Goal: Task Accomplishment & Management: Manage account settings

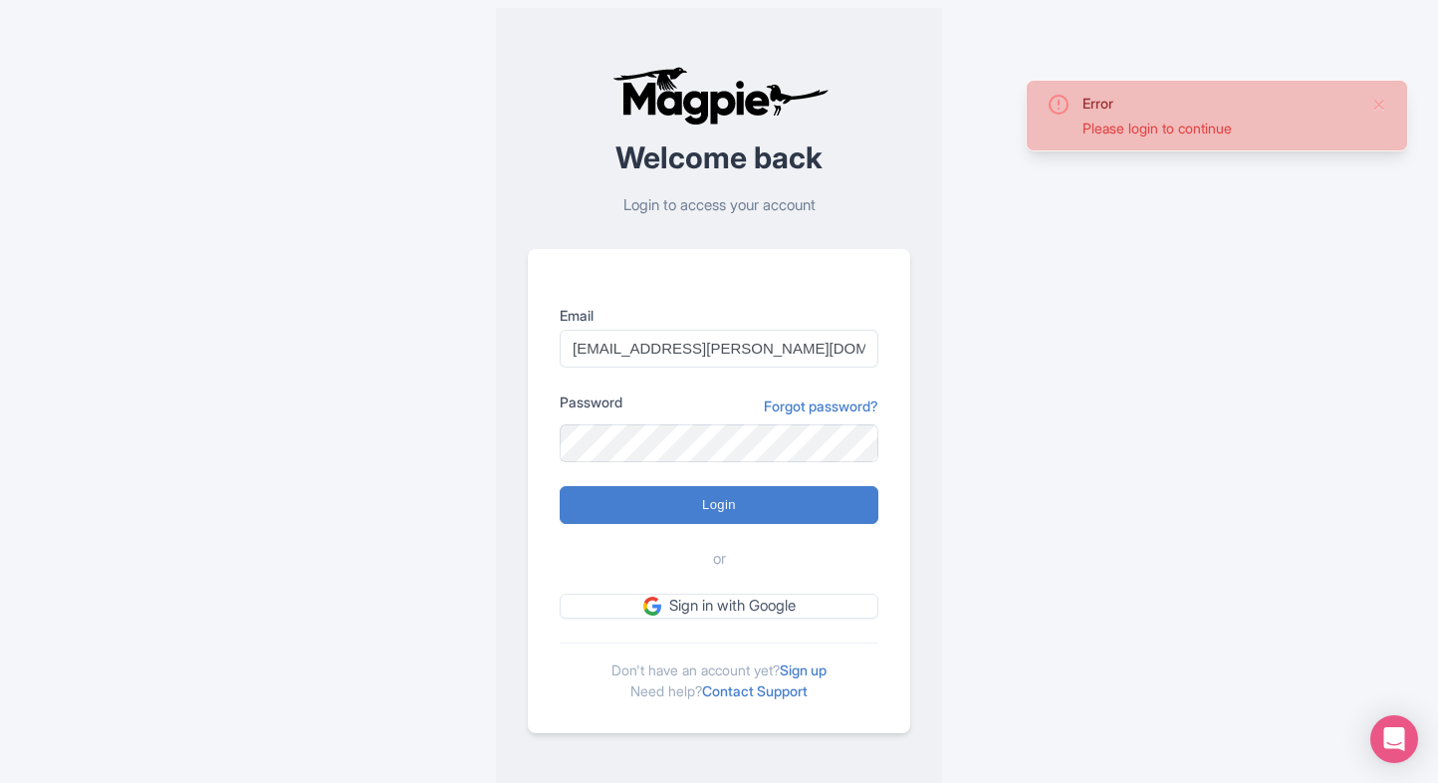
type input "Logging in..."
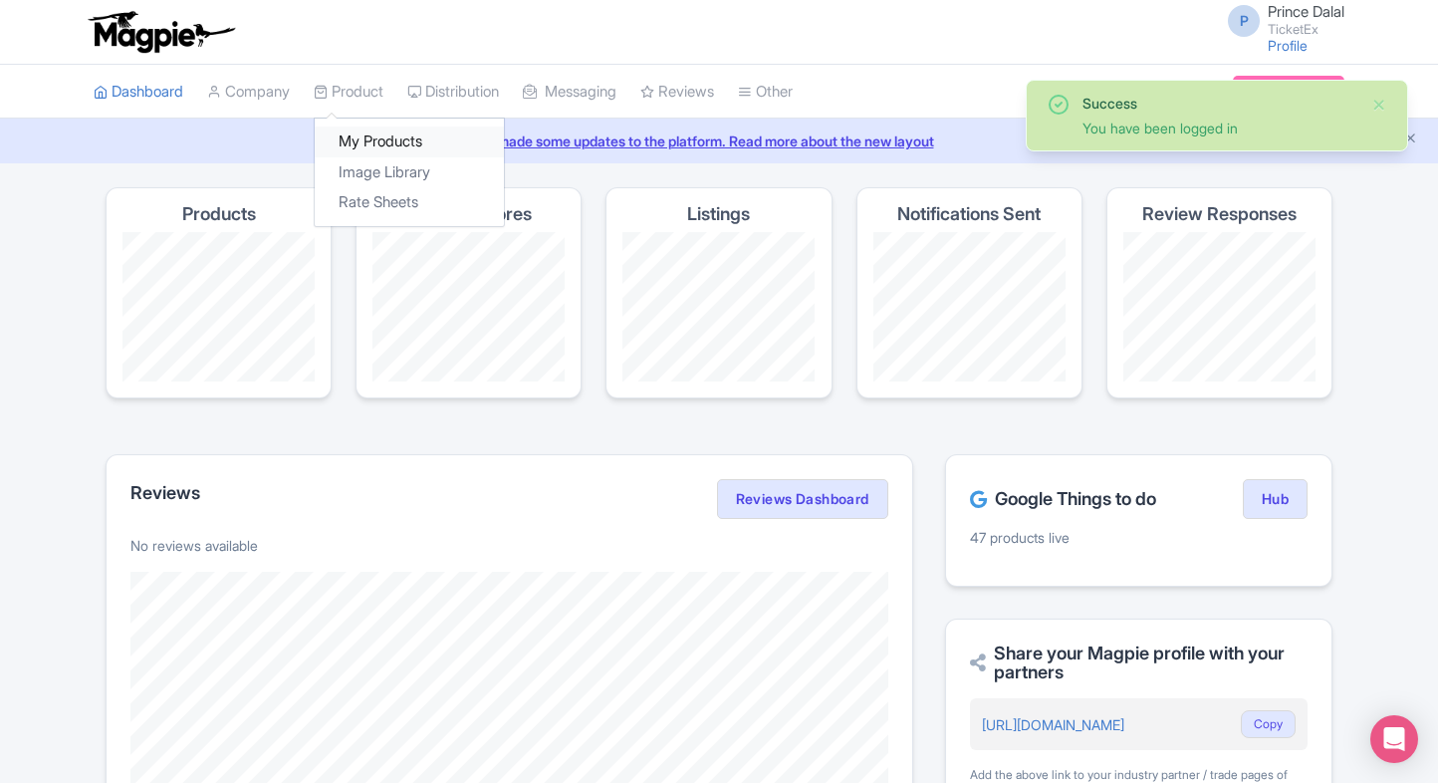
click at [363, 138] on link "My Products" at bounding box center [409, 141] width 189 height 31
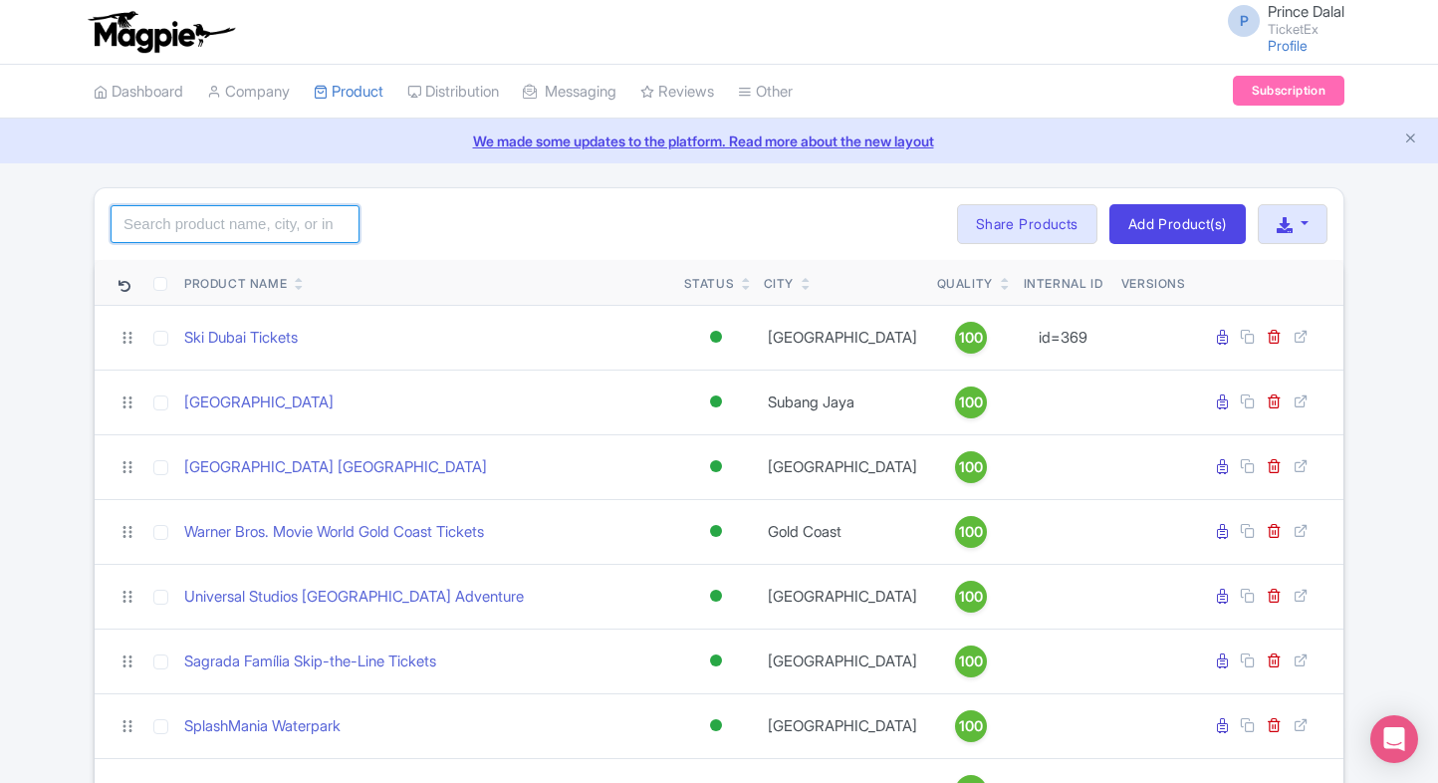
click at [208, 225] on input "search" at bounding box center [235, 224] width 249 height 38
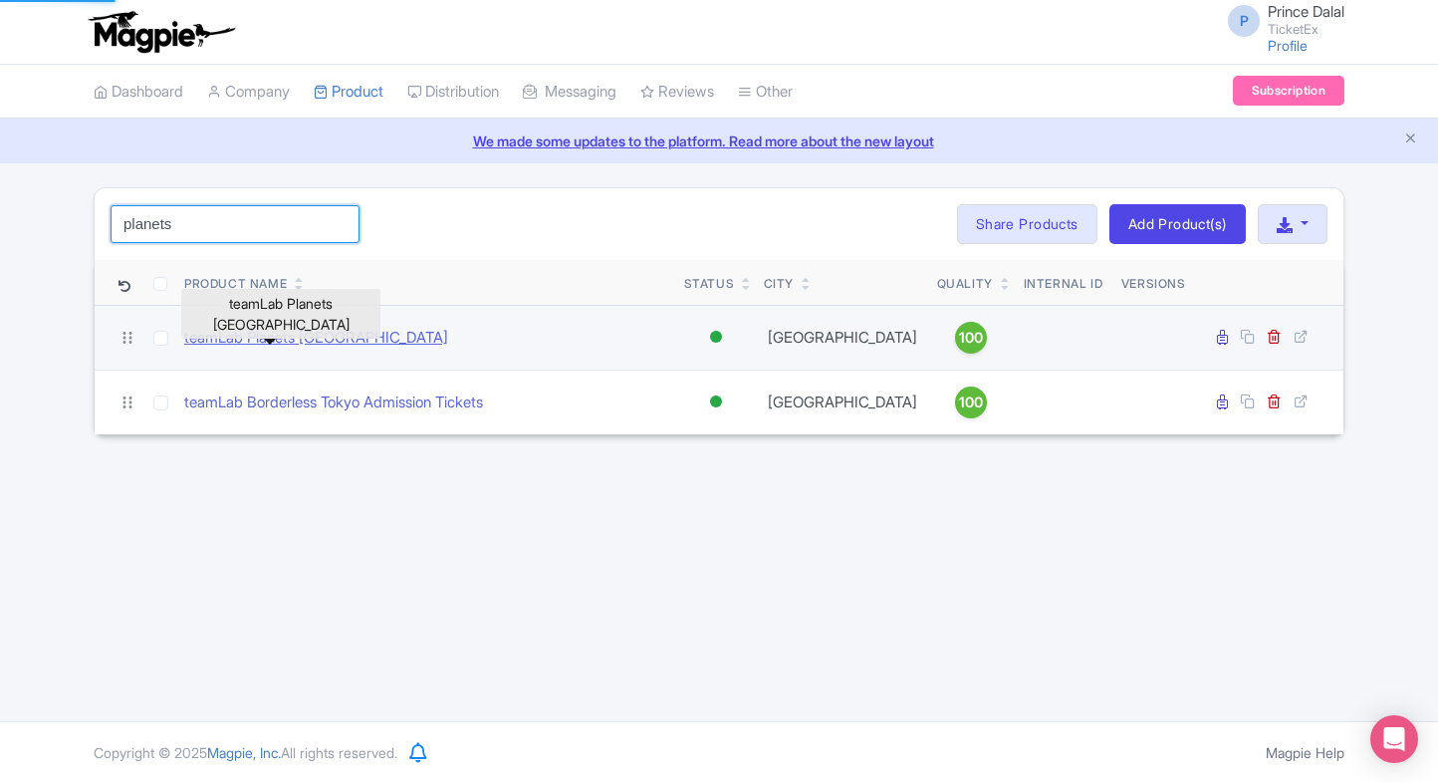
type input "planets"
click at [196, 332] on link "teamLab Planets [GEOGRAPHIC_DATA]" at bounding box center [316, 338] width 264 height 23
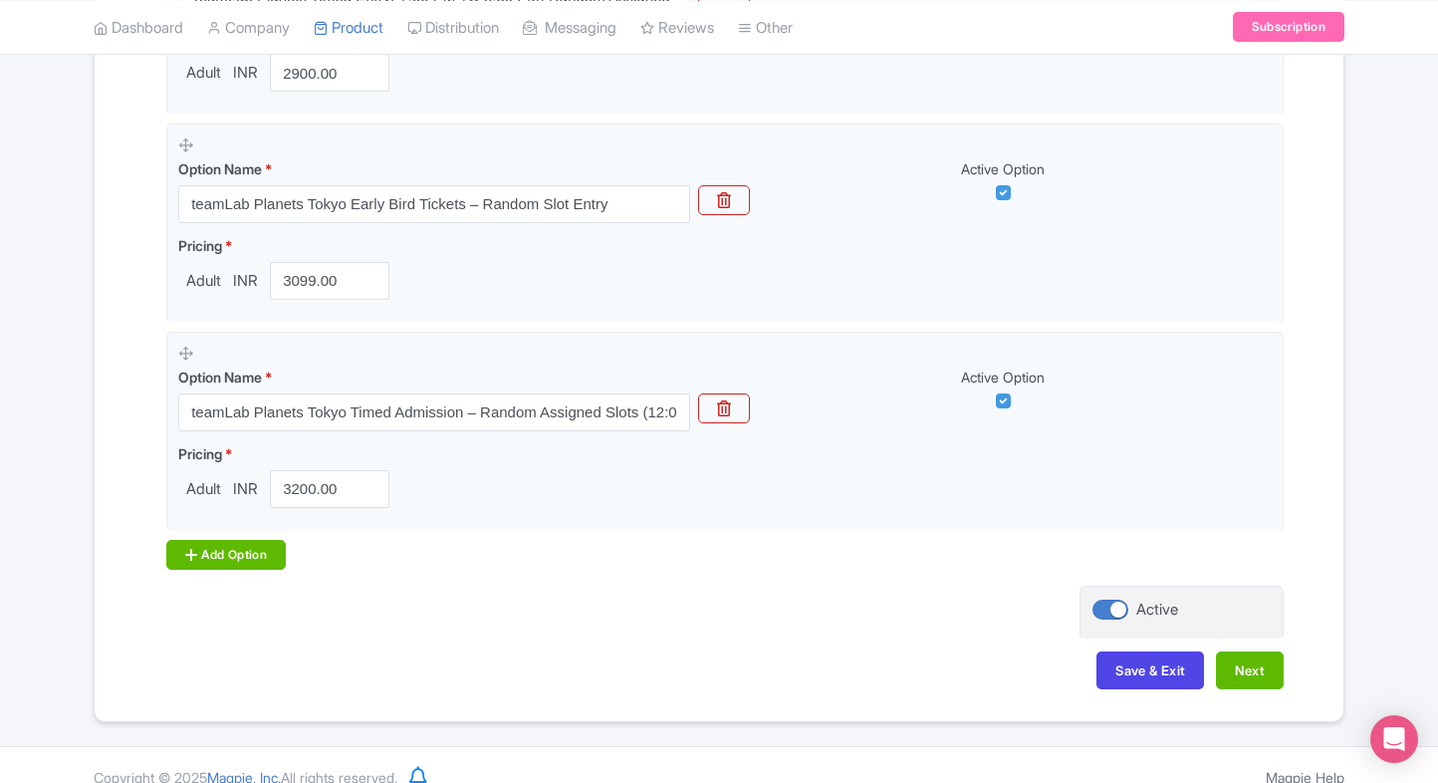
scroll to position [1004, 0]
click at [216, 557] on div "Add Option" at bounding box center [226, 554] width 120 height 30
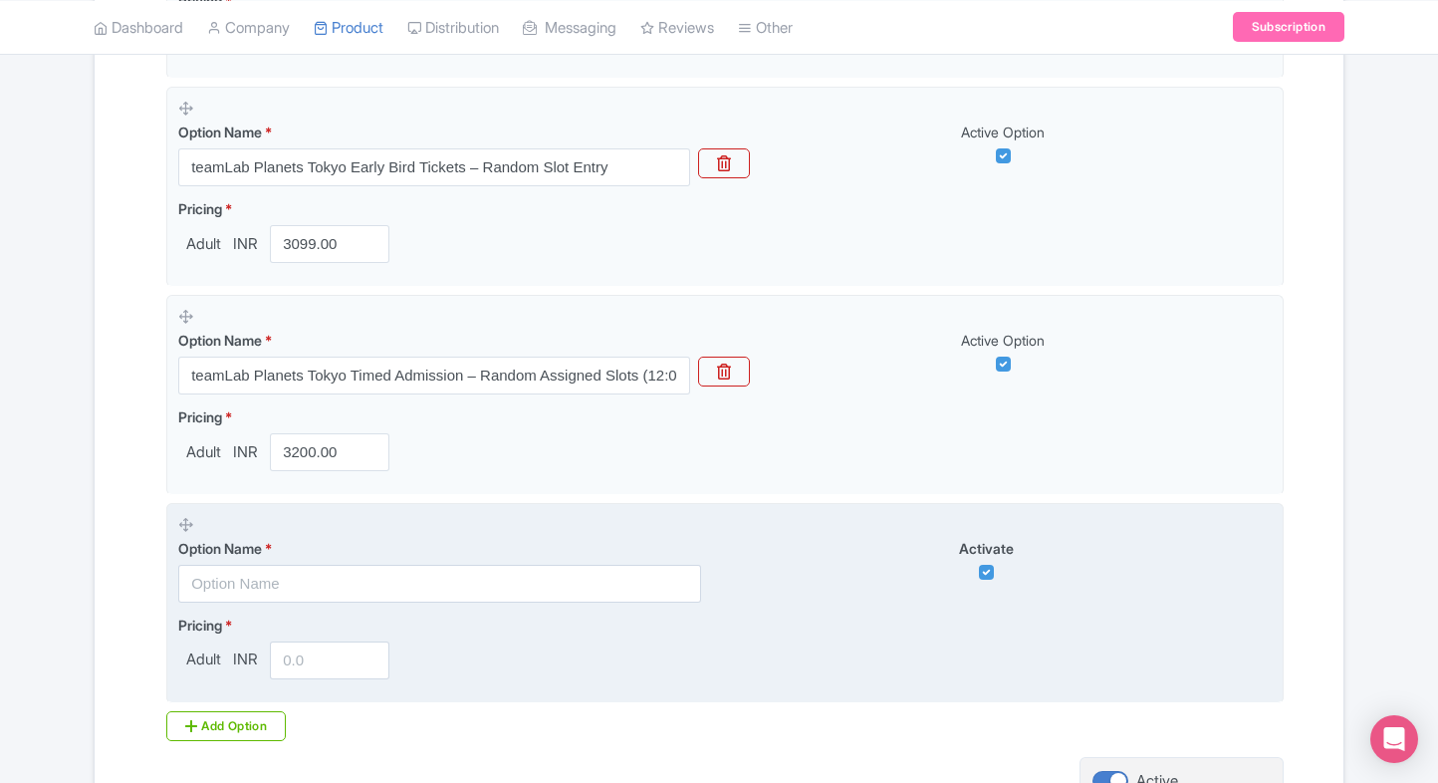
scroll to position [1119, 0]
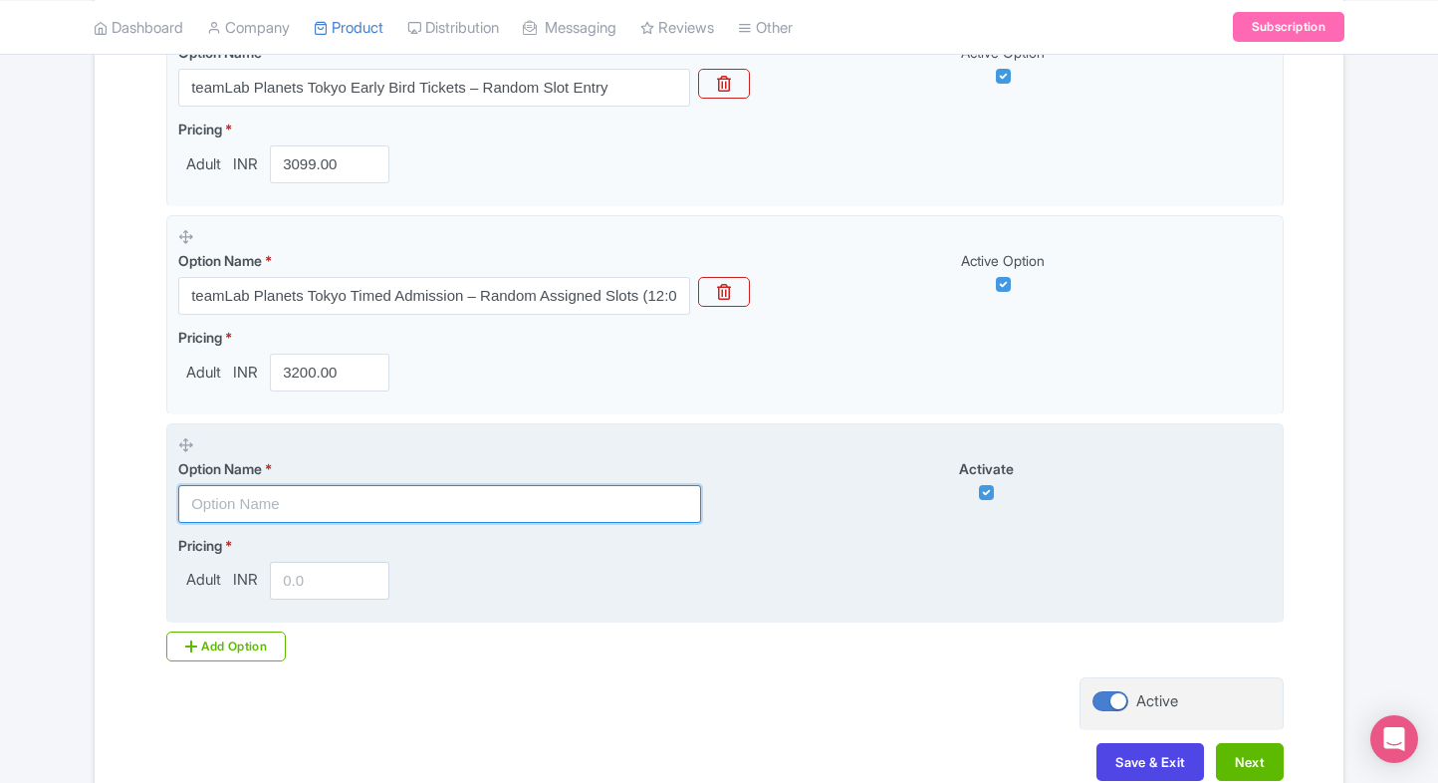
paste input "TeamLab Planets [GEOGRAPHIC_DATA] + Entry to Small Worlds [GEOGRAPHIC_DATA]"
click at [295, 508] on input "text" at bounding box center [439, 504] width 523 height 38
type input "TeamLab Planets [GEOGRAPHIC_DATA] + Entry to Small Worlds [GEOGRAPHIC_DATA]"
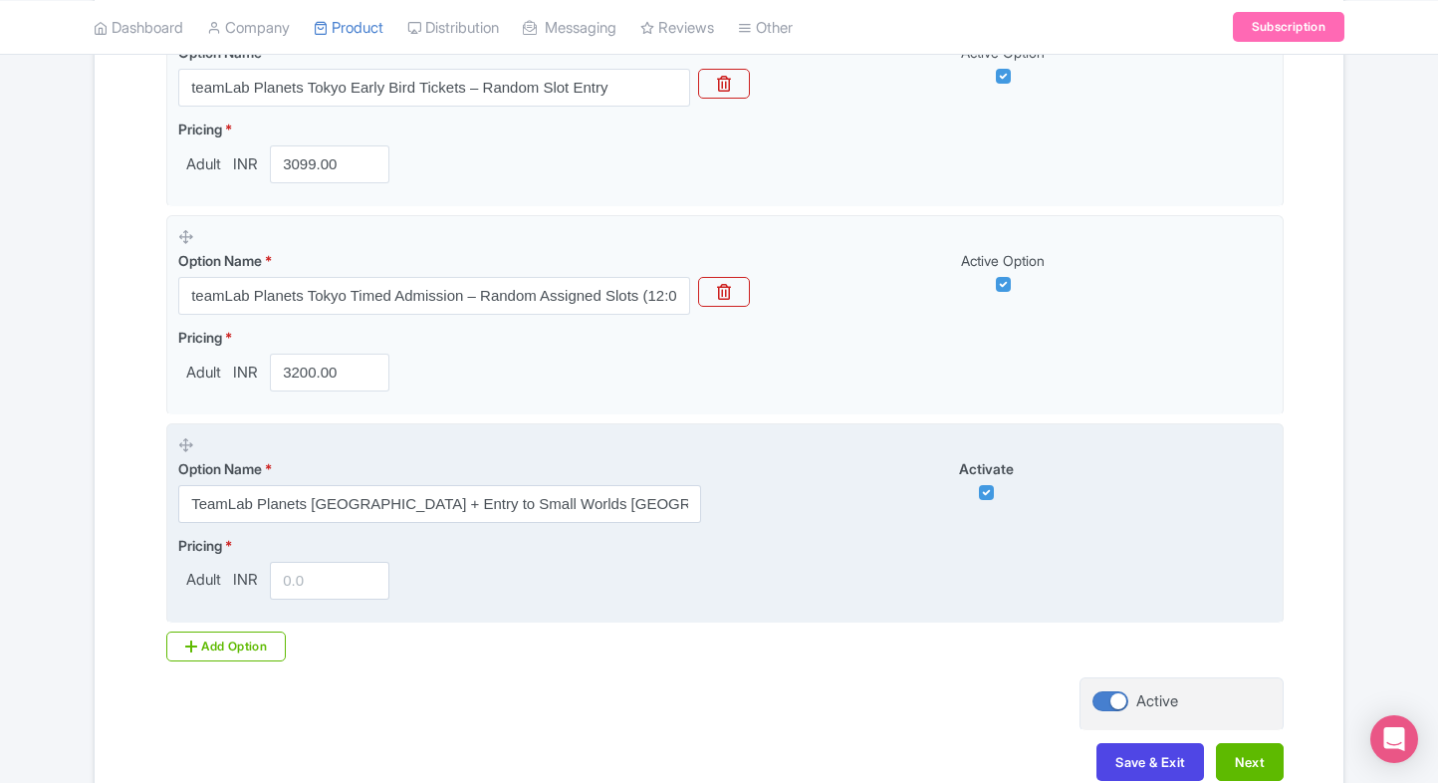
click at [320, 588] on input "number" at bounding box center [330, 581] width 120 height 38
type input "5000"
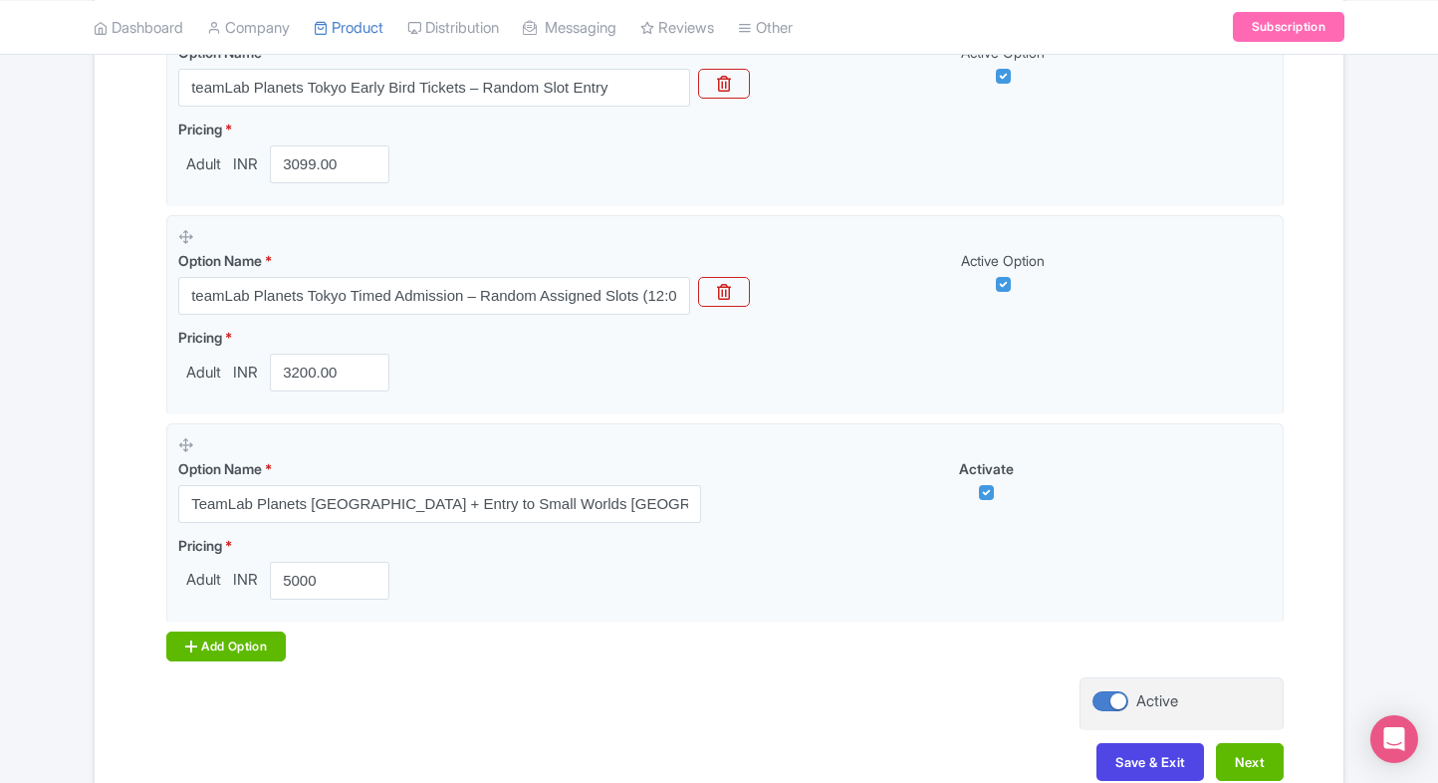
click at [227, 642] on div "Add Option" at bounding box center [226, 646] width 120 height 30
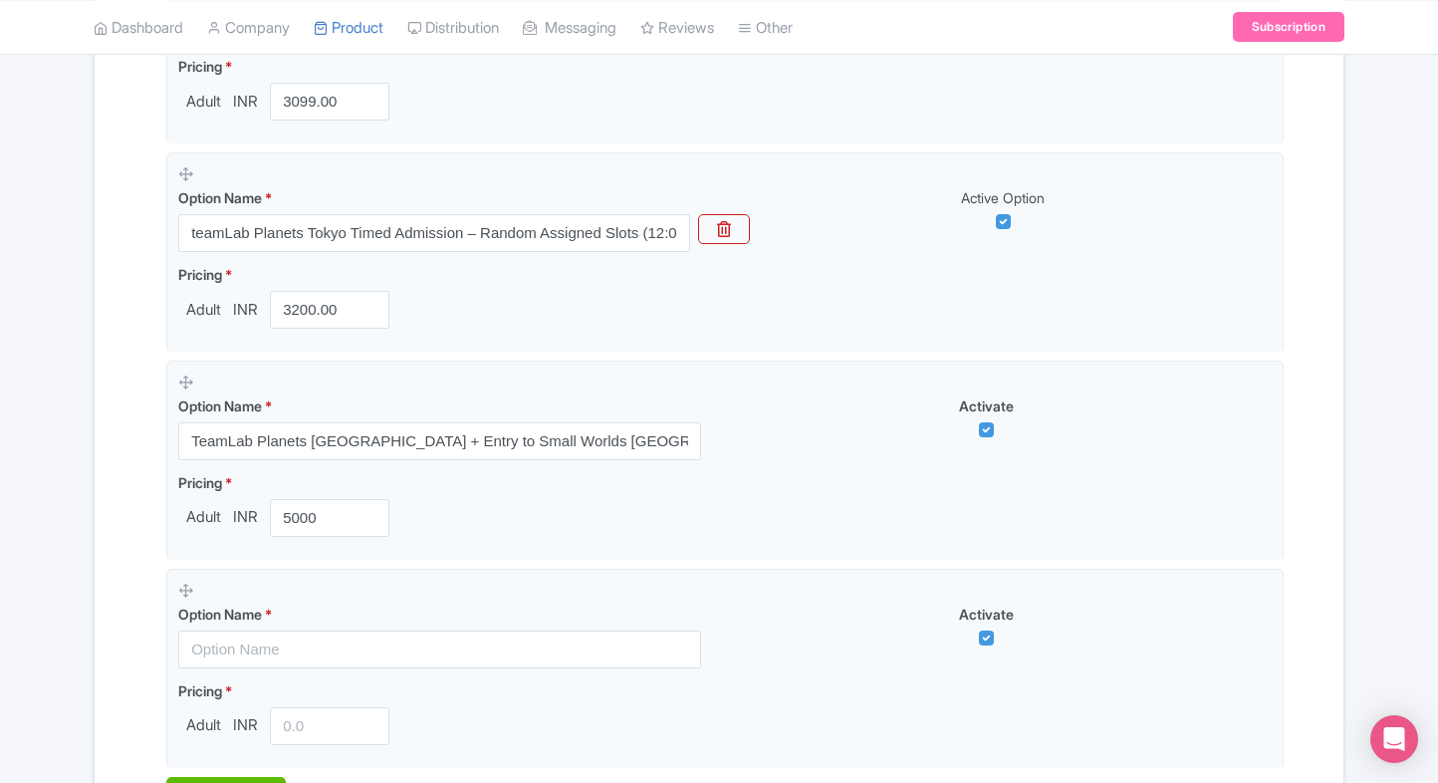
scroll to position [1207, 0]
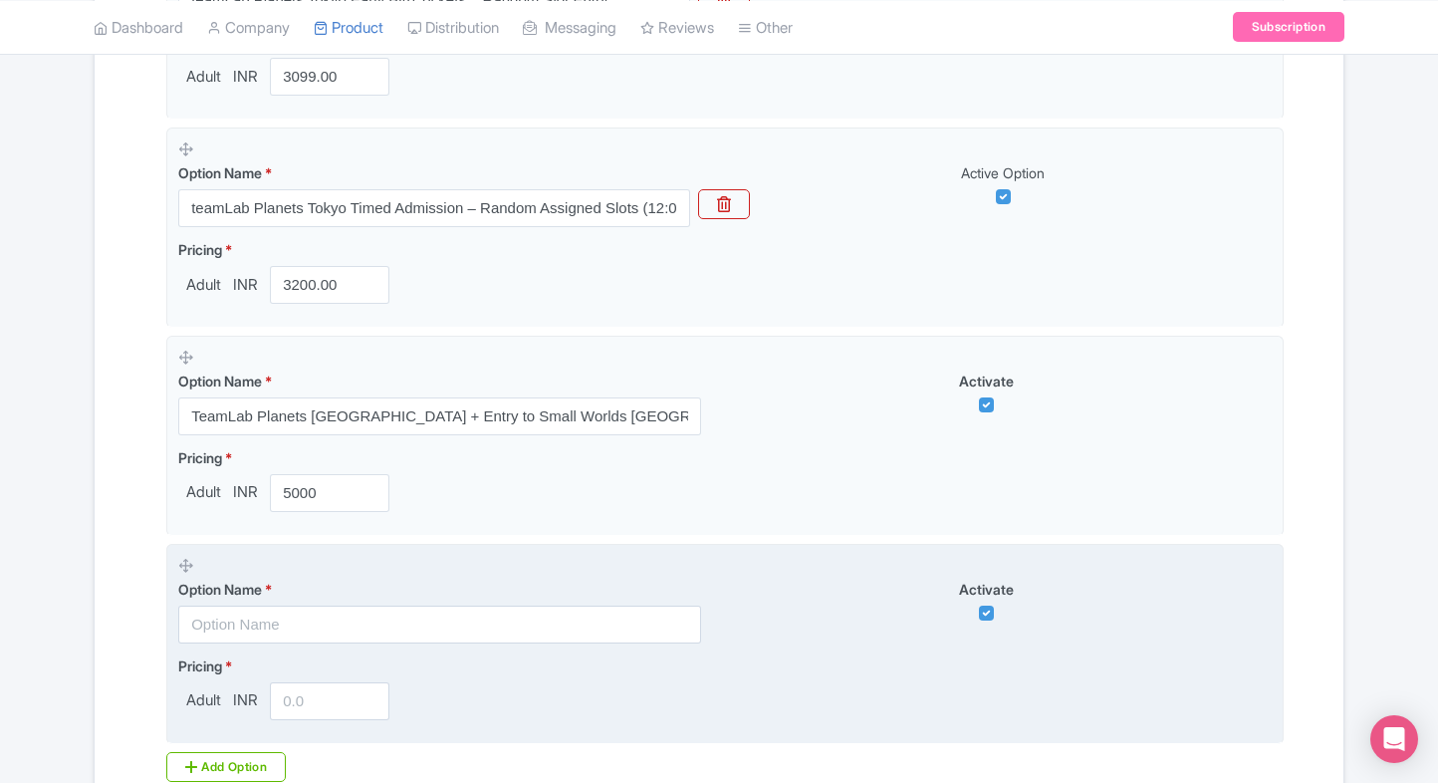
click at [248, 617] on input "text" at bounding box center [439, 624] width 523 height 38
paste input "Early entry to TeamLab Planets Tokyo + Small Worlds Tokyo Tickets"
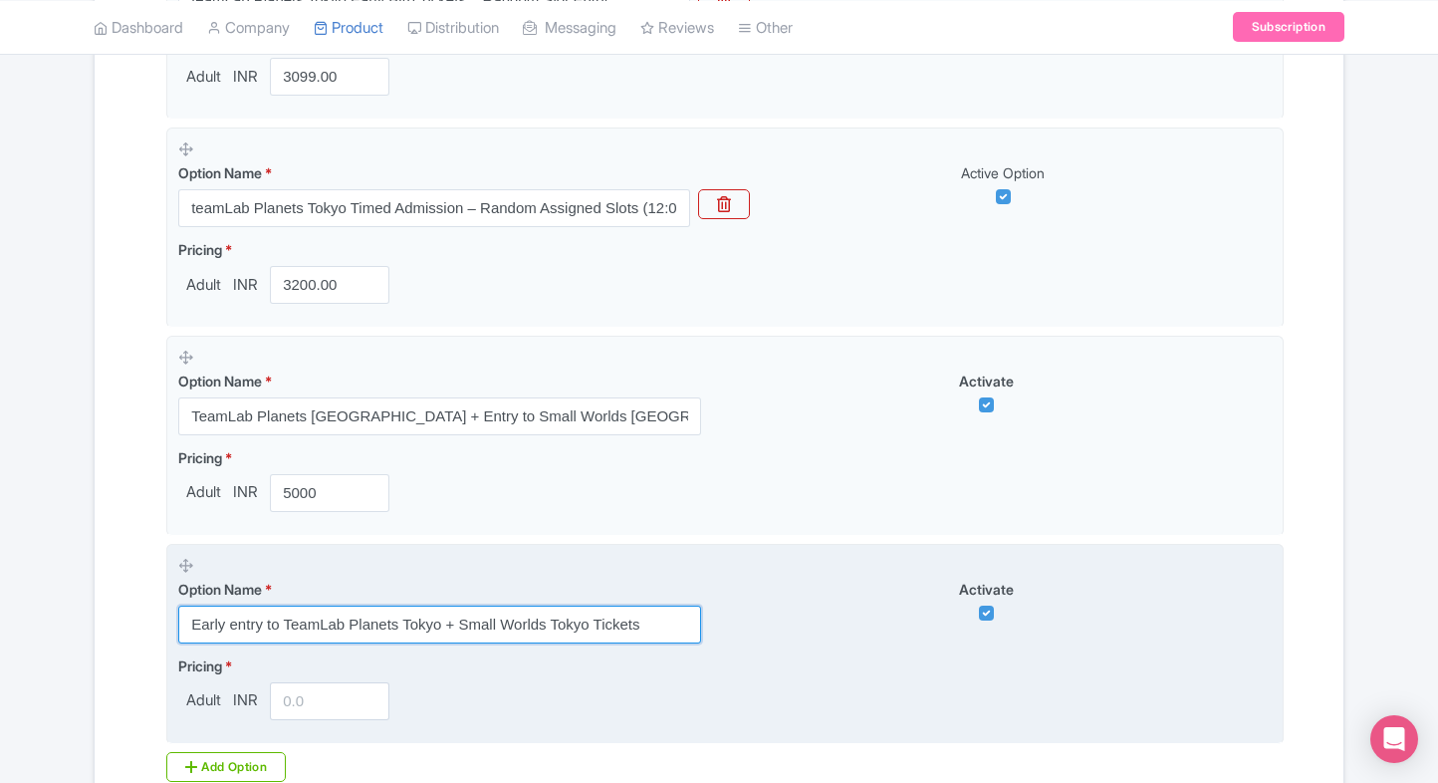
click at [364, 610] on input "Early entry to TeamLab Planets Tokyo + Small Worlds Tokyo Tickets" at bounding box center [439, 624] width 523 height 38
type input "Early entry to TeamLab Planets Tokyo + Small Worlds Tokyo Tickets"
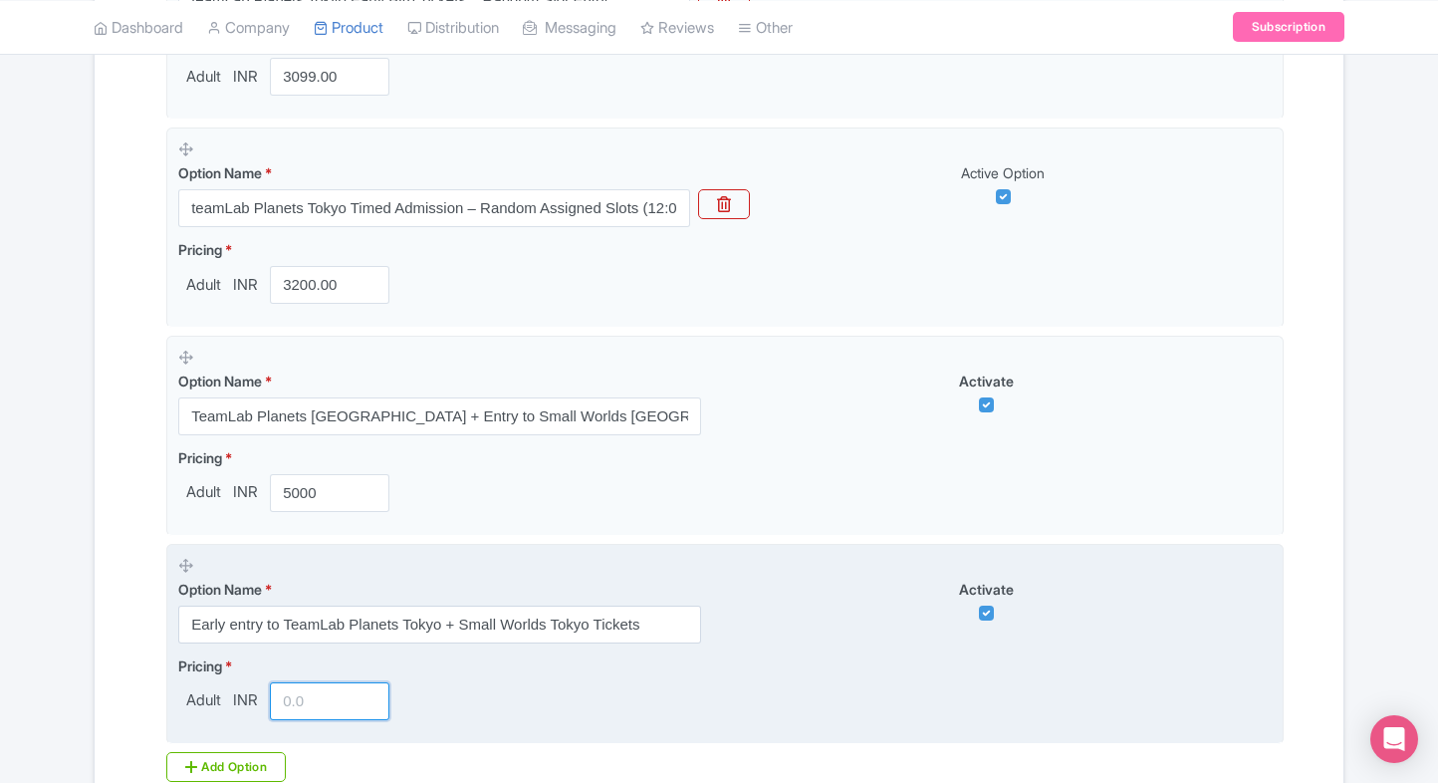
click at [313, 691] on input "number" at bounding box center [330, 701] width 120 height 38
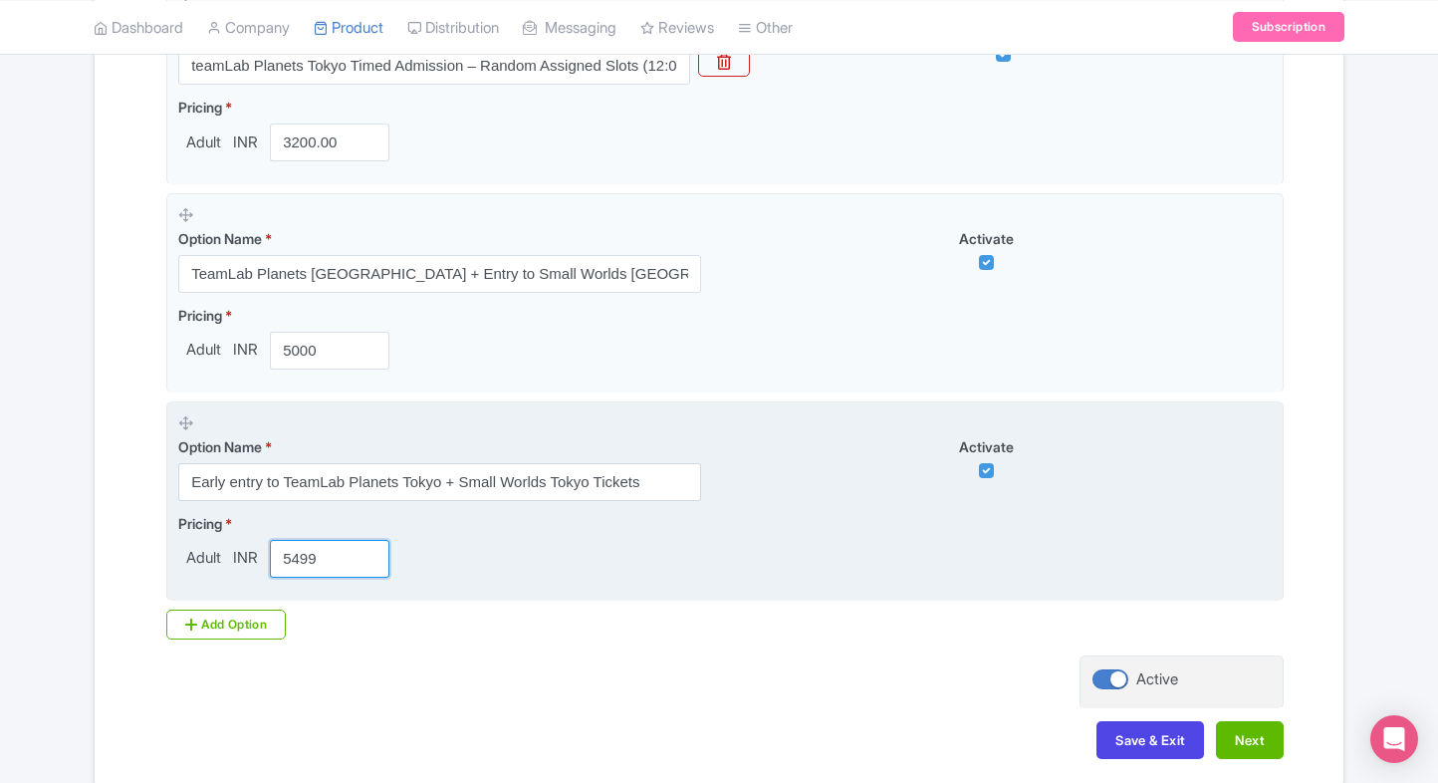
scroll to position [1352, 0]
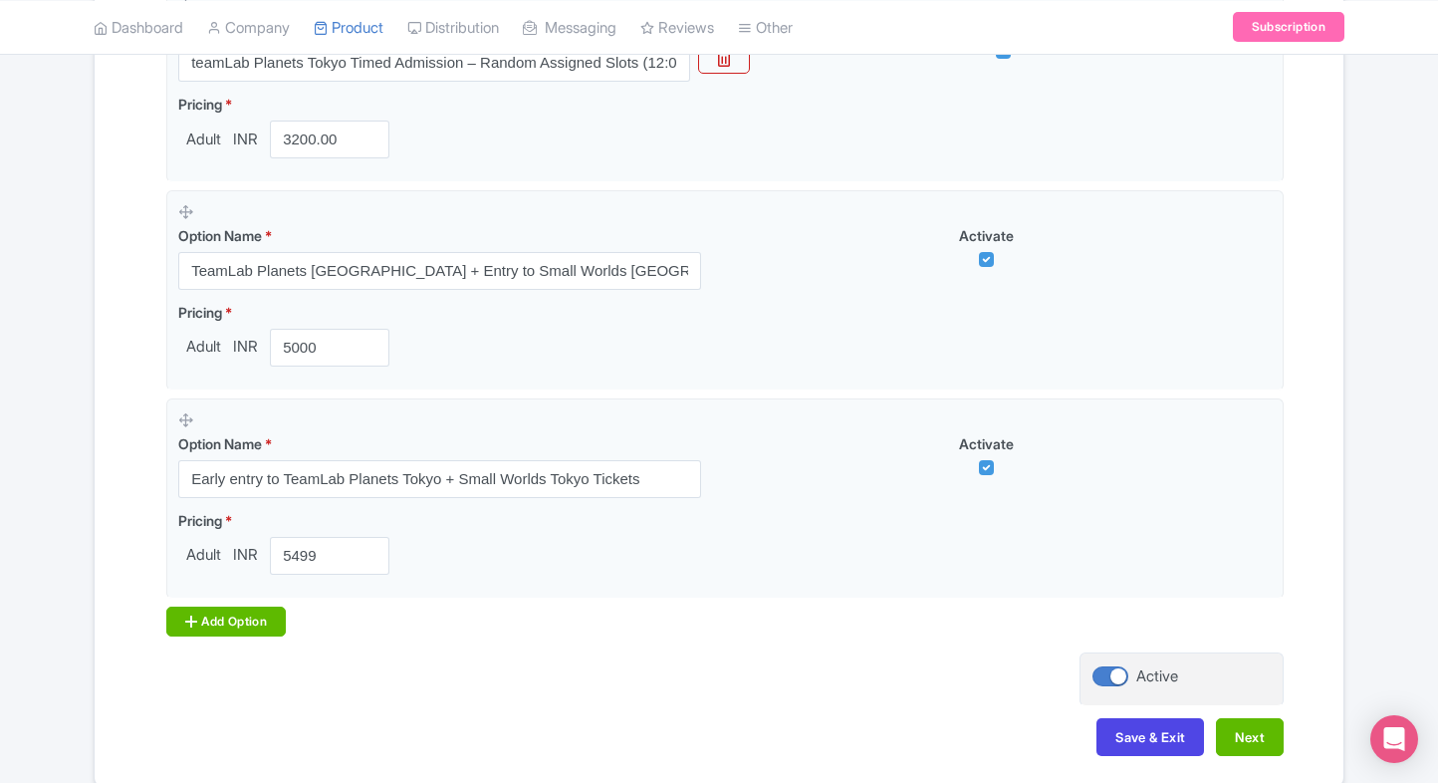
click at [215, 632] on div "Add Option" at bounding box center [226, 621] width 120 height 30
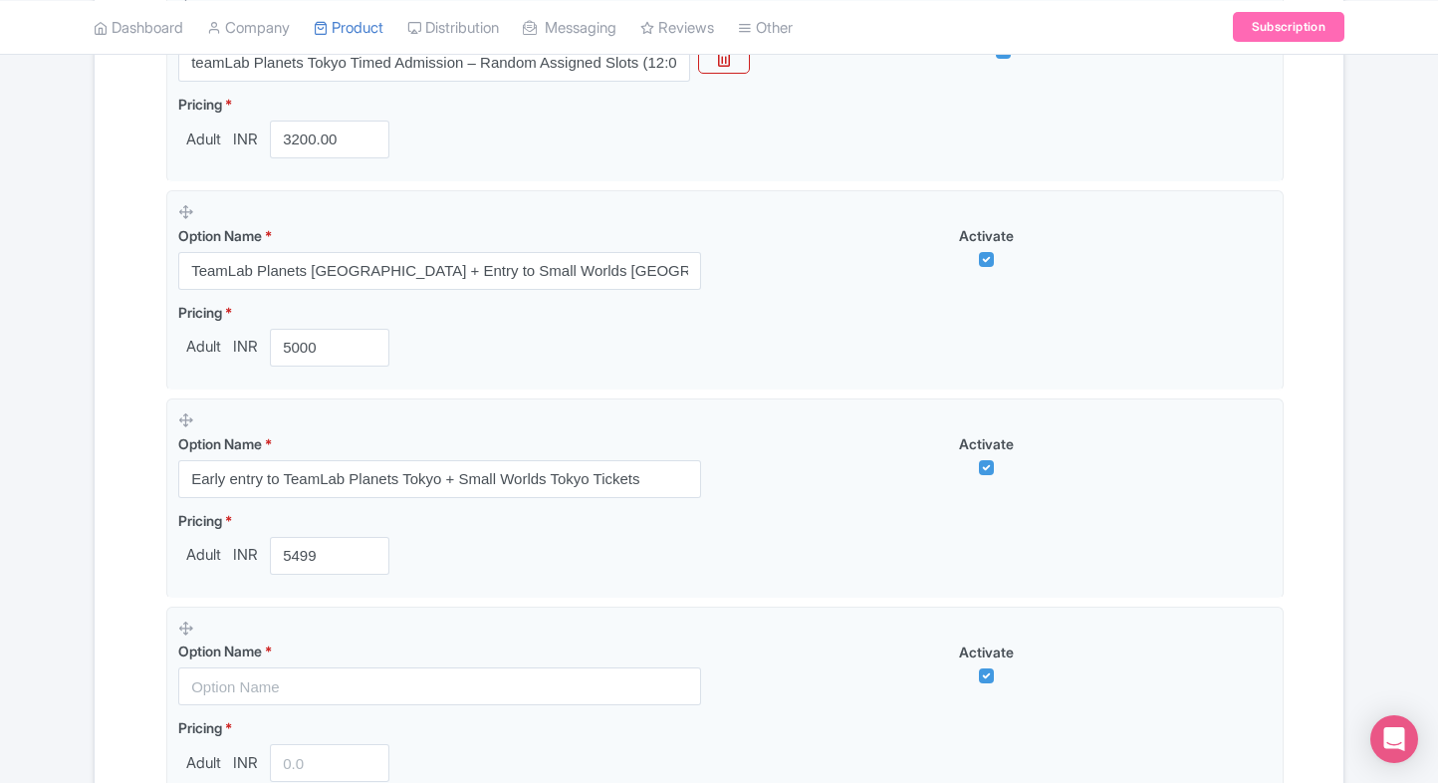
scroll to position [1409, 0]
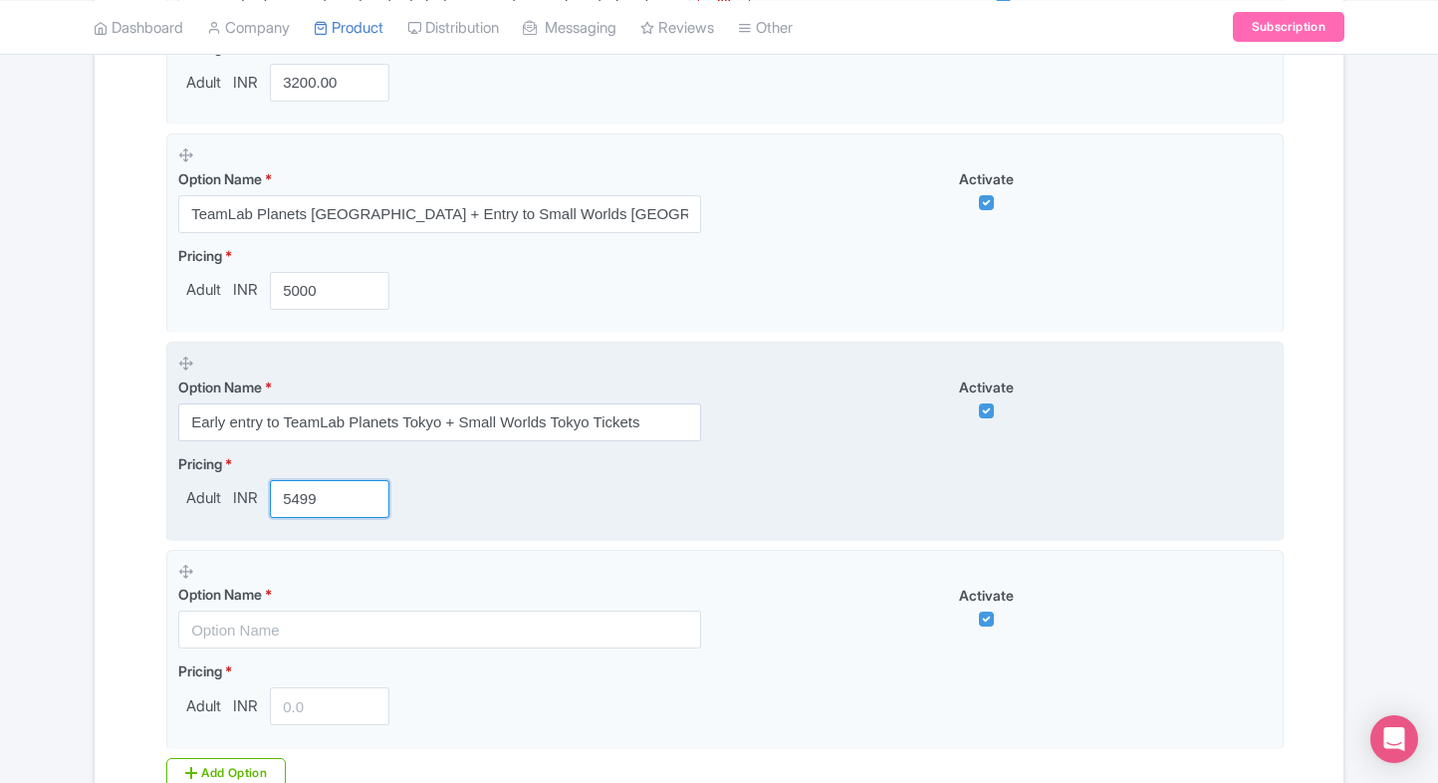
click at [303, 504] on input "5499" at bounding box center [330, 499] width 120 height 38
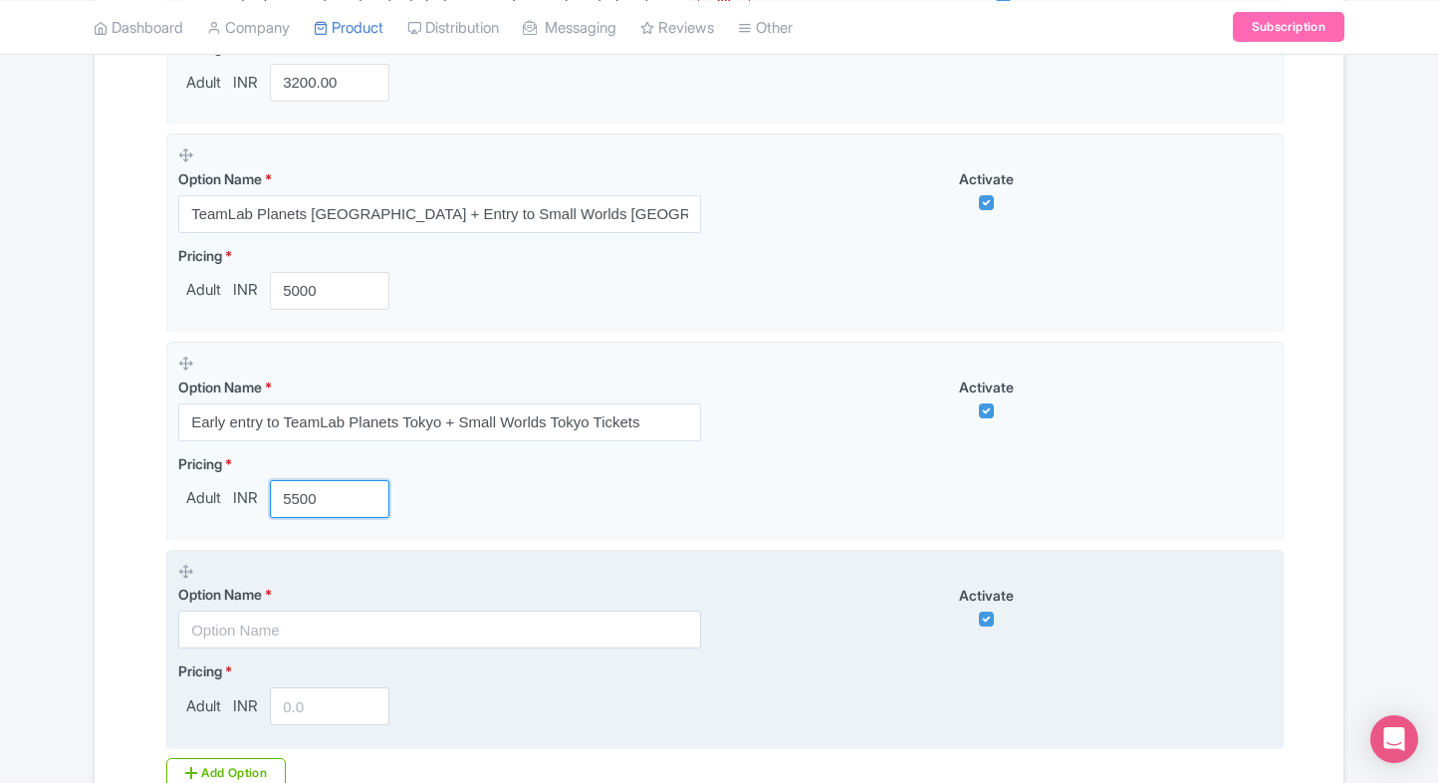
type input "5500"
click at [255, 610] on input "text" at bounding box center [439, 629] width 523 height 38
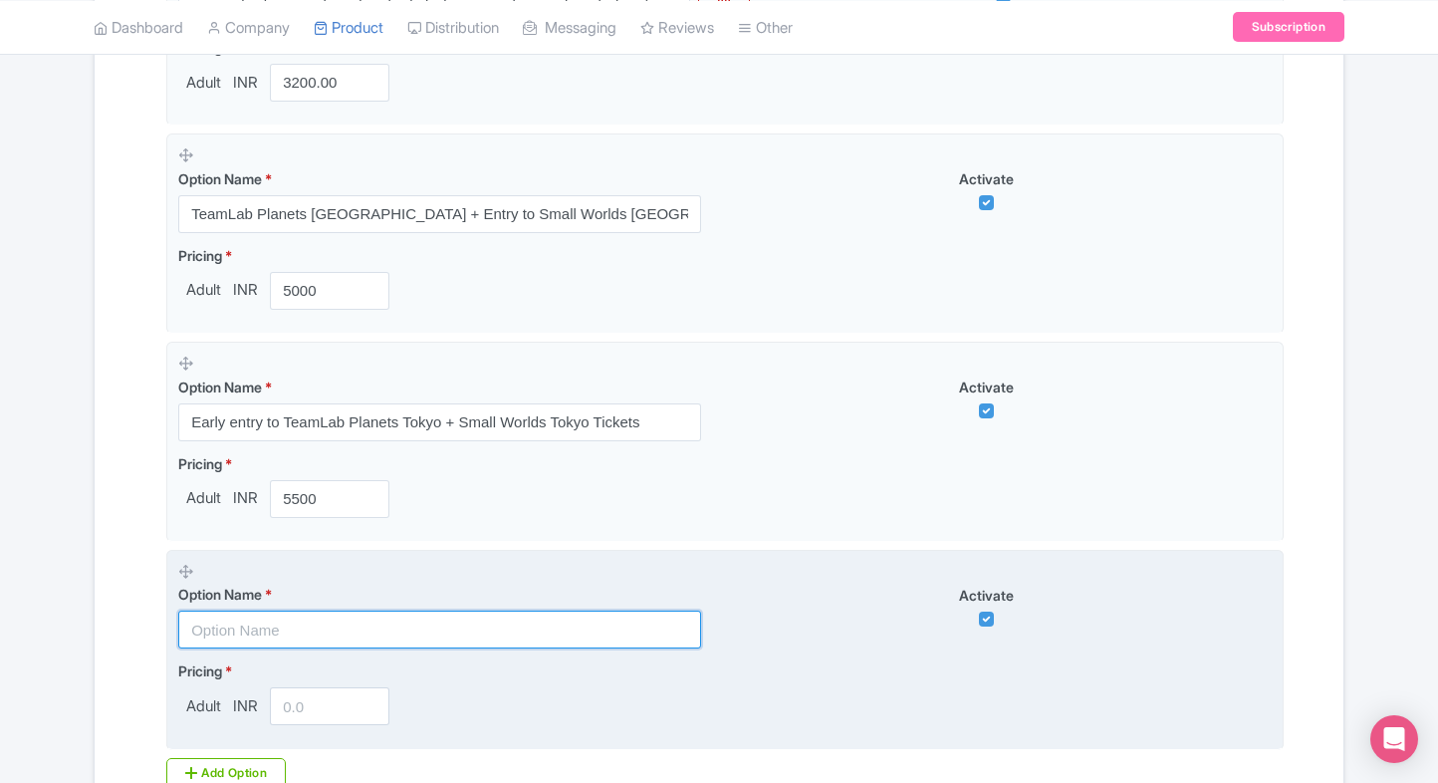
paste input "TeamLab Planets Premium Skip the line Entry Tickets"
click at [423, 627] on input "TeamLab Planets Premium Skip the line Entry Tickets" at bounding box center [439, 629] width 523 height 38
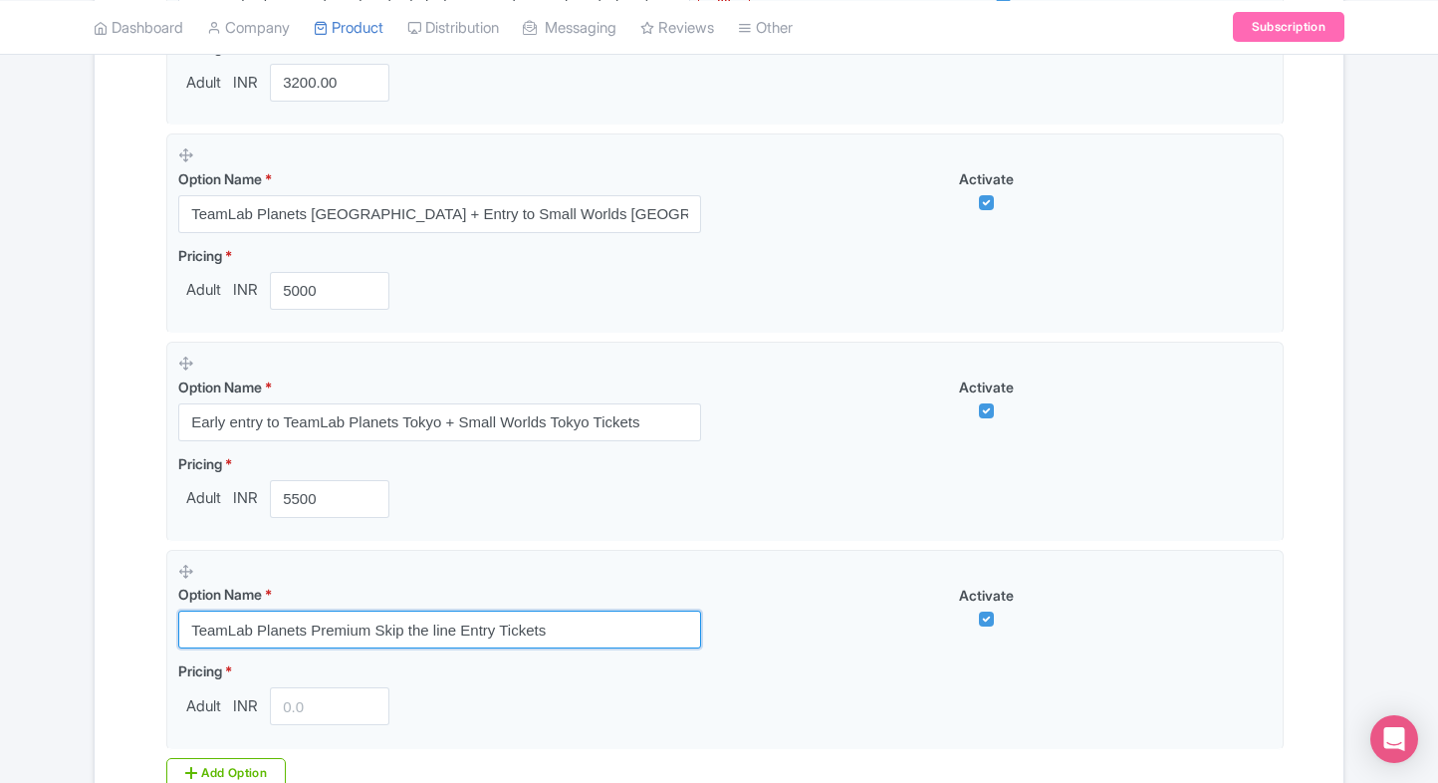
type input "TeamLab Planets Premium Skip the line Entry Tickets"
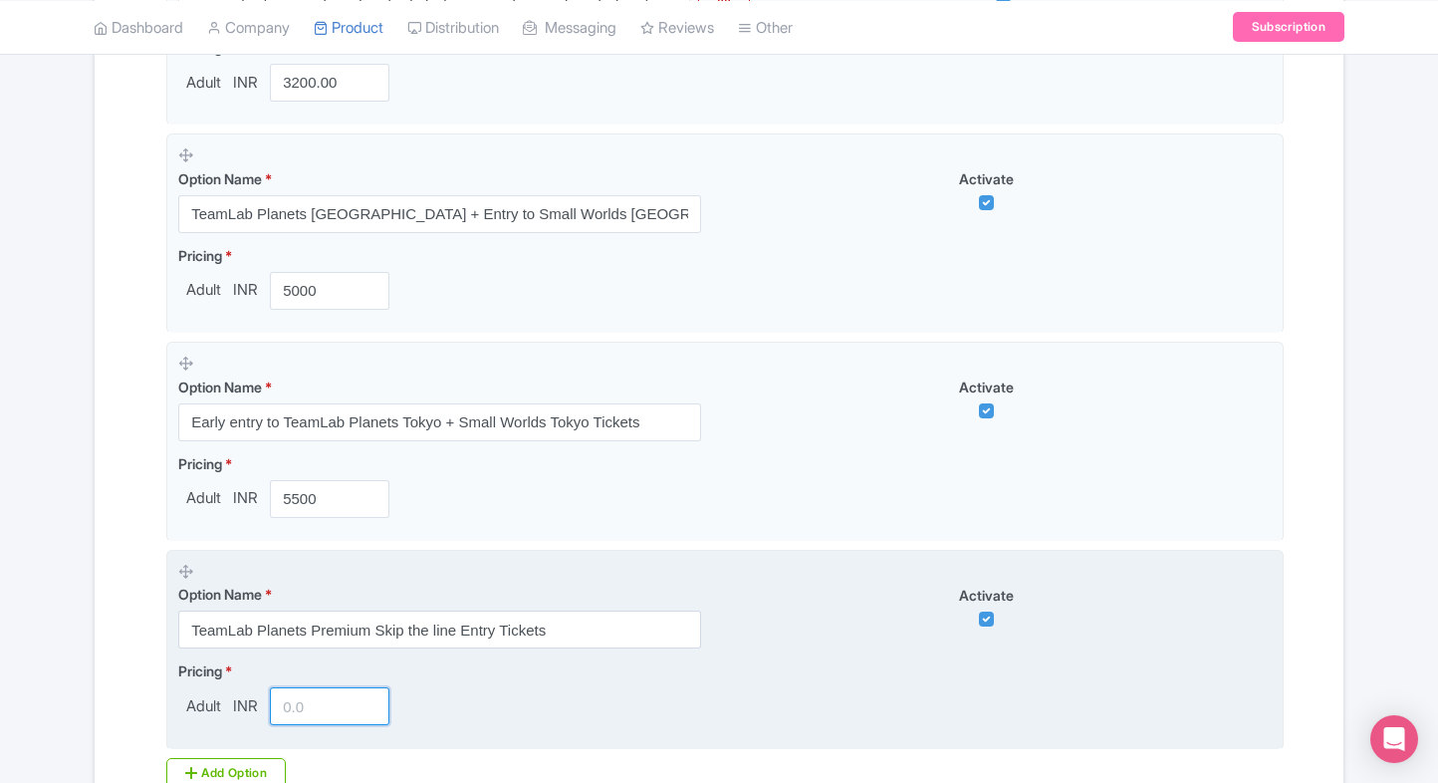
click at [301, 691] on input "number" at bounding box center [330, 706] width 120 height 38
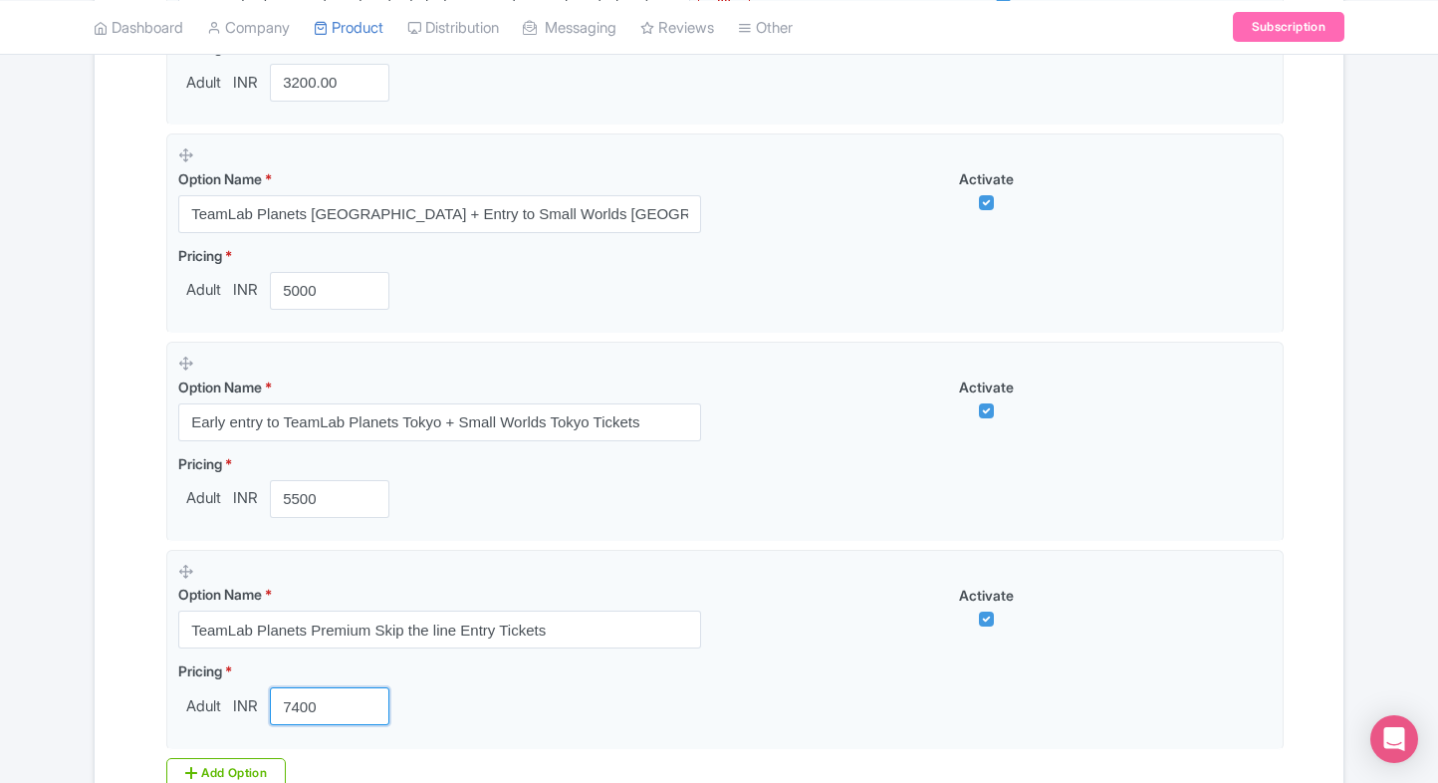
type input "7400"
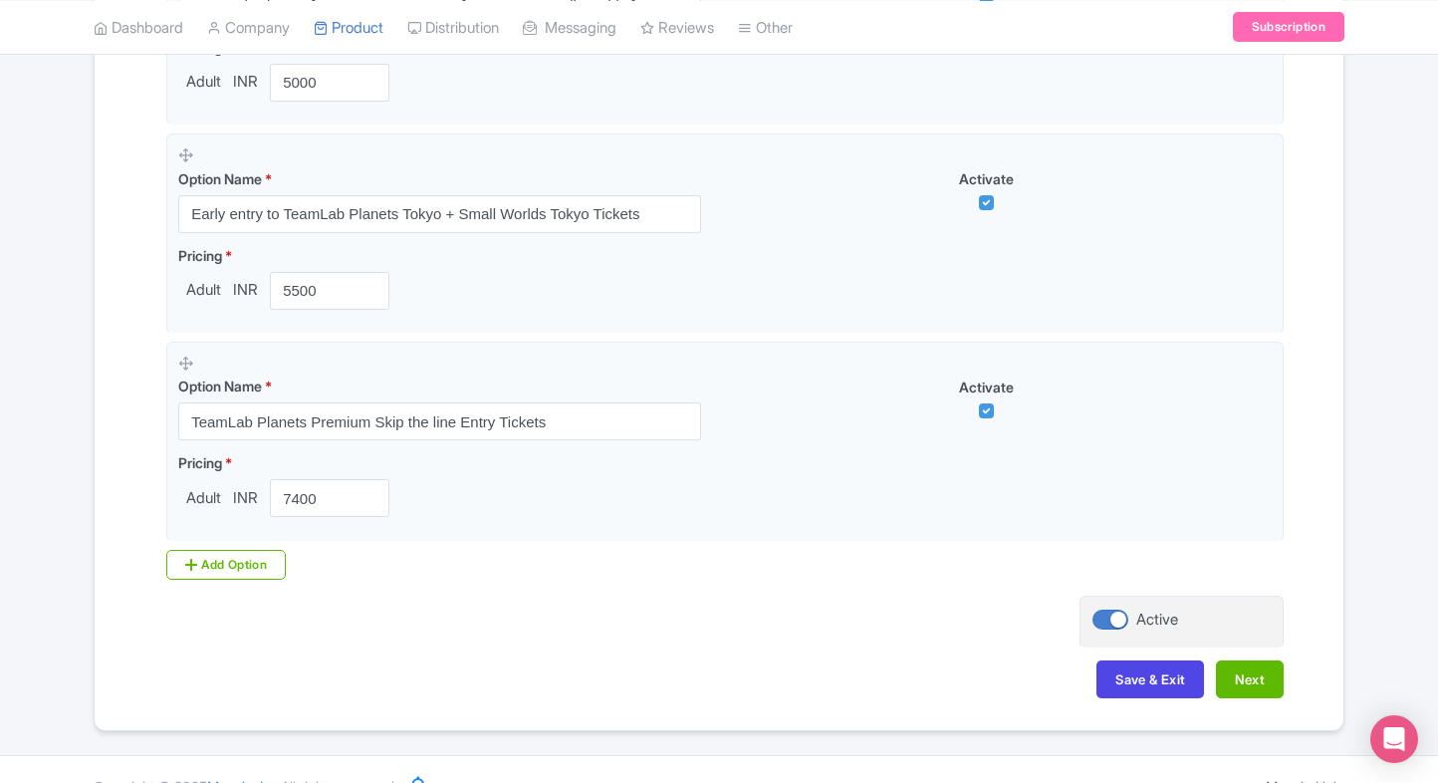
scroll to position [1628, 0]
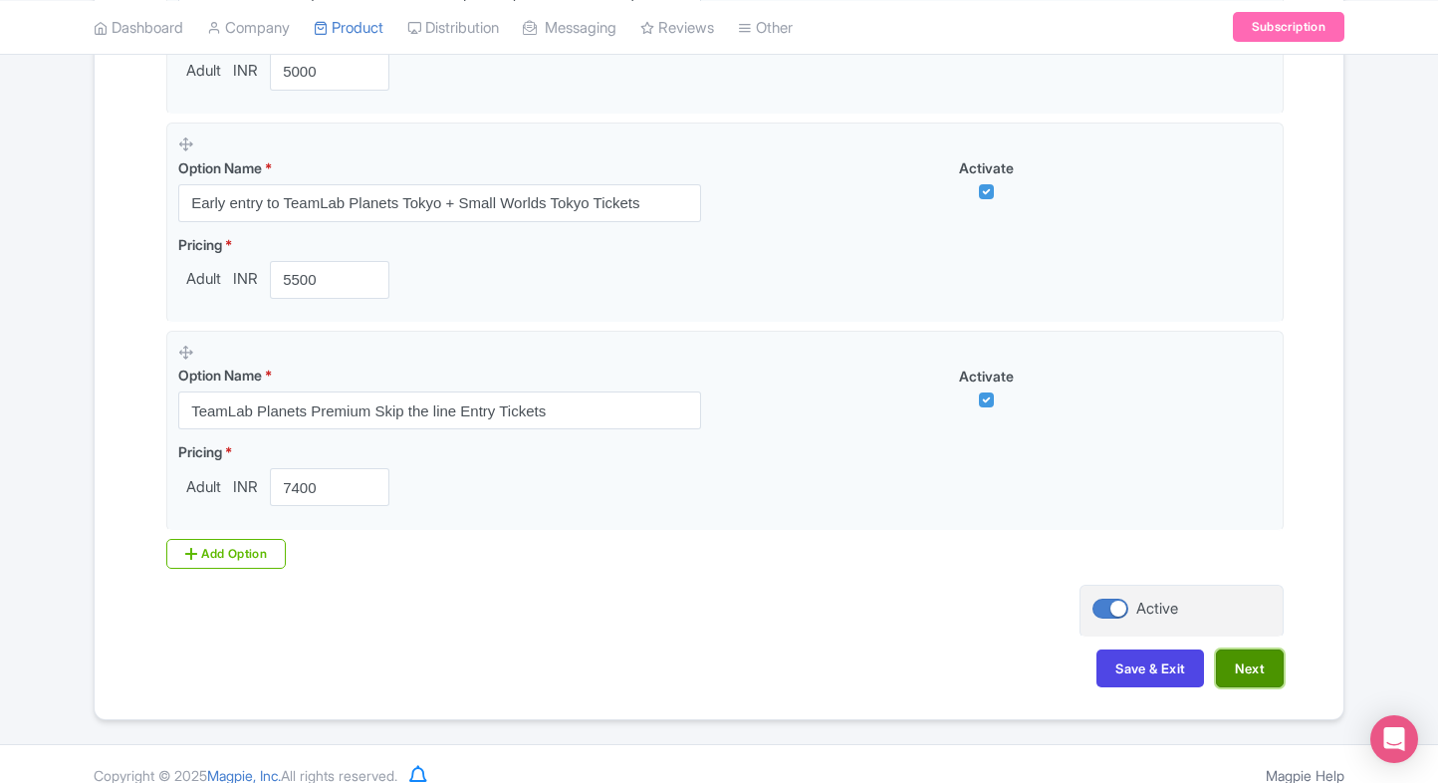
click at [1240, 669] on button "Next" at bounding box center [1250, 668] width 68 height 38
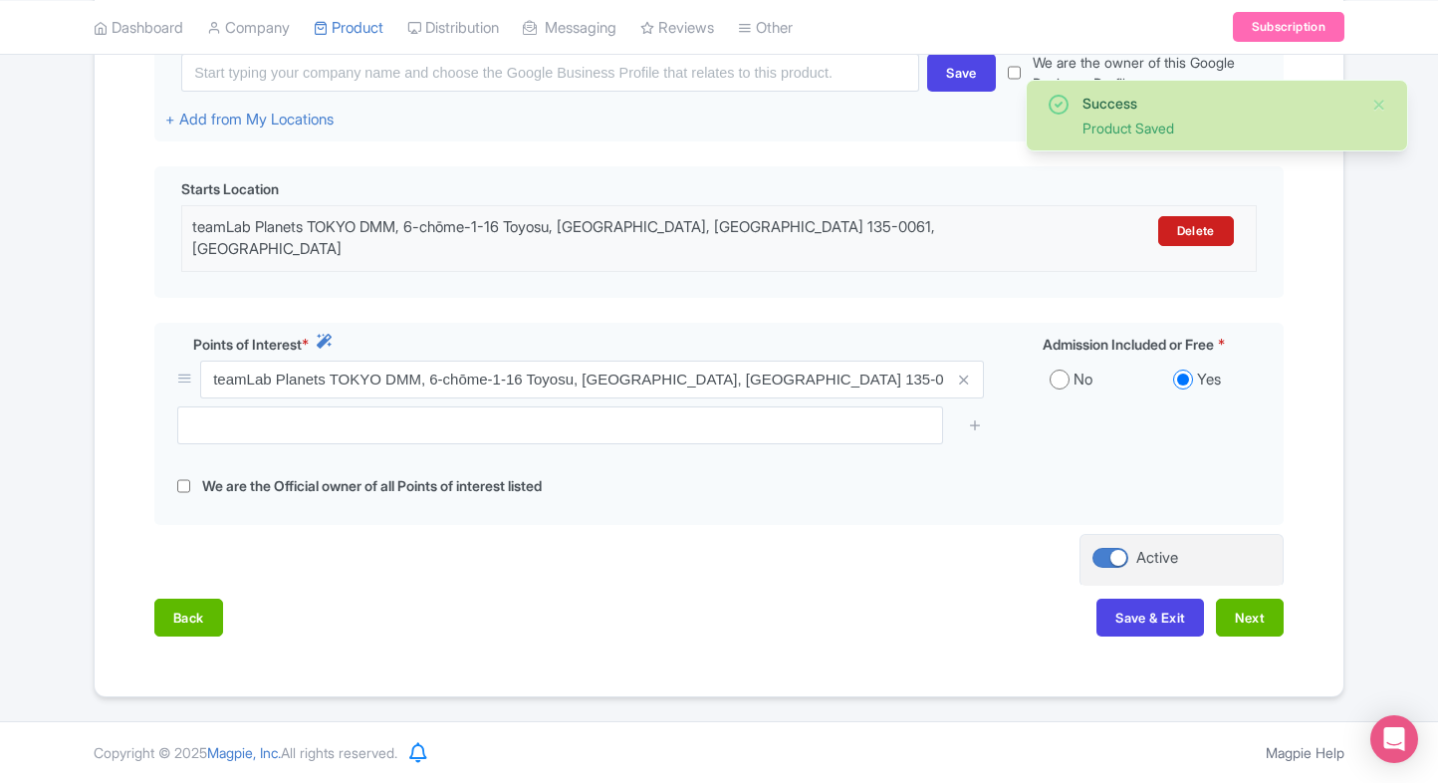
scroll to position [514, 0]
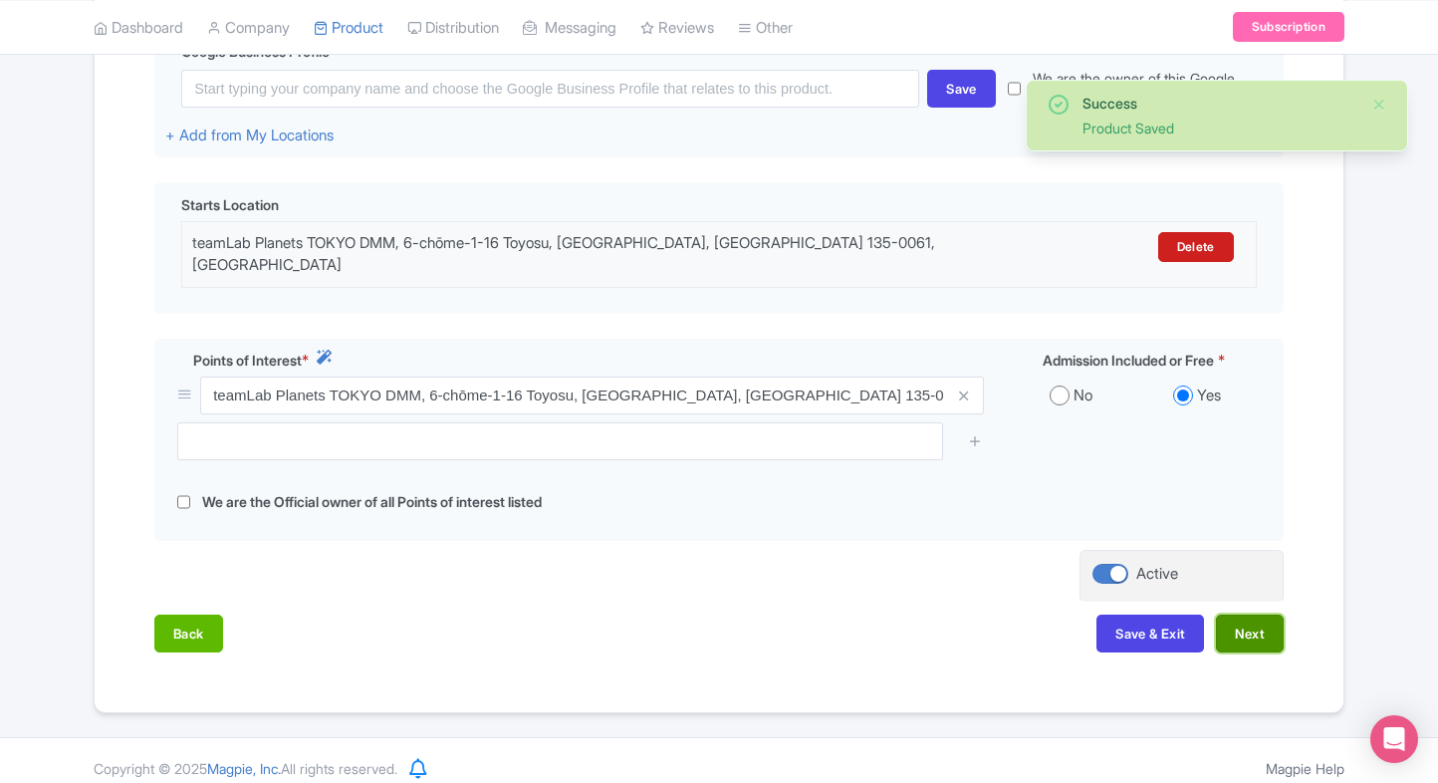
click at [1250, 614] on button "Next" at bounding box center [1250, 633] width 68 height 38
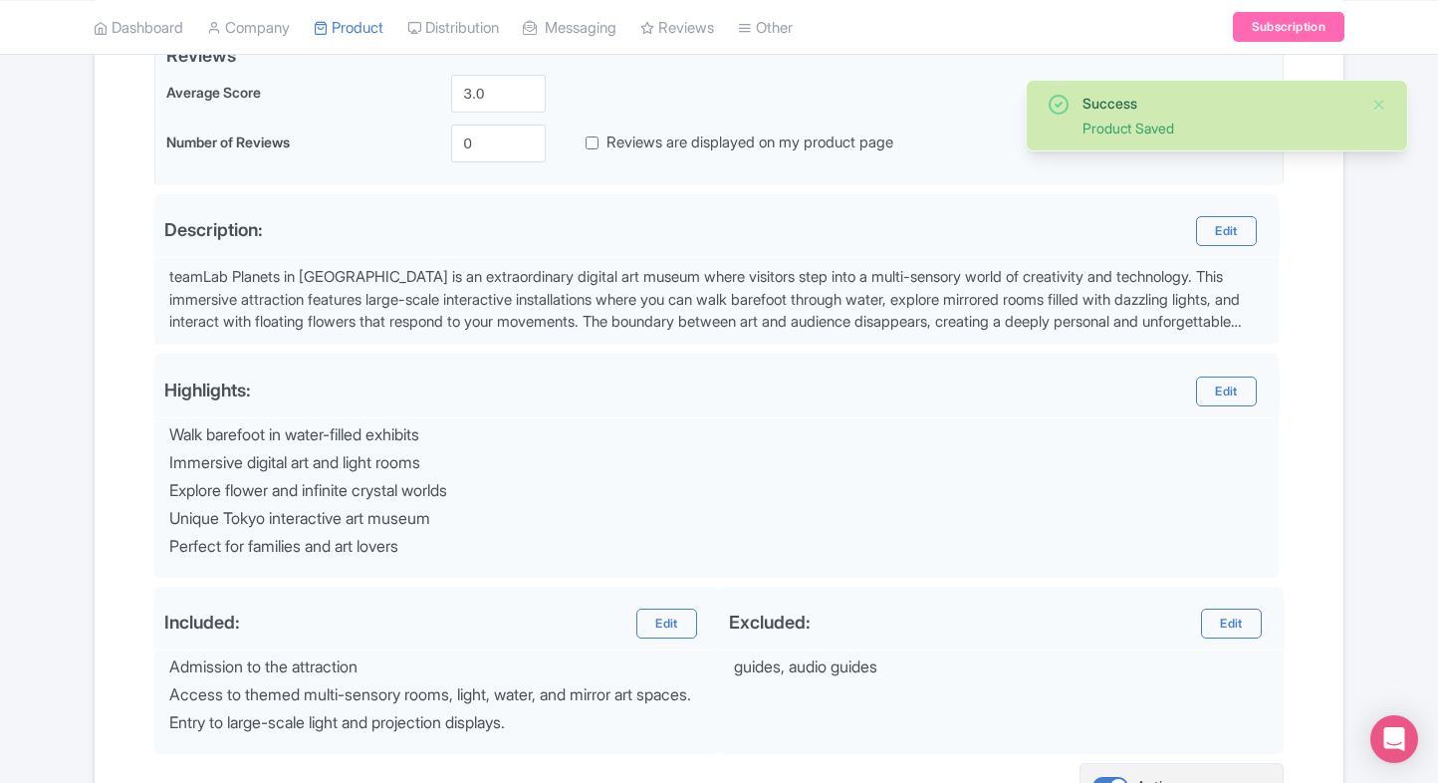
scroll to position [728, 0]
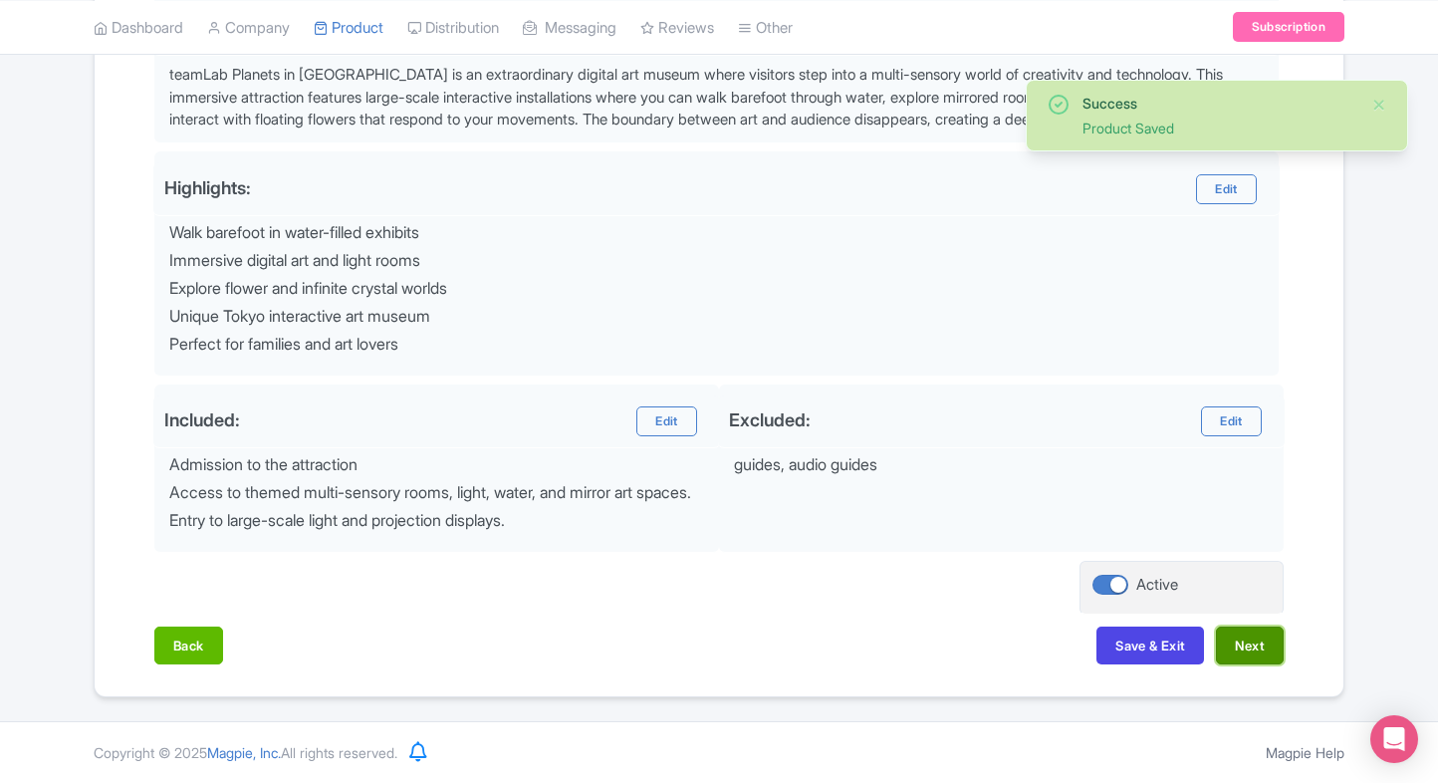
click at [1261, 657] on button "Next" at bounding box center [1250, 645] width 68 height 38
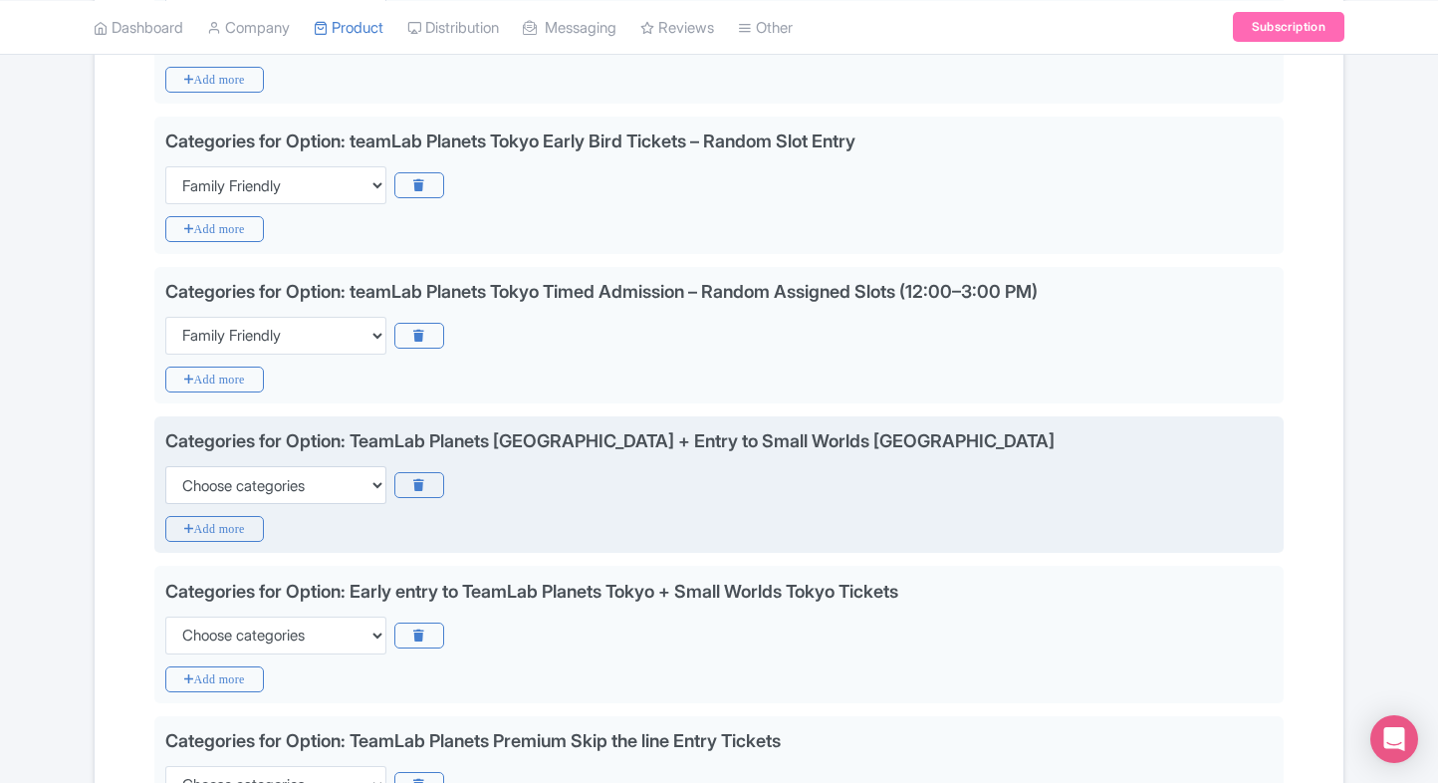
scroll to position [825, 0]
click at [302, 471] on select "Choose categories Adults Only Animals Audio Guide Beaches Bike Tours Boat Tours…" at bounding box center [275, 486] width 221 height 38
select select "family-friendly"
click at [165, 467] on select "Choose categories Adults Only Animals Audio Guide Beaches Bike Tours Boat Tours…" at bounding box center [275, 486] width 221 height 38
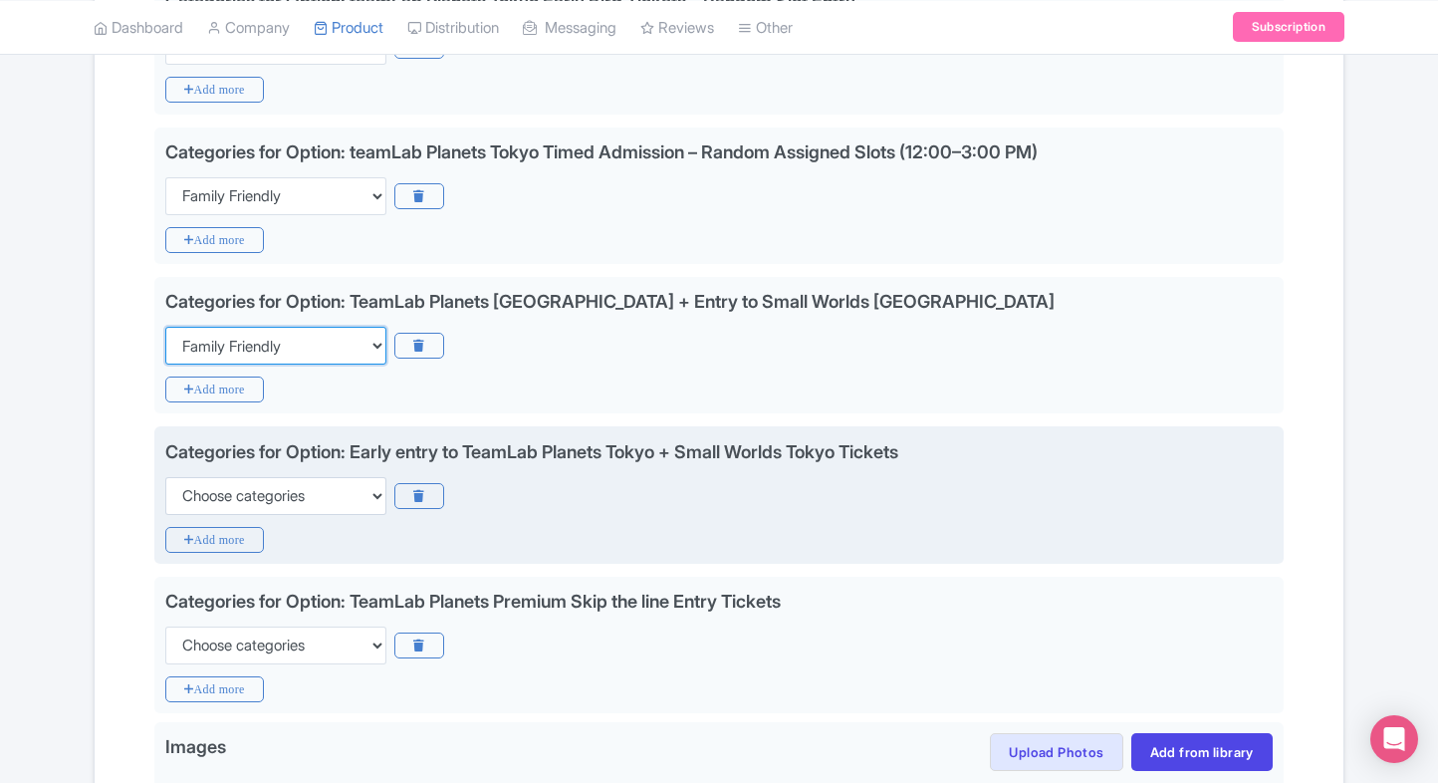
scroll to position [964, 0]
click at [319, 481] on select "Choose categories Adults Only Animals Audio Guide Beaches Bike Tours Boat Tours…" at bounding box center [275, 497] width 221 height 38
select select "family-friendly"
click at [165, 478] on select "Choose categories Adults Only Animals Audio Guide Beaches Bike Tours Boat Tours…" at bounding box center [275, 497] width 221 height 38
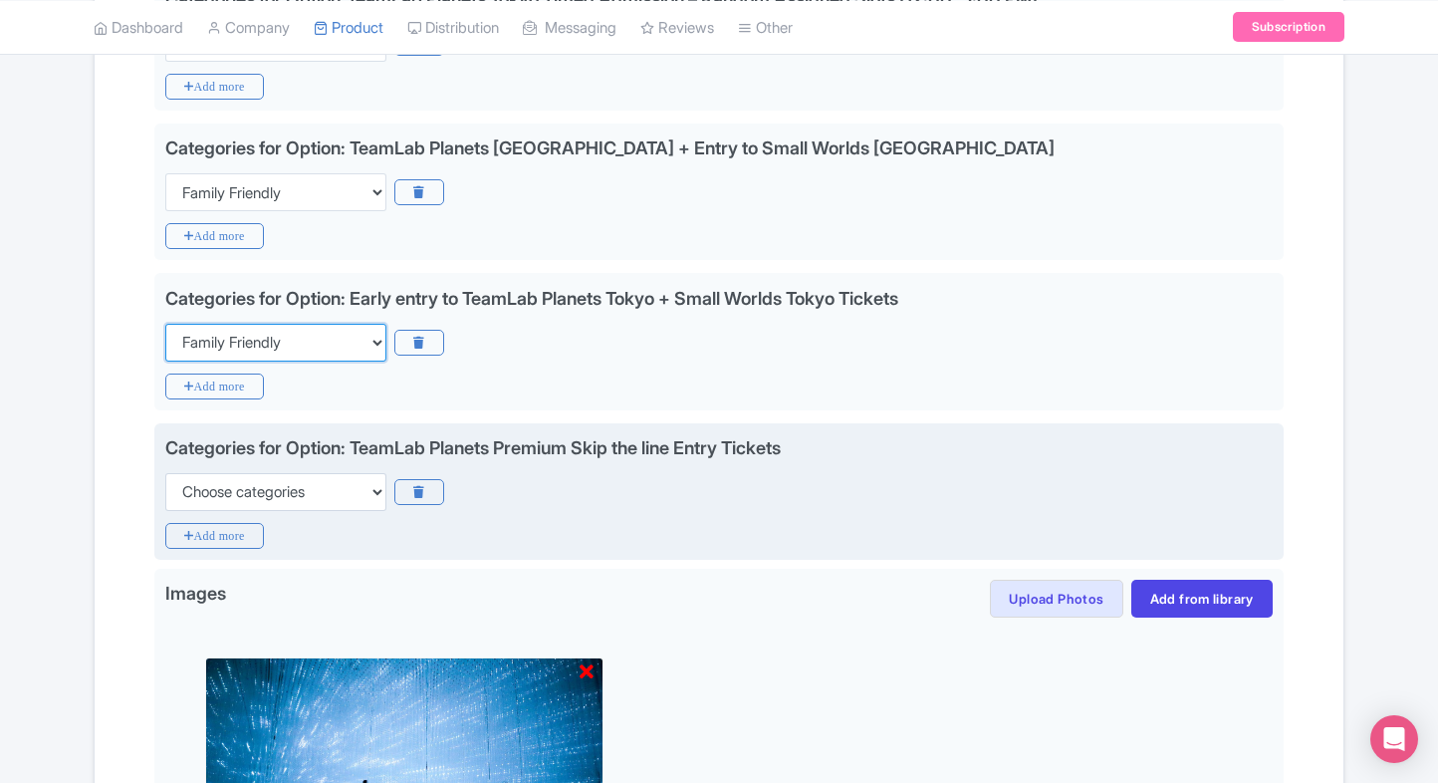
scroll to position [1119, 0]
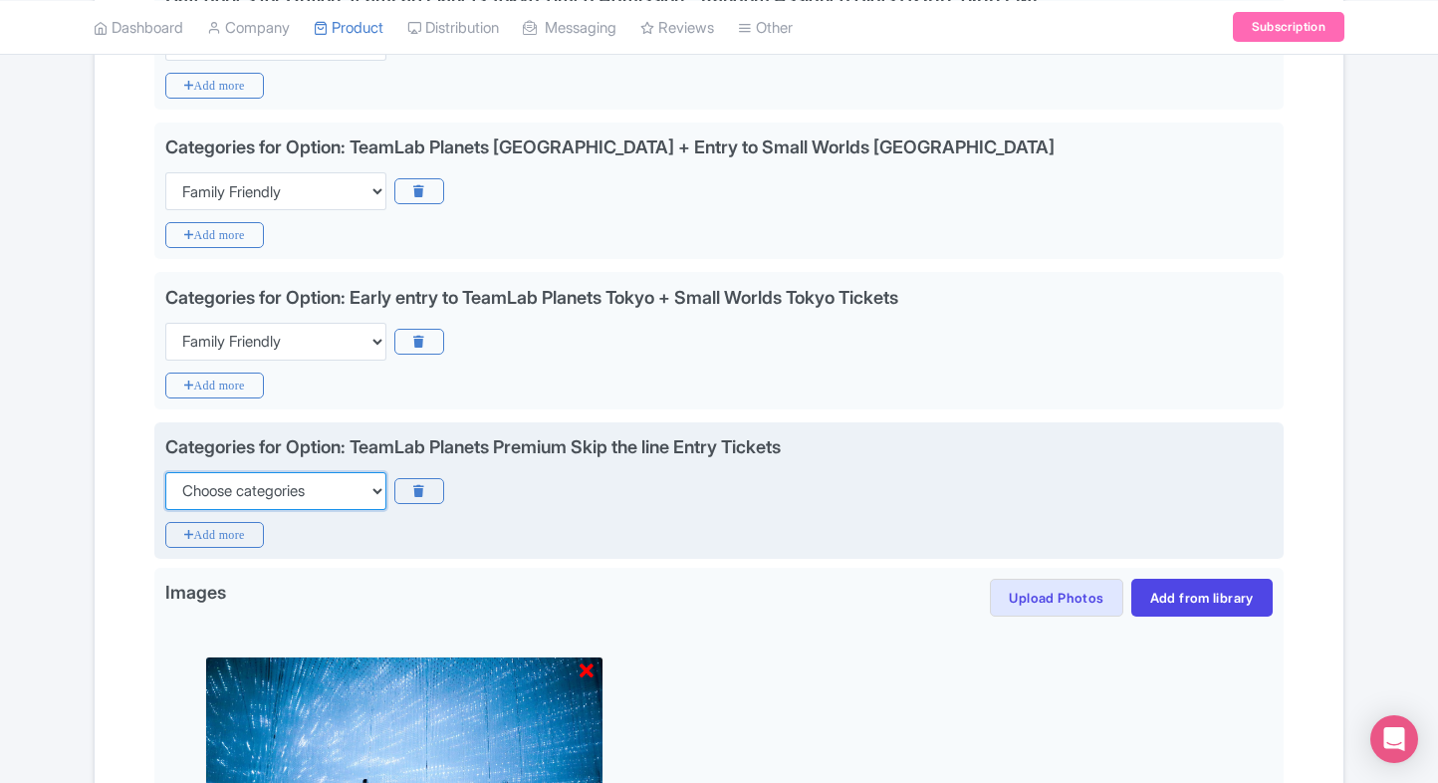
click at [340, 491] on select "Choose categories Adults Only Animals Audio Guide Beaches Bike Tours Boat Tours…" at bounding box center [275, 491] width 221 height 38
select select "family-friendly"
click at [165, 472] on select "Choose categories Adults Only Animals Audio Guide Beaches Bike Tours Boat Tours…" at bounding box center [275, 491] width 221 height 38
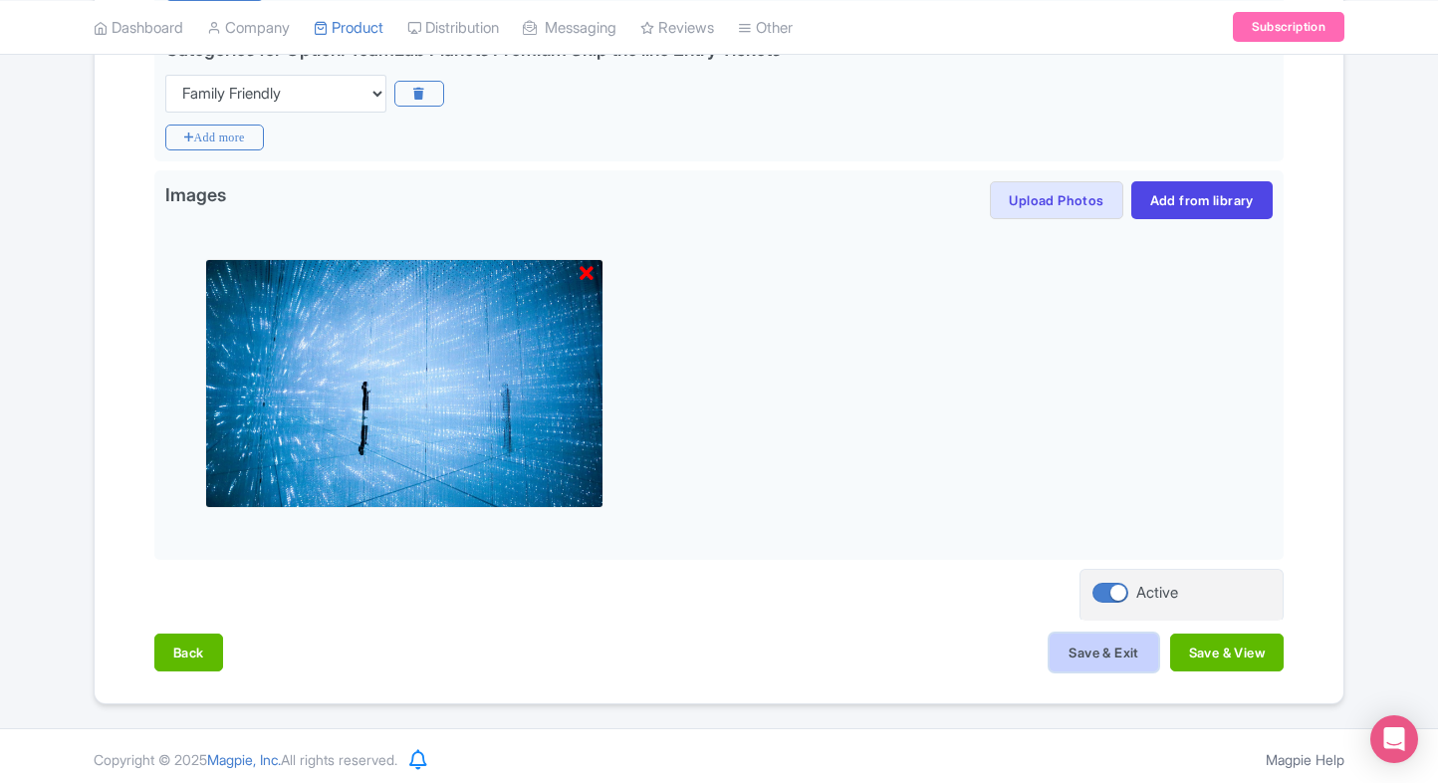
click at [1076, 635] on button "Save & Exit" at bounding box center [1104, 652] width 108 height 38
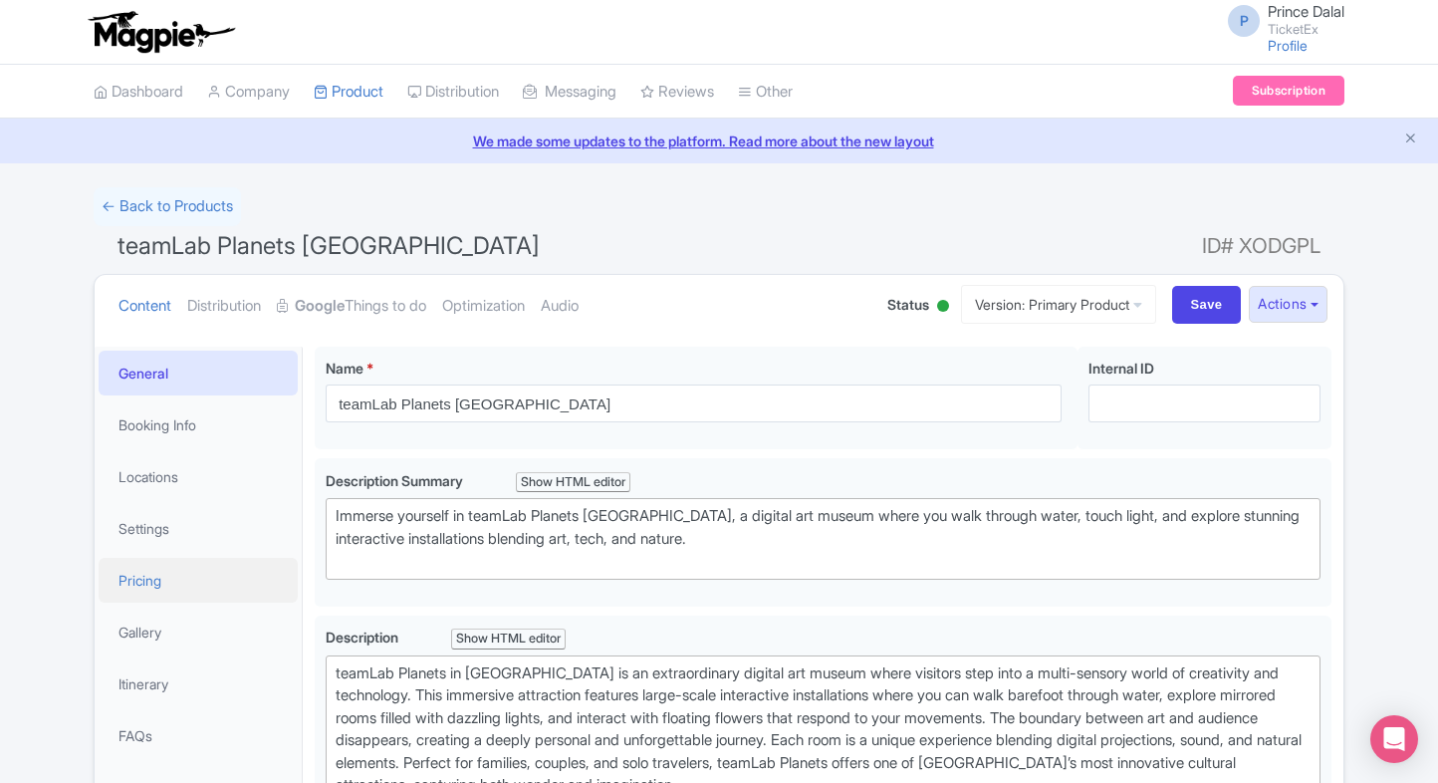
click at [137, 582] on link "Pricing" at bounding box center [198, 580] width 199 height 45
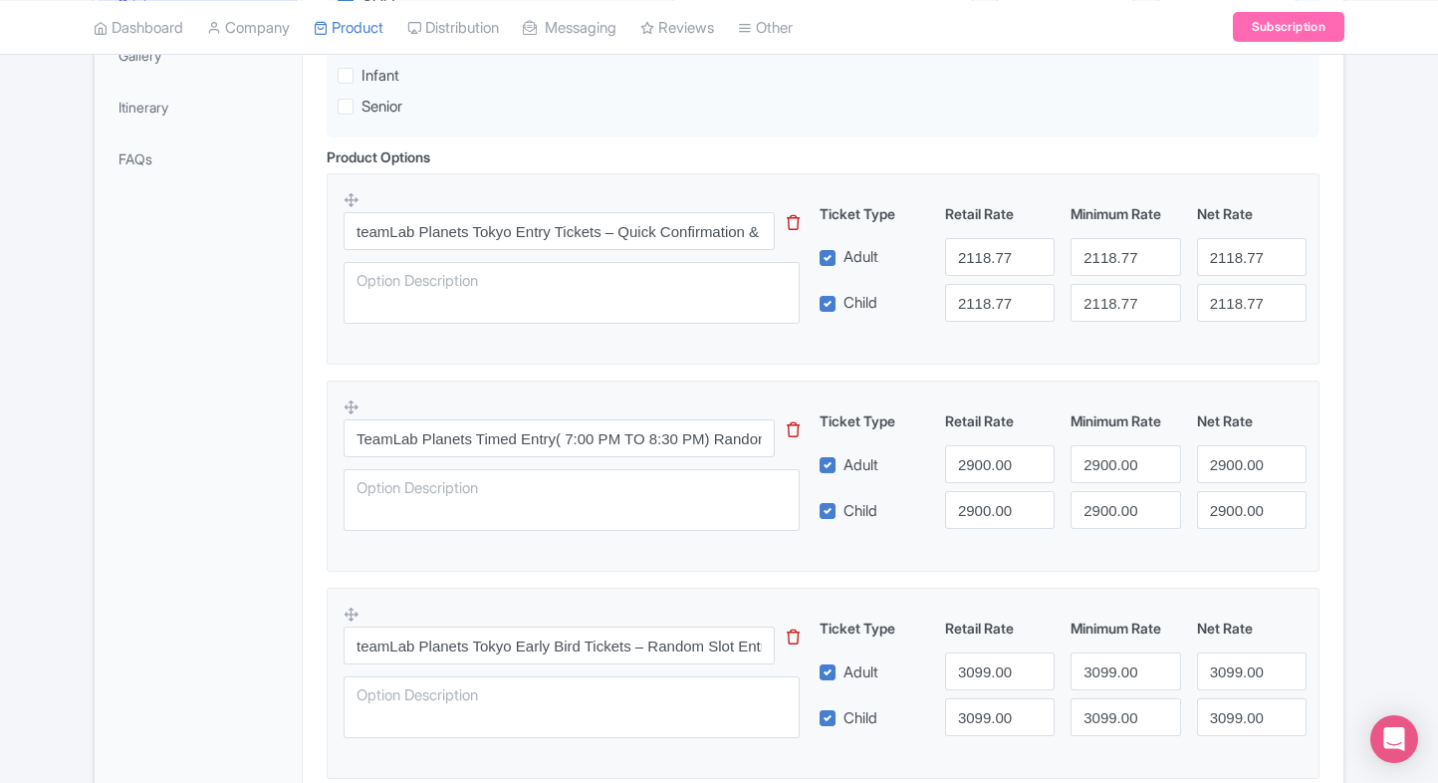
scroll to position [566, 0]
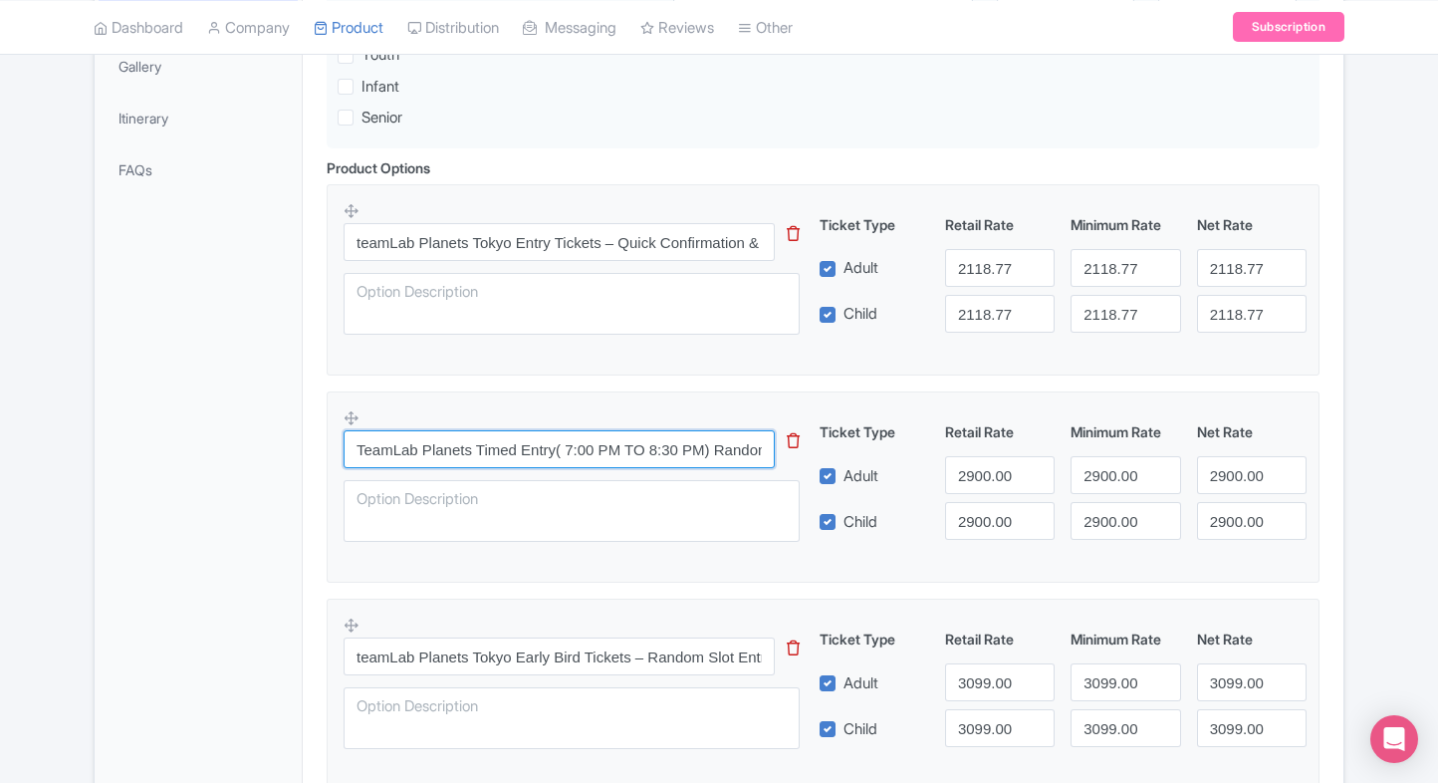
click at [593, 461] on input "TeamLab Planets Timed Entry( 7:00 PM TO 8:30 PM) Random Assigned" at bounding box center [559, 449] width 431 height 38
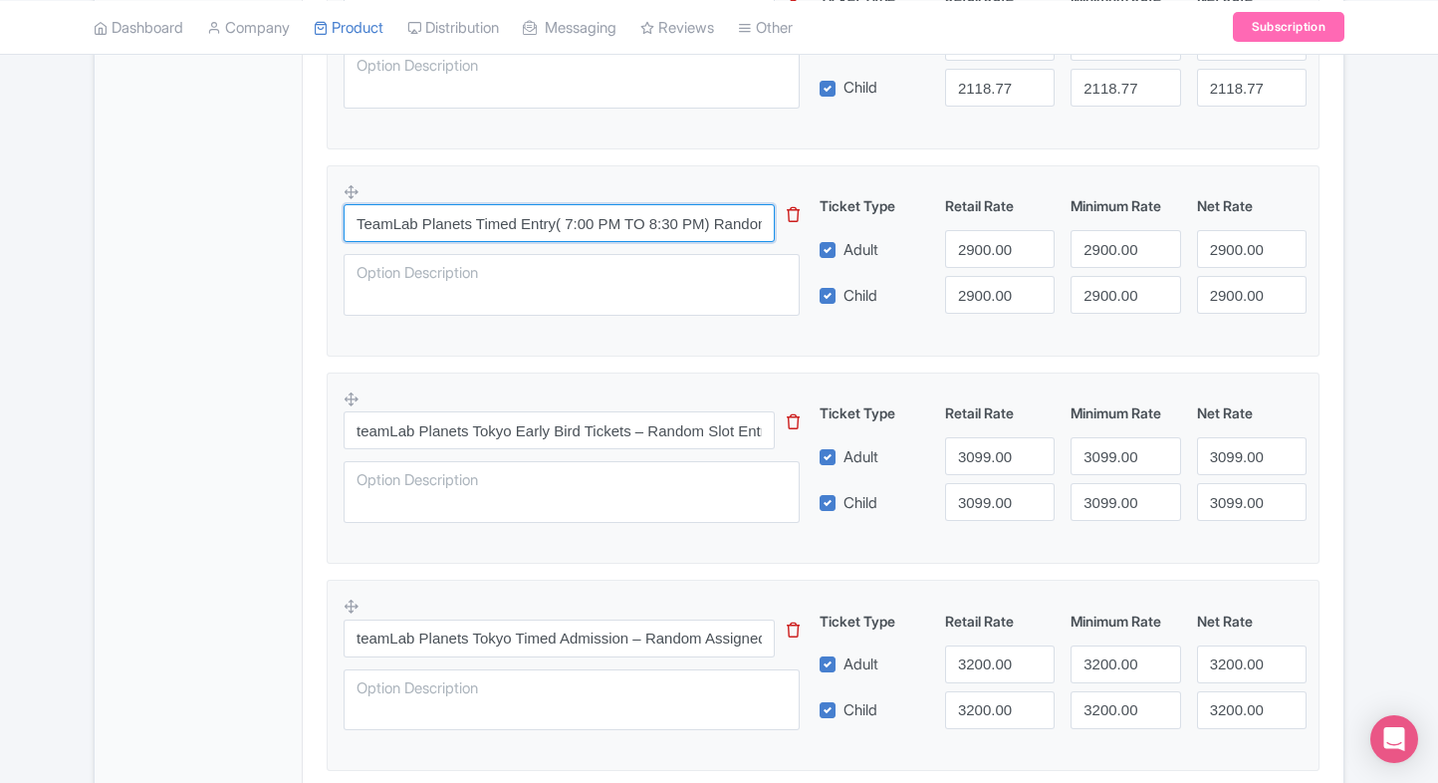
scroll to position [793, 0]
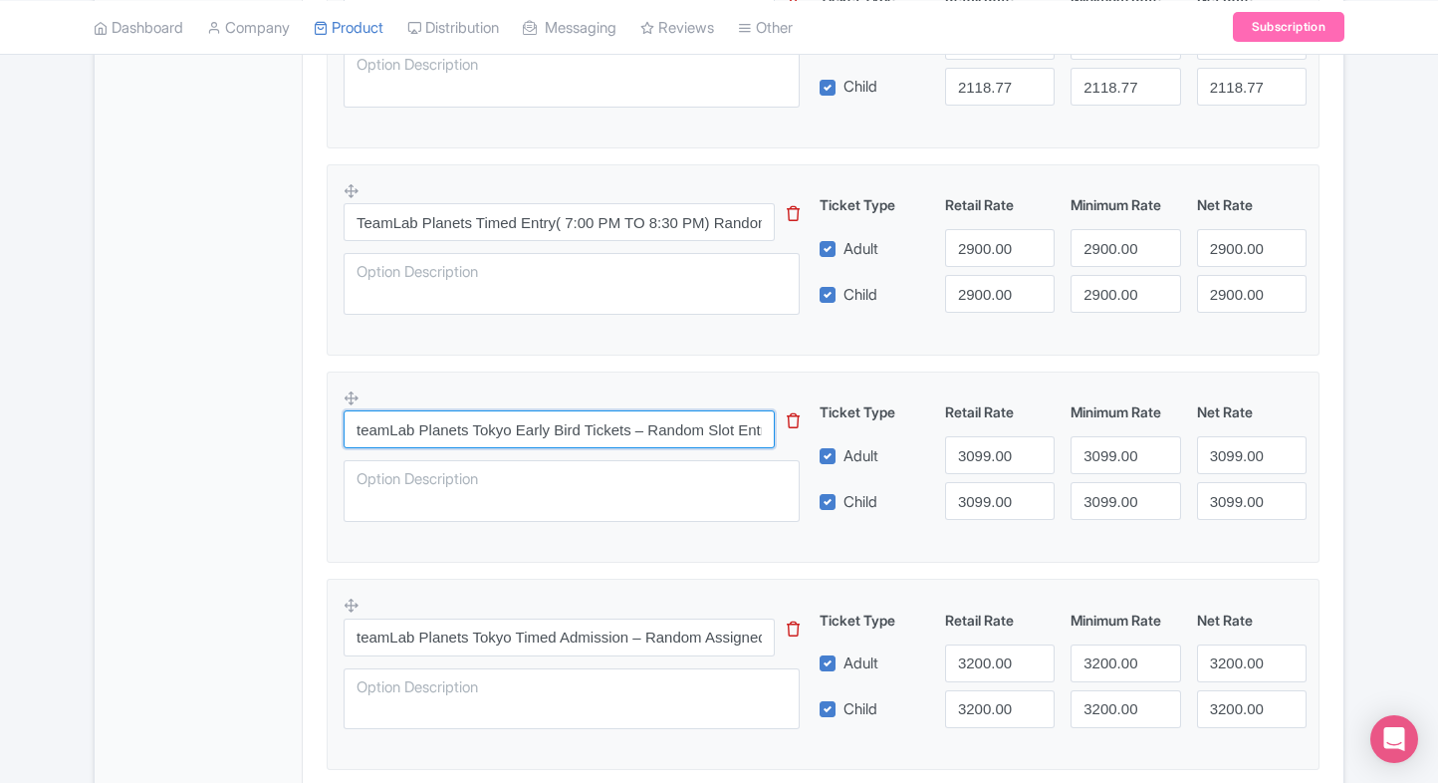
click at [520, 434] on input "teamLab Planets Tokyo Early Bird Tickets – Random Slot Entry" at bounding box center [559, 429] width 431 height 38
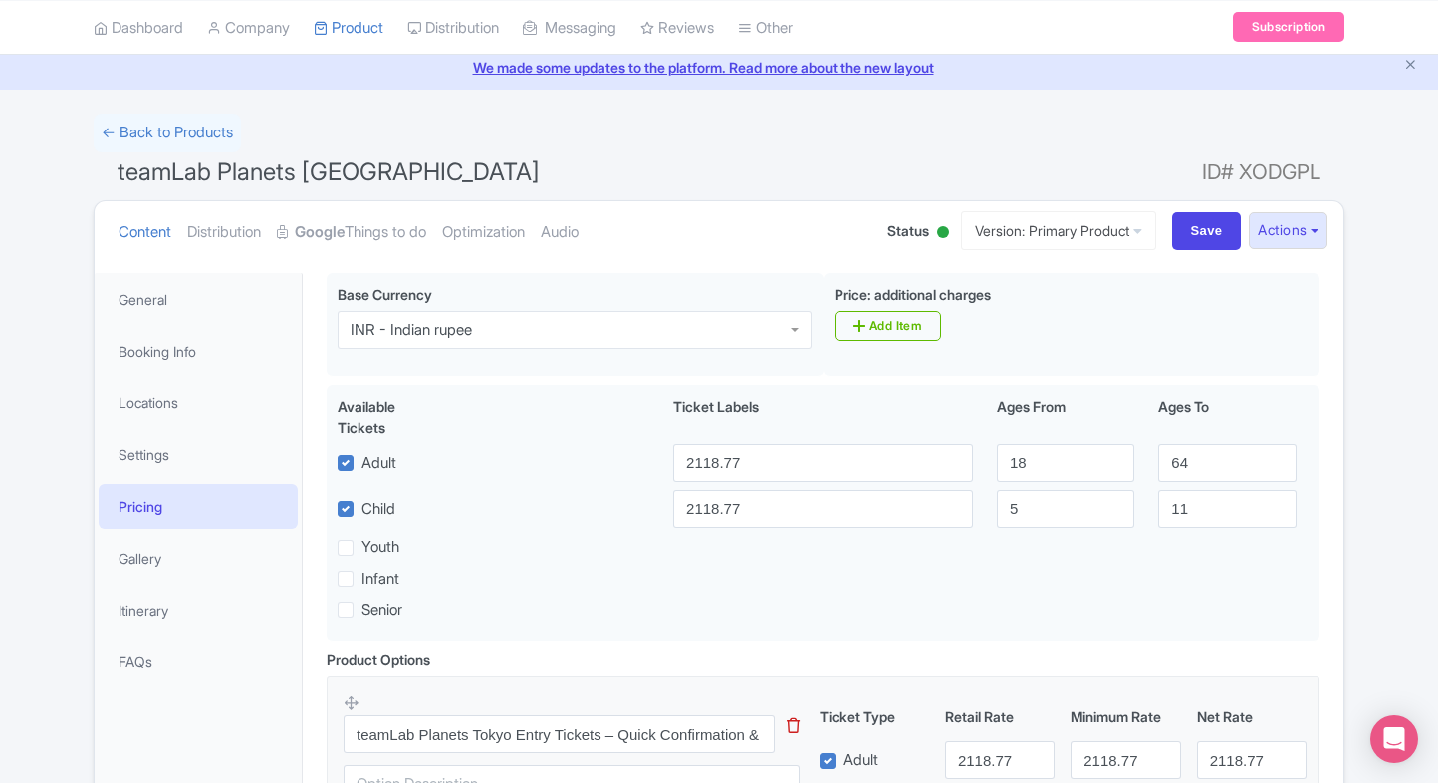
scroll to position [54, 0]
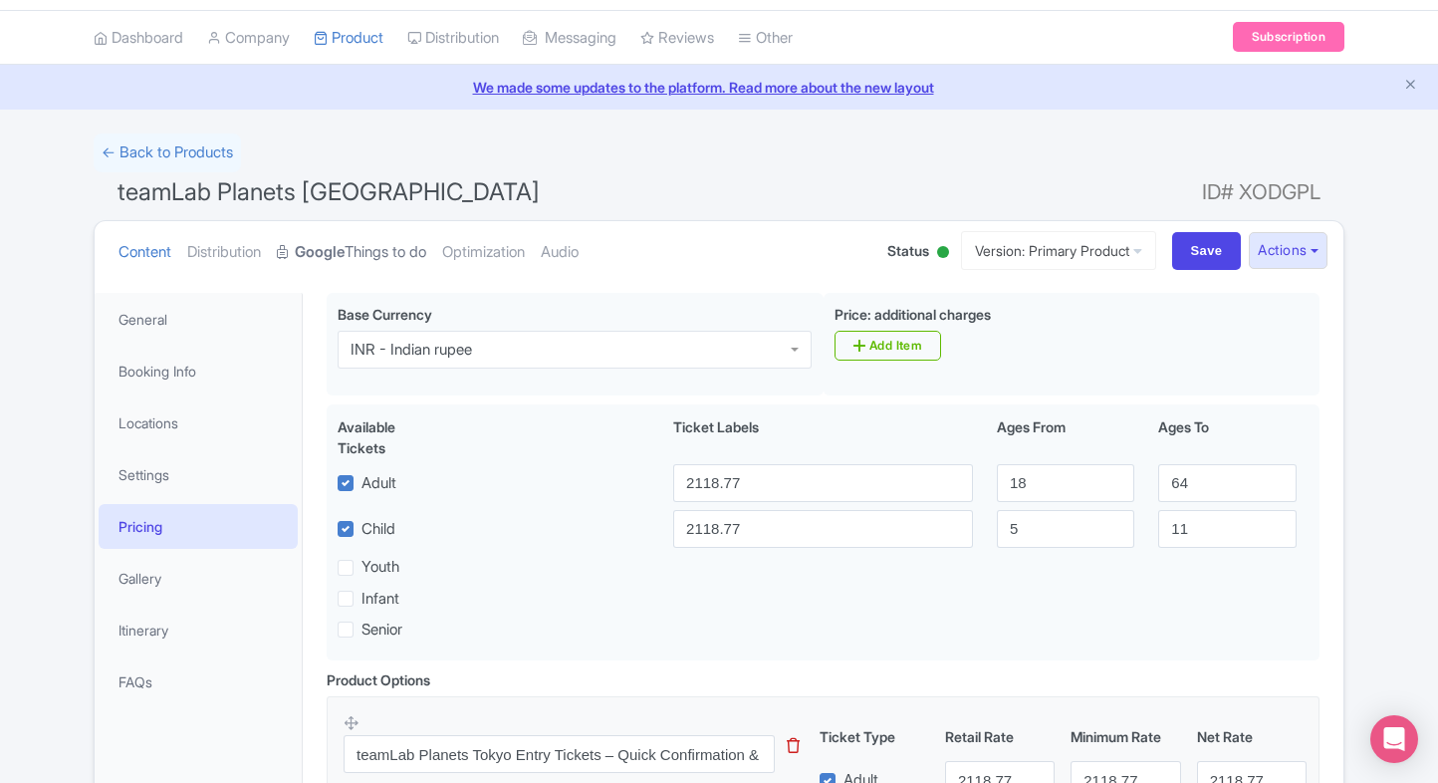
click at [366, 237] on link "Google Things to do" at bounding box center [351, 252] width 149 height 63
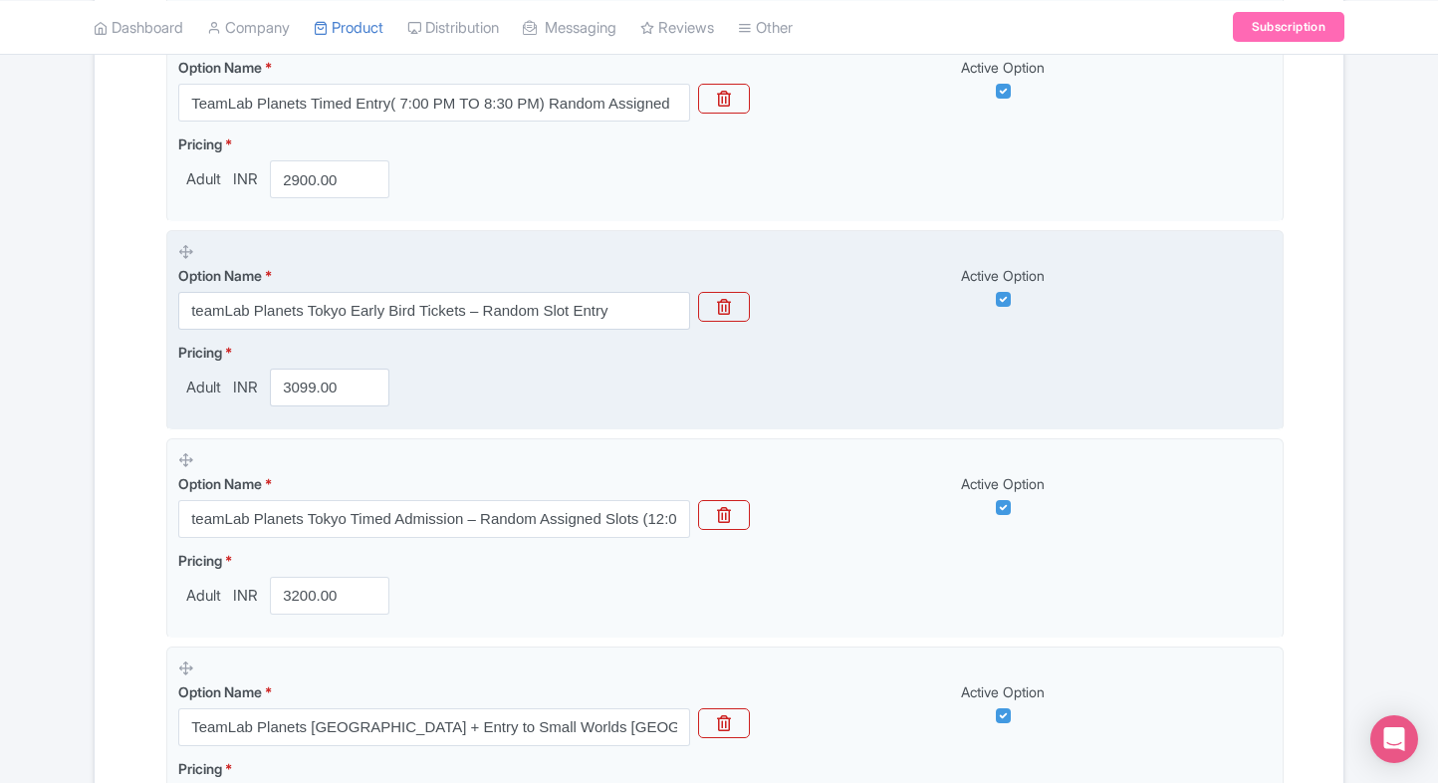
scroll to position [903, 0]
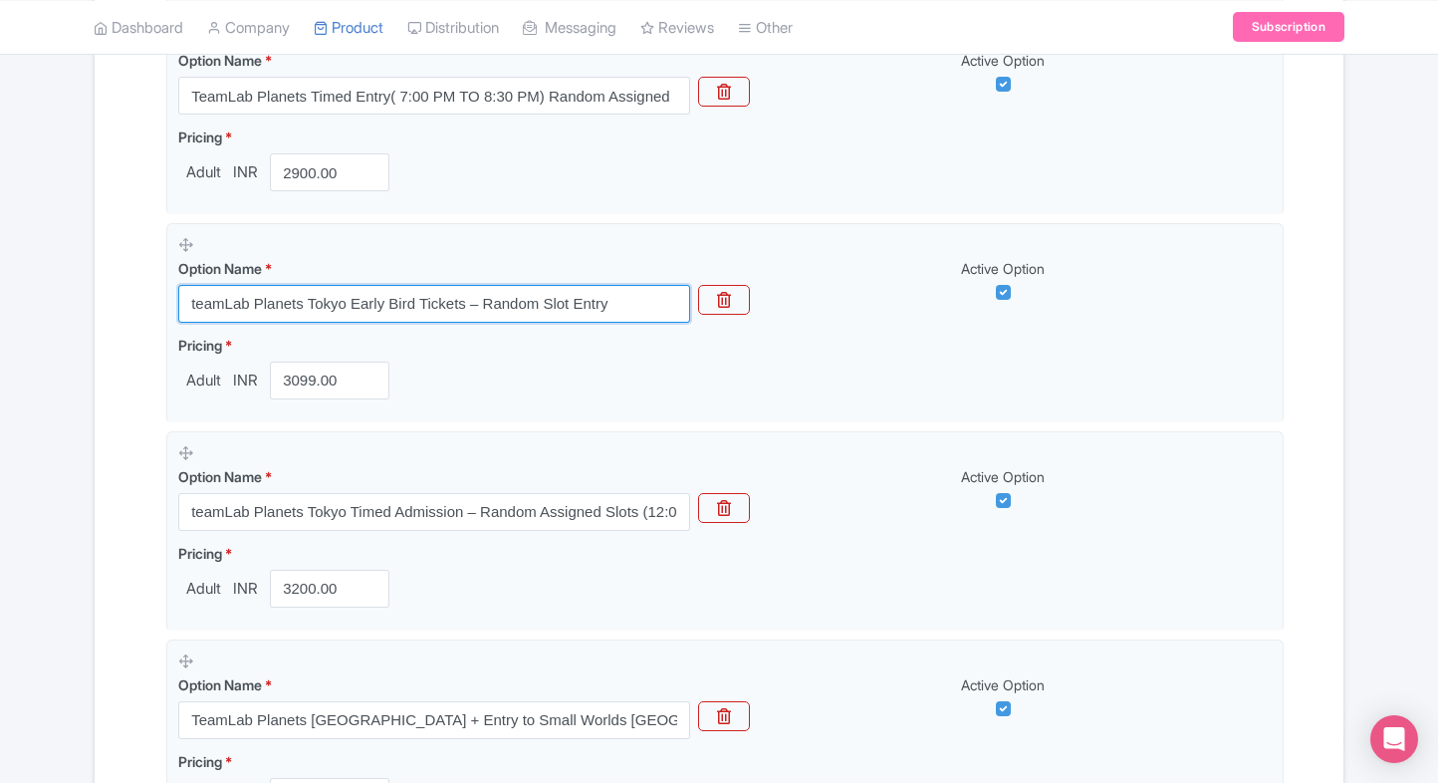
drag, startPoint x: 646, startPoint y: 302, endPoint x: 161, endPoint y: 313, distance: 485.1
click at [161, 313] on div "Options Product landing page link * https://www.ticketex.co/activity/80/teamlab…" at bounding box center [718, 482] width 1129 height 1622
paste input "TeamLab Planets Early Bird Entry Tickets Random Slots"
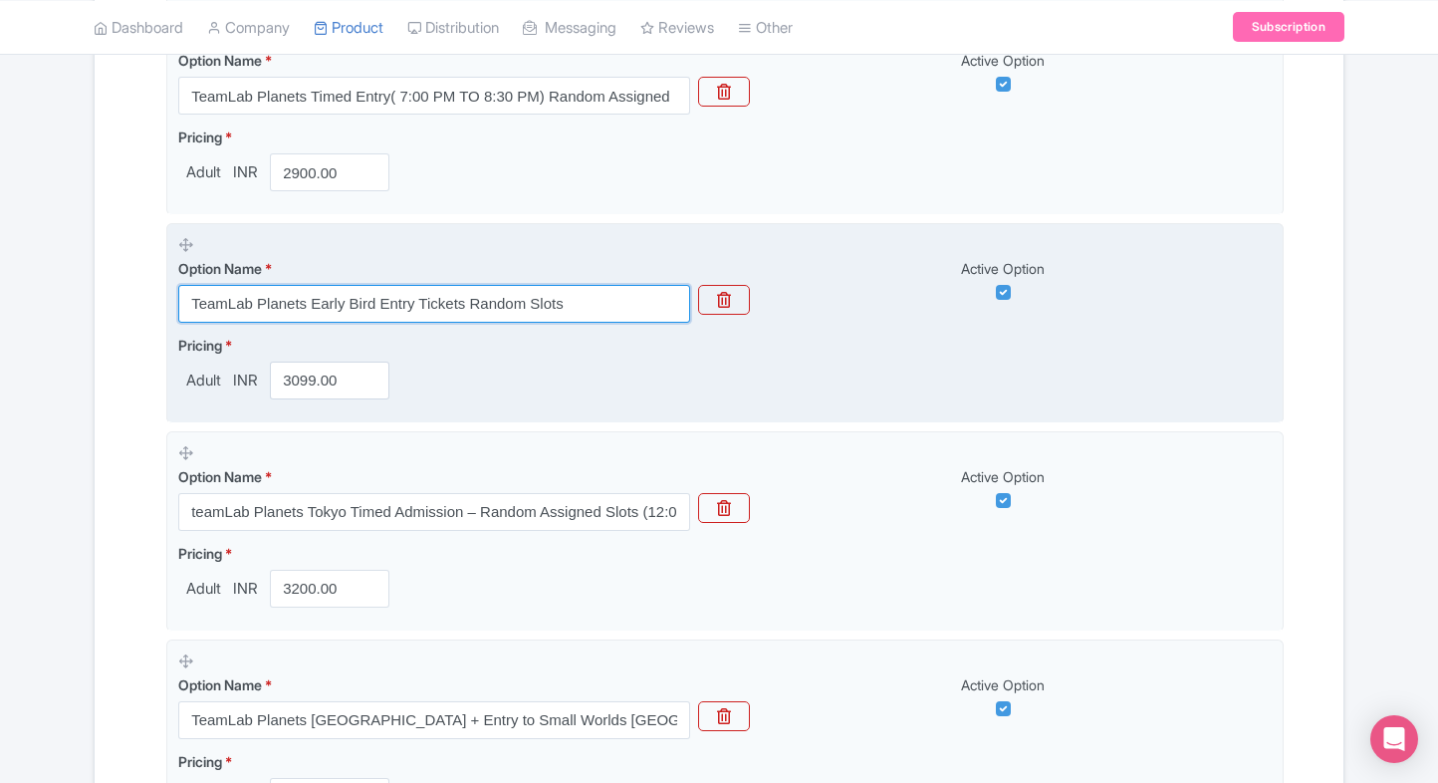
type input "TeamLab Planets Early Bird Entry Tickets Random Slots"
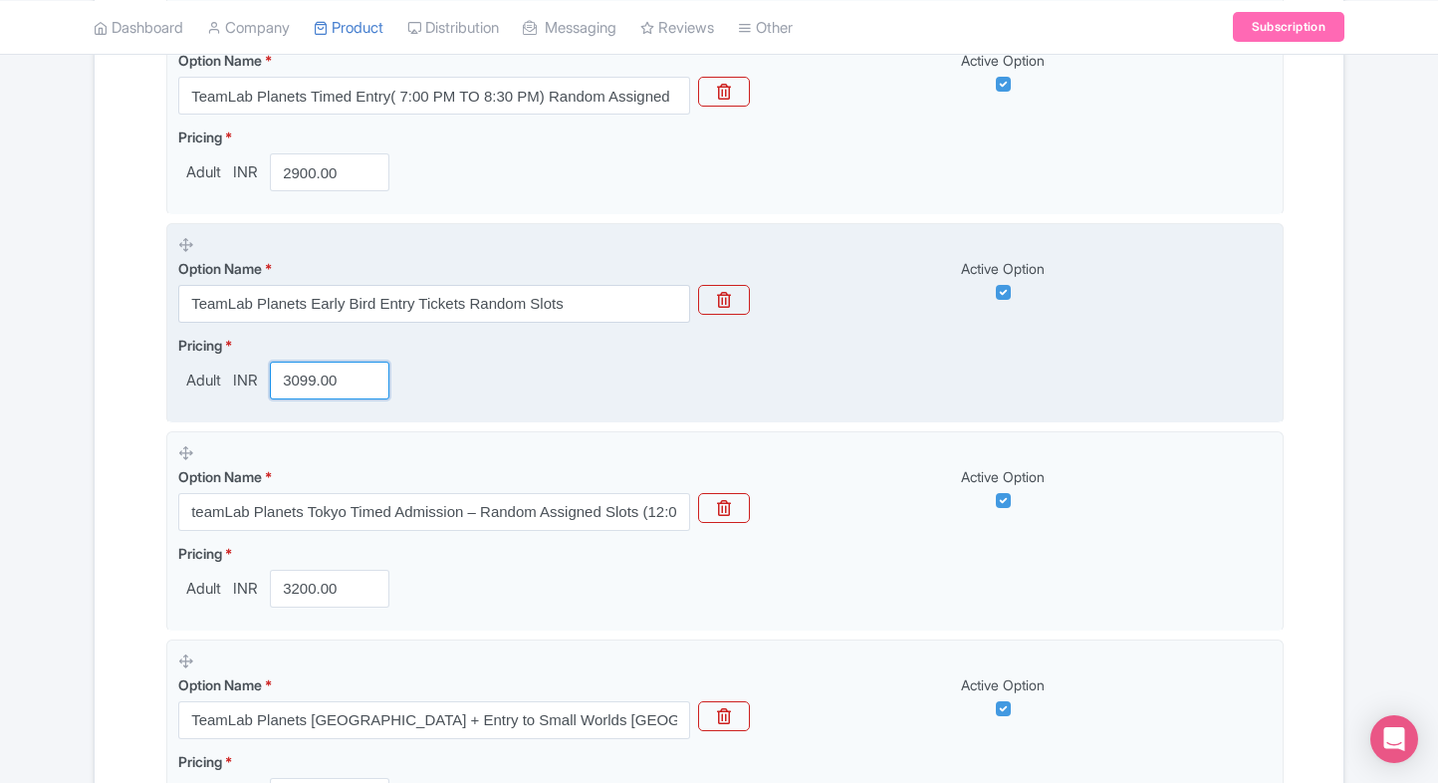
click at [323, 371] on input "3099.00" at bounding box center [330, 381] width 120 height 38
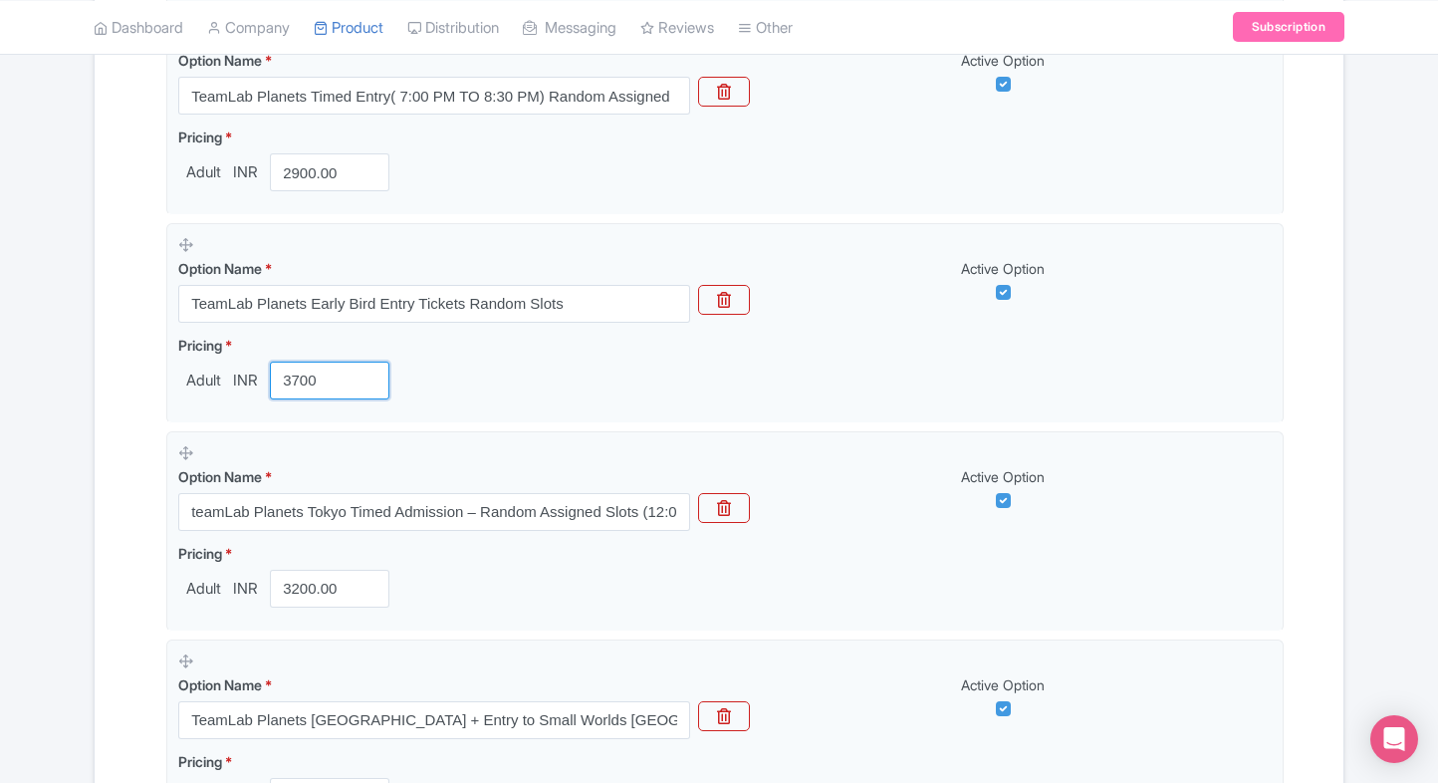
type input "3700"
click at [77, 430] on div "← Back to Products teamLab Planets TOKYO ID# XODGPL Content Distribution Google…" at bounding box center [719, 364] width 1438 height 2161
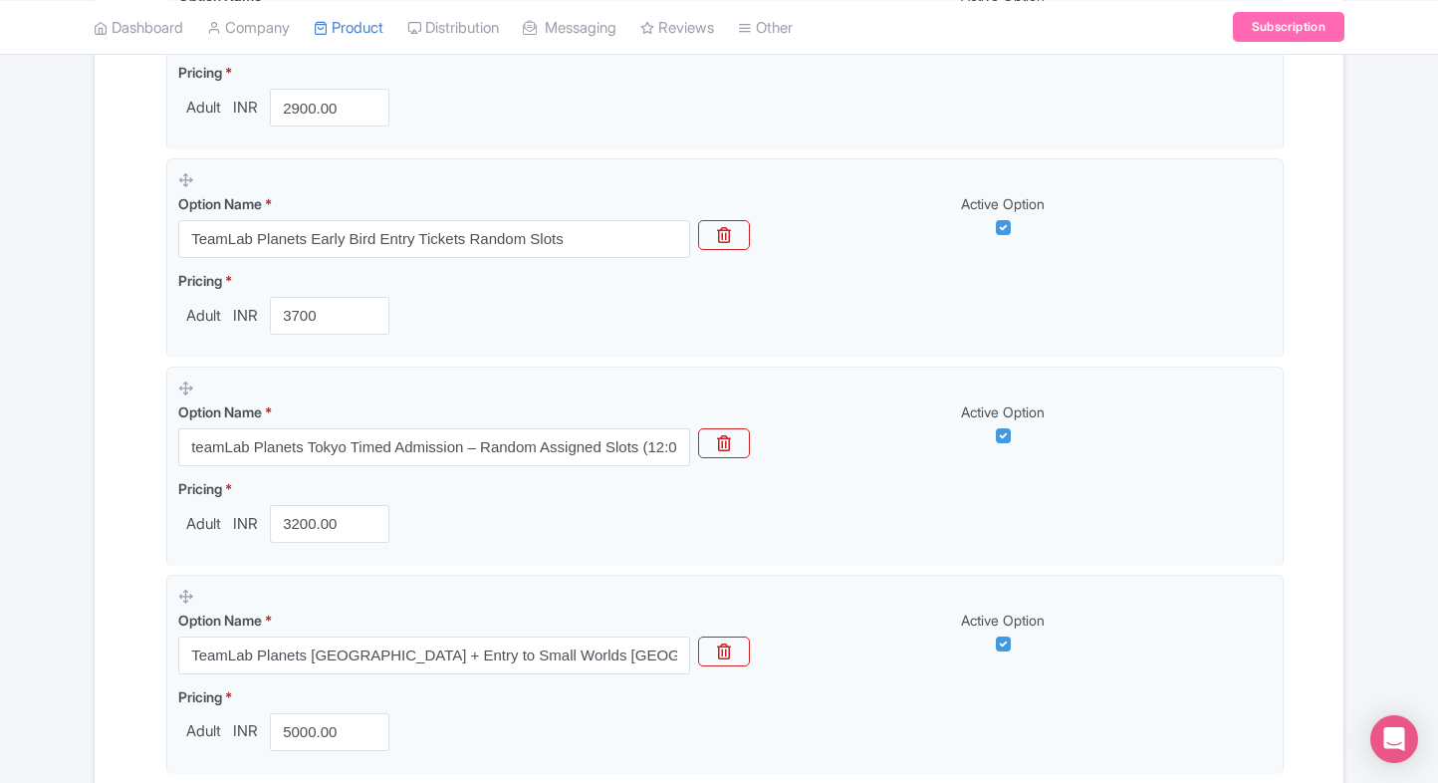
scroll to position [988, 0]
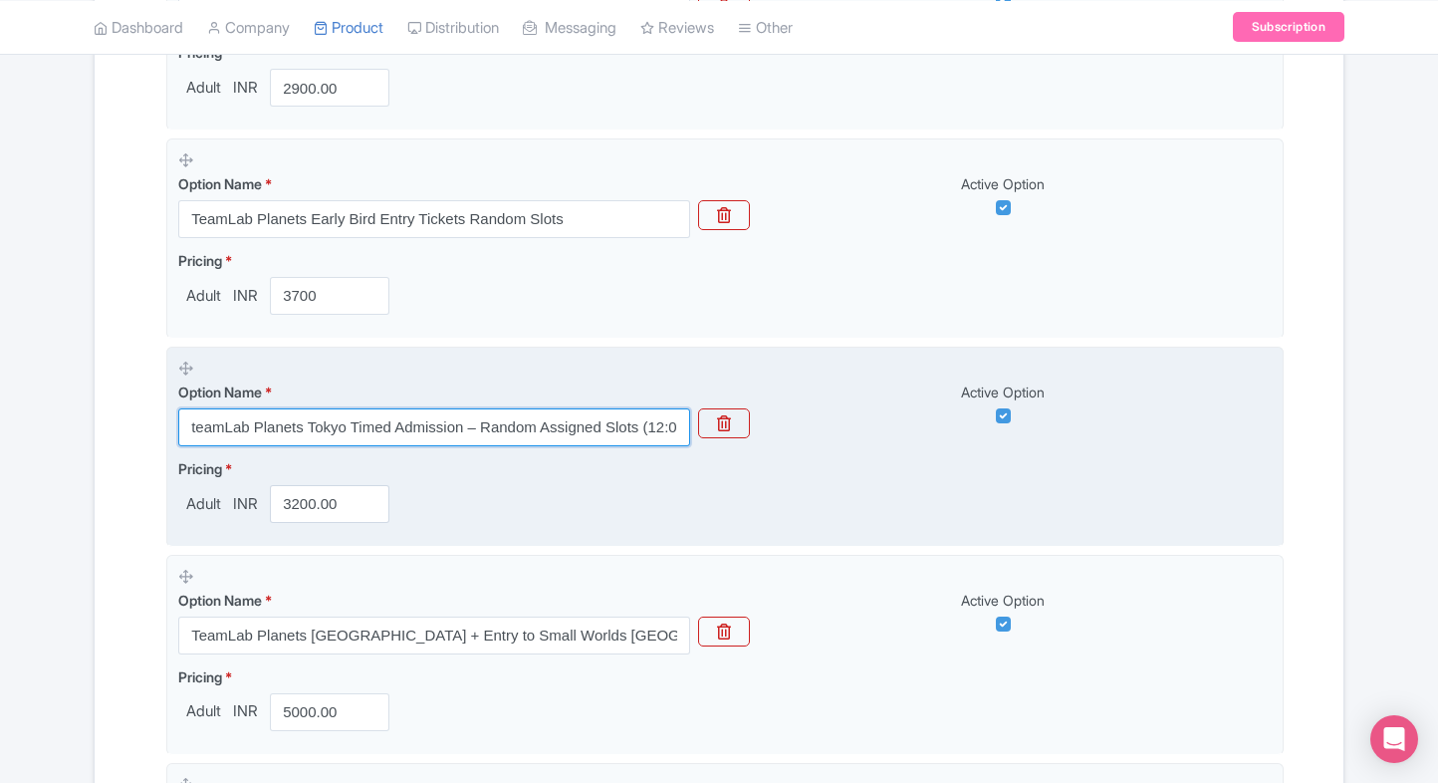
click at [532, 427] on input "teamLab Planets Tokyo Timed Admission – Random Assigned Slots (12:00–3:00 PM)" at bounding box center [434, 427] width 512 height 38
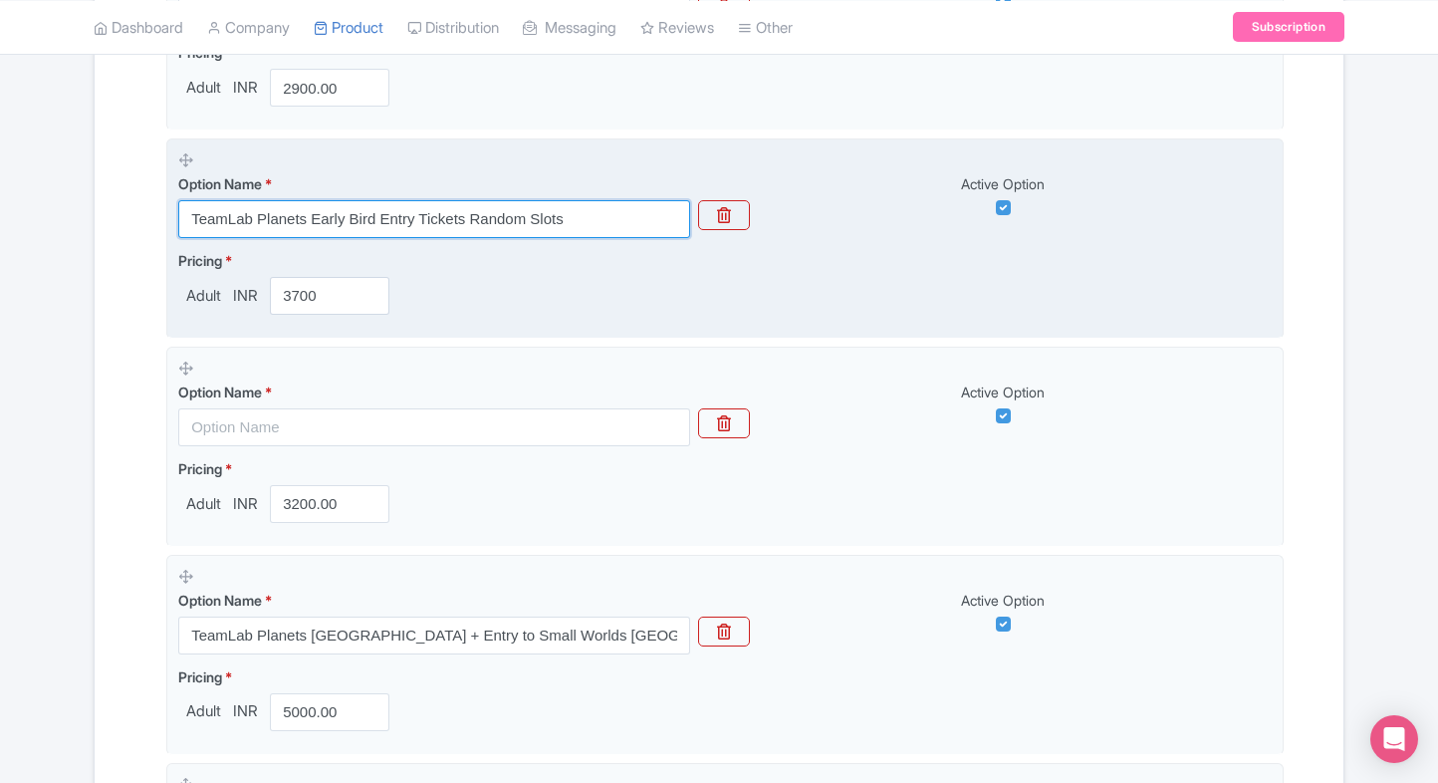
click at [441, 219] on input "TeamLab Planets Early Bird Entry Tickets Random Slots" at bounding box center [434, 219] width 512 height 38
paste input "teamLab Planets Tokyo Timed Admission – Random Assigned Slots (12:00–3:00 PM)"
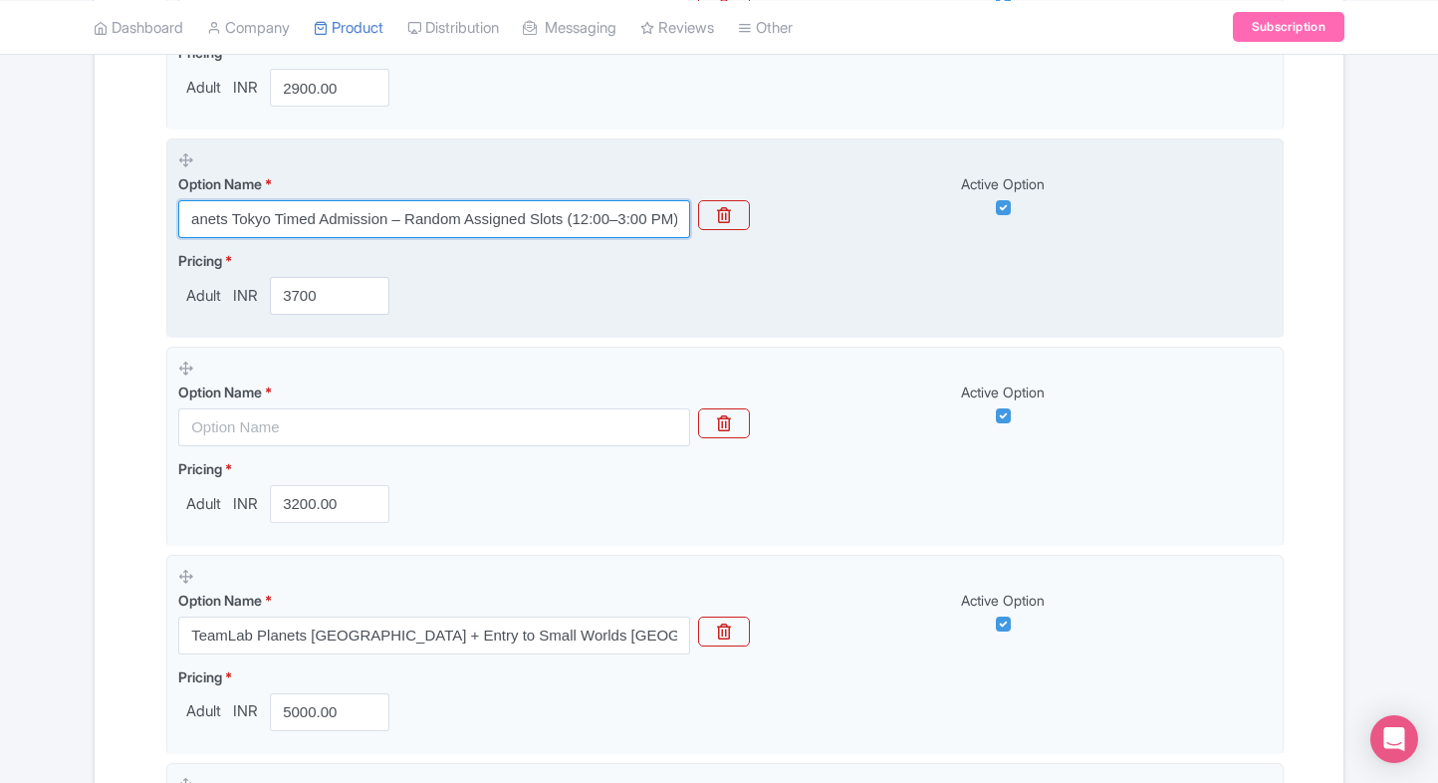
type input "teamLab Planets Tokyo Timed Admission – Random Assigned Slots (12:00–3:00 PM)"
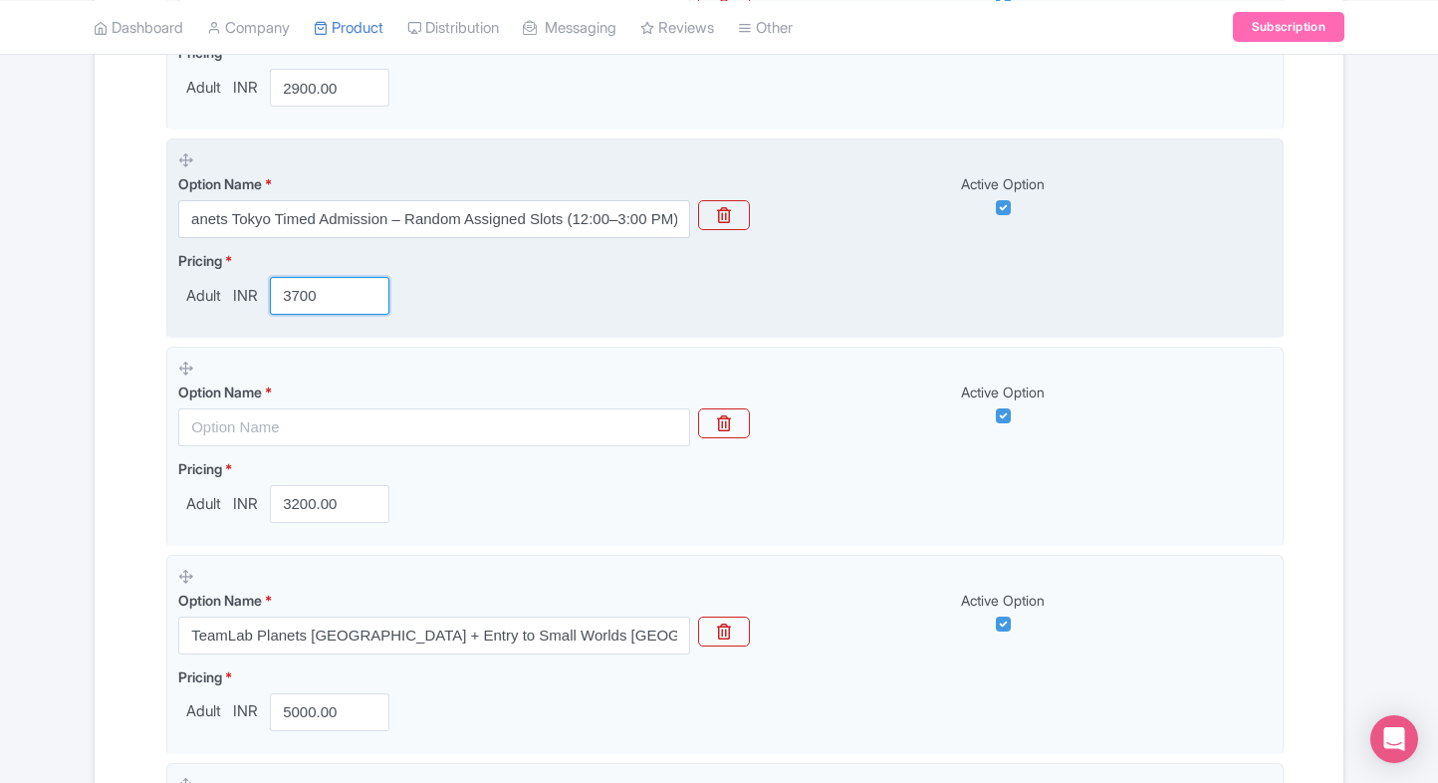
scroll to position [0, 0]
click at [341, 283] on input "3700" at bounding box center [330, 296] width 120 height 38
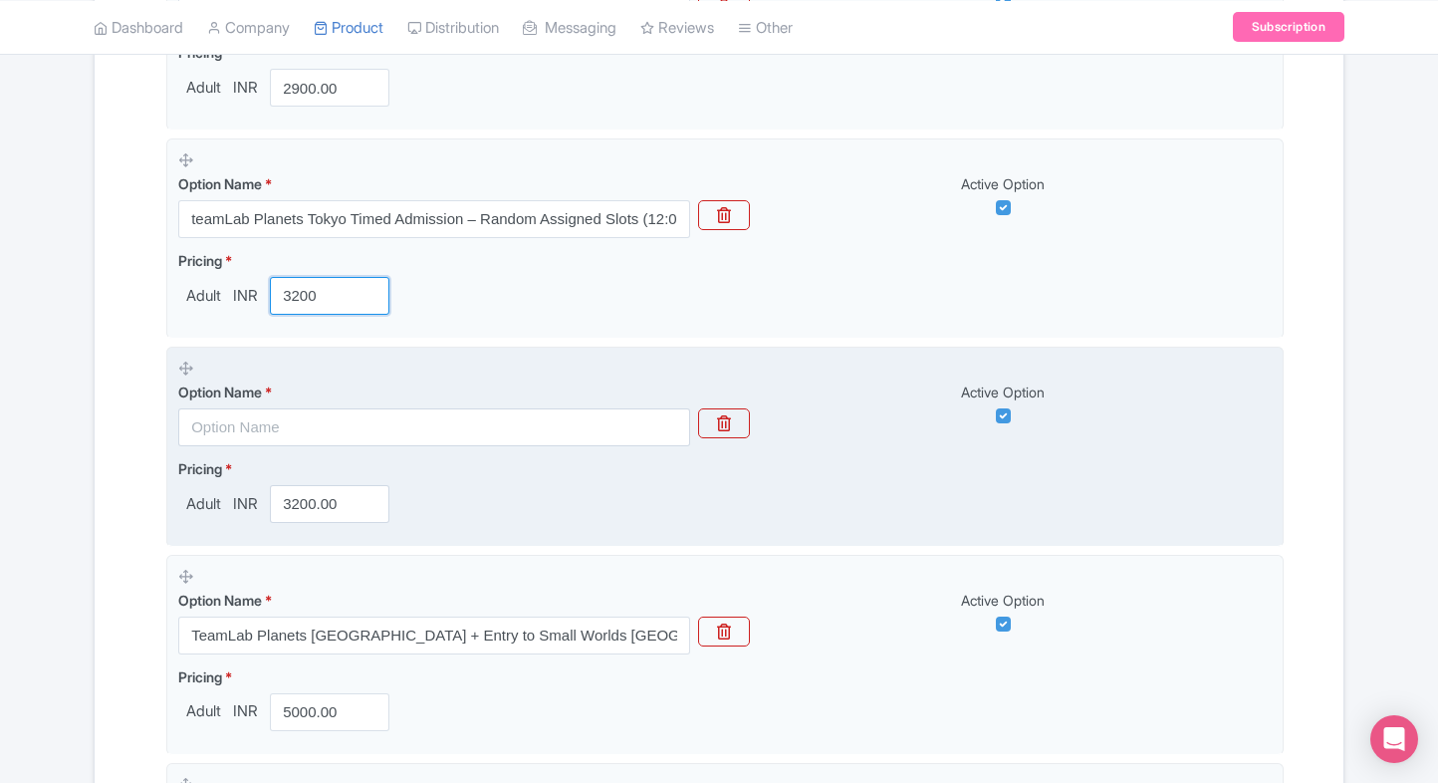
type input "3200"
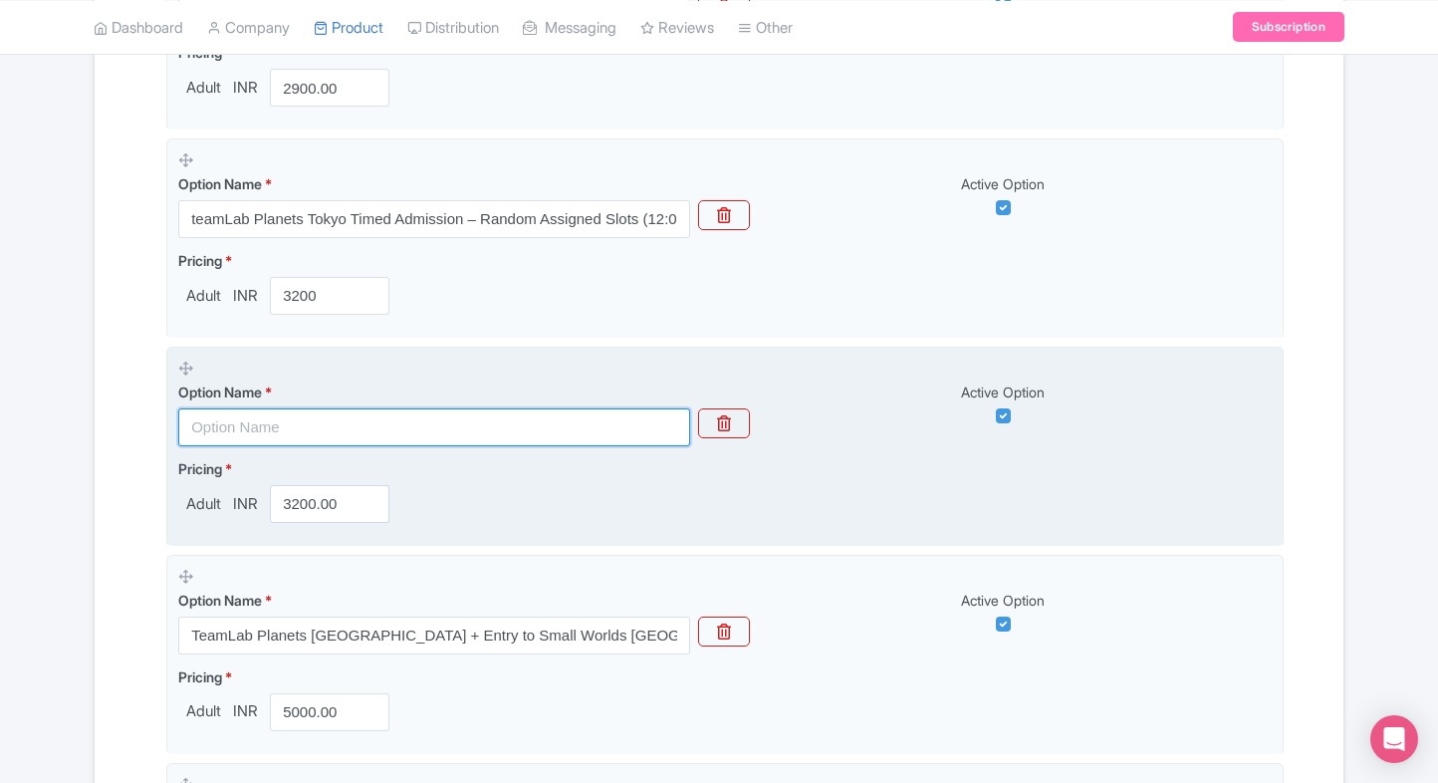
click at [294, 436] on input "text" at bounding box center [434, 427] width 512 height 38
paste input "teamLab Planets Tokyo Timed Admission – Random Assigned Slots (12:00–3:00 PM)"
type input "teamLab Planets Tokyo Timed Admission – Random Assigned Slots (12:00–3:00 PM)"
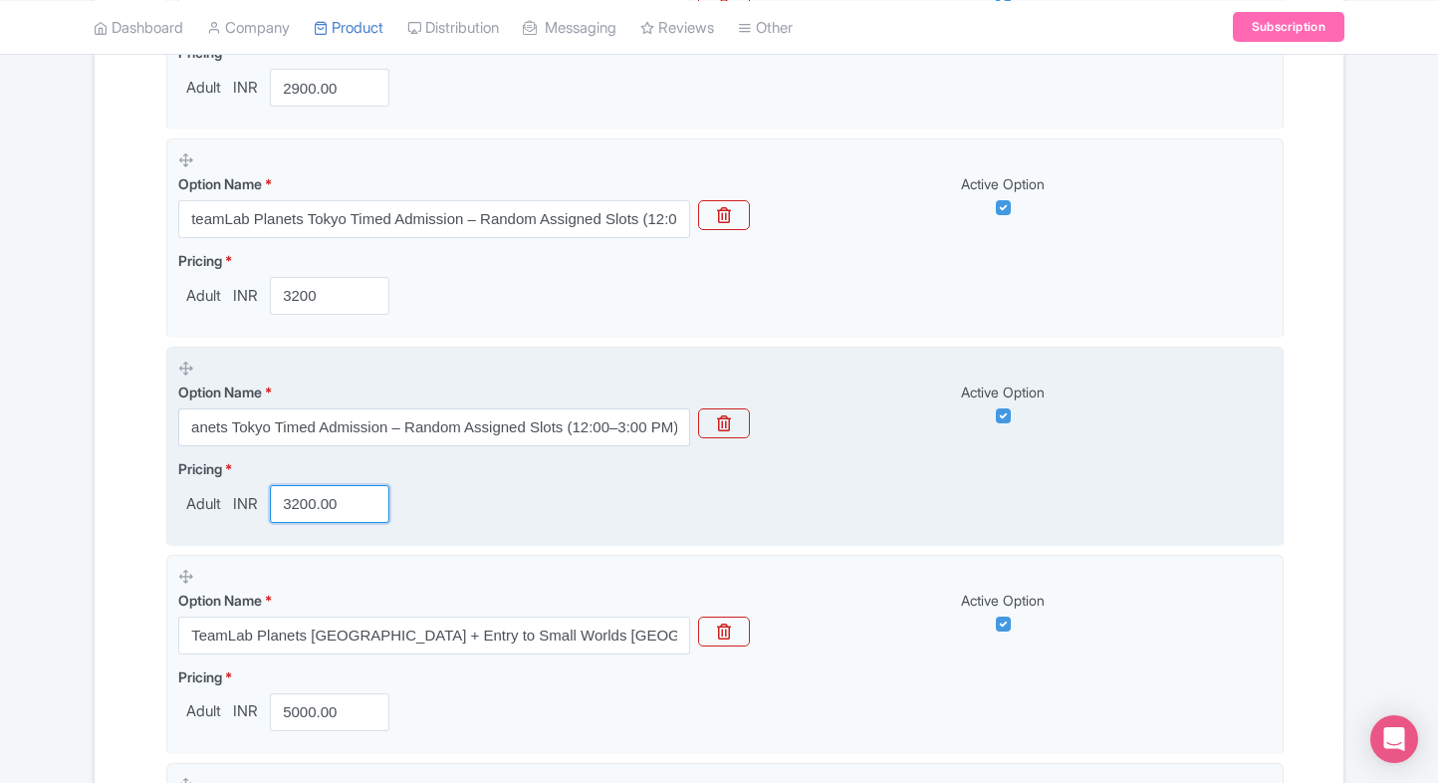
scroll to position [0, 0]
click at [311, 496] on input "3200.00" at bounding box center [330, 504] width 120 height 38
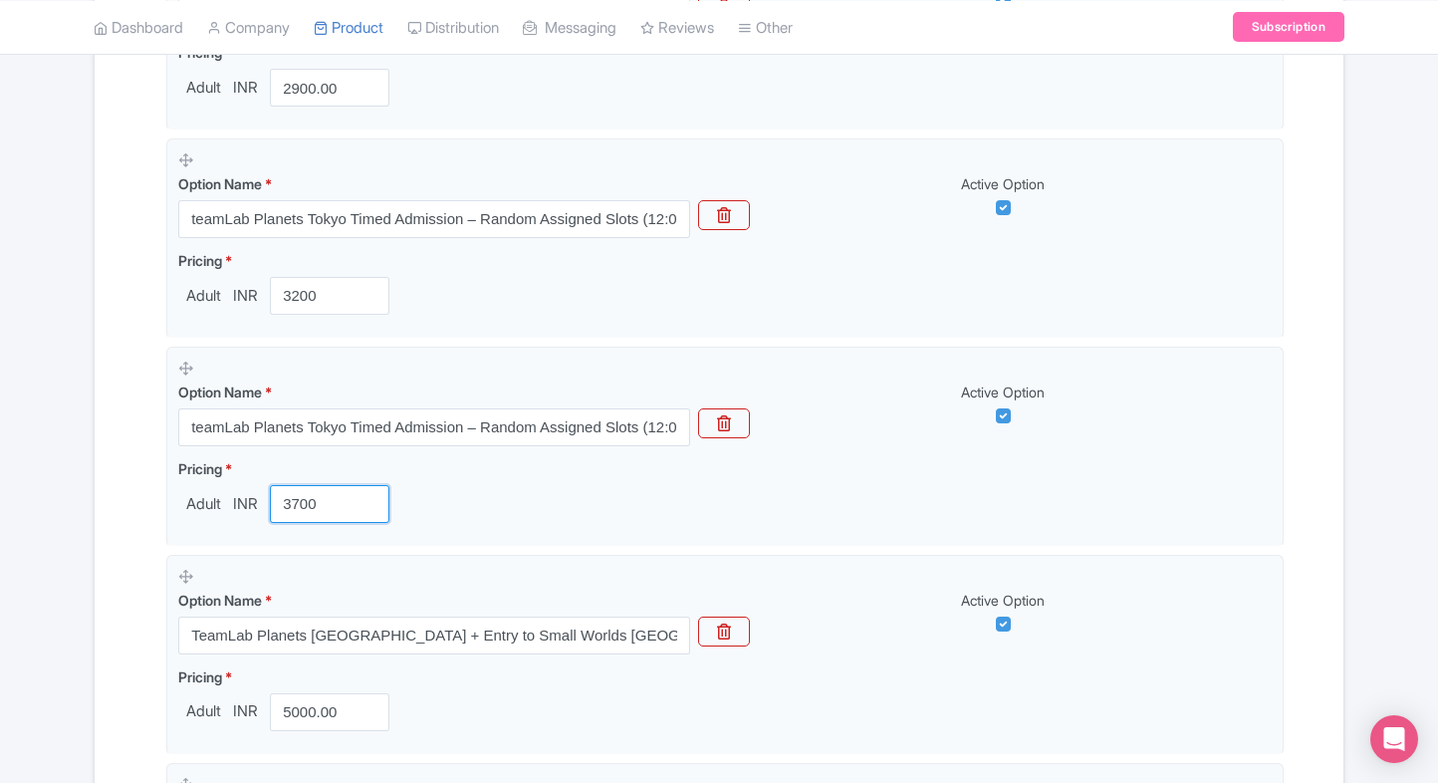
type input "3700"
click at [40, 592] on div "← Back to Products teamLab Planets TOKYO ID# XODGPL Content Distribution Google…" at bounding box center [719, 279] width 1438 height 2161
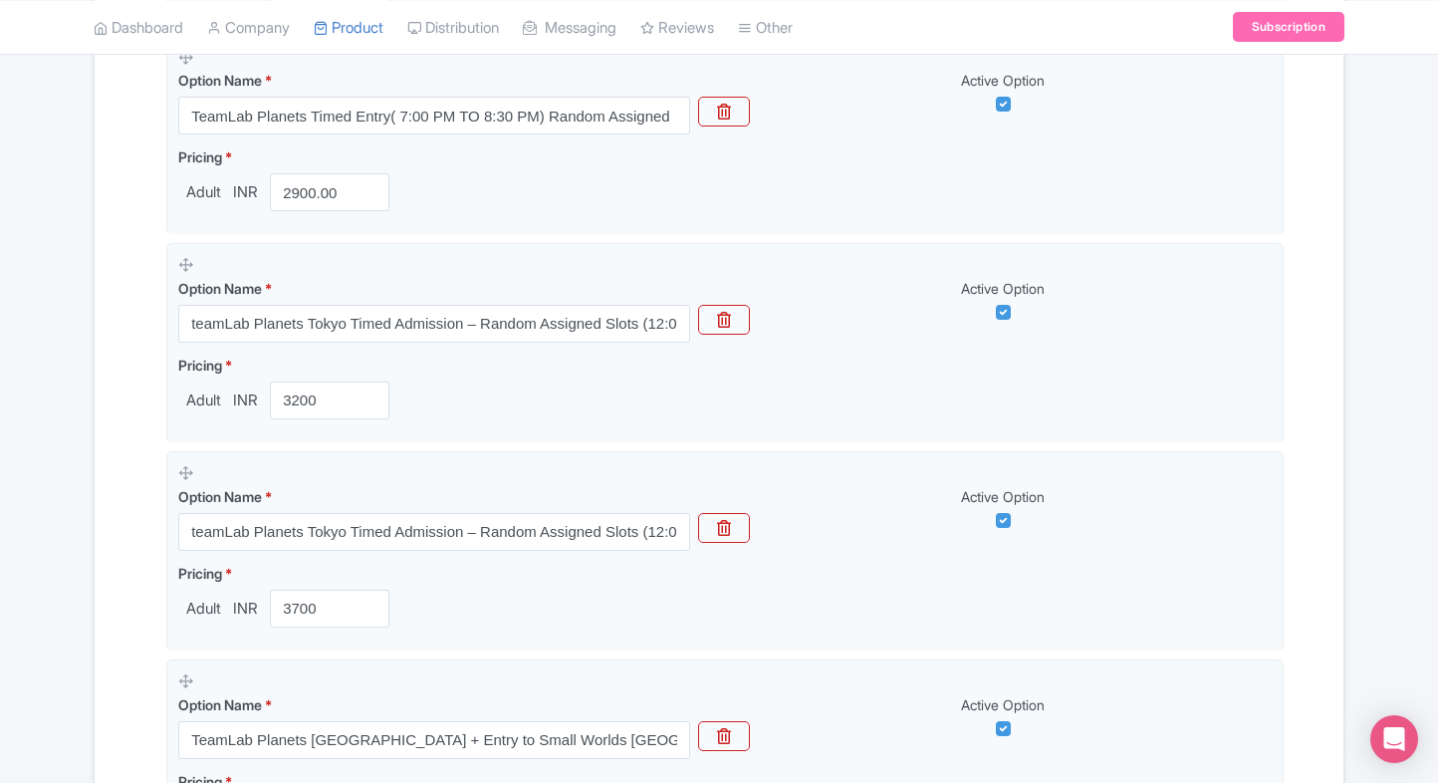
scroll to position [880, 0]
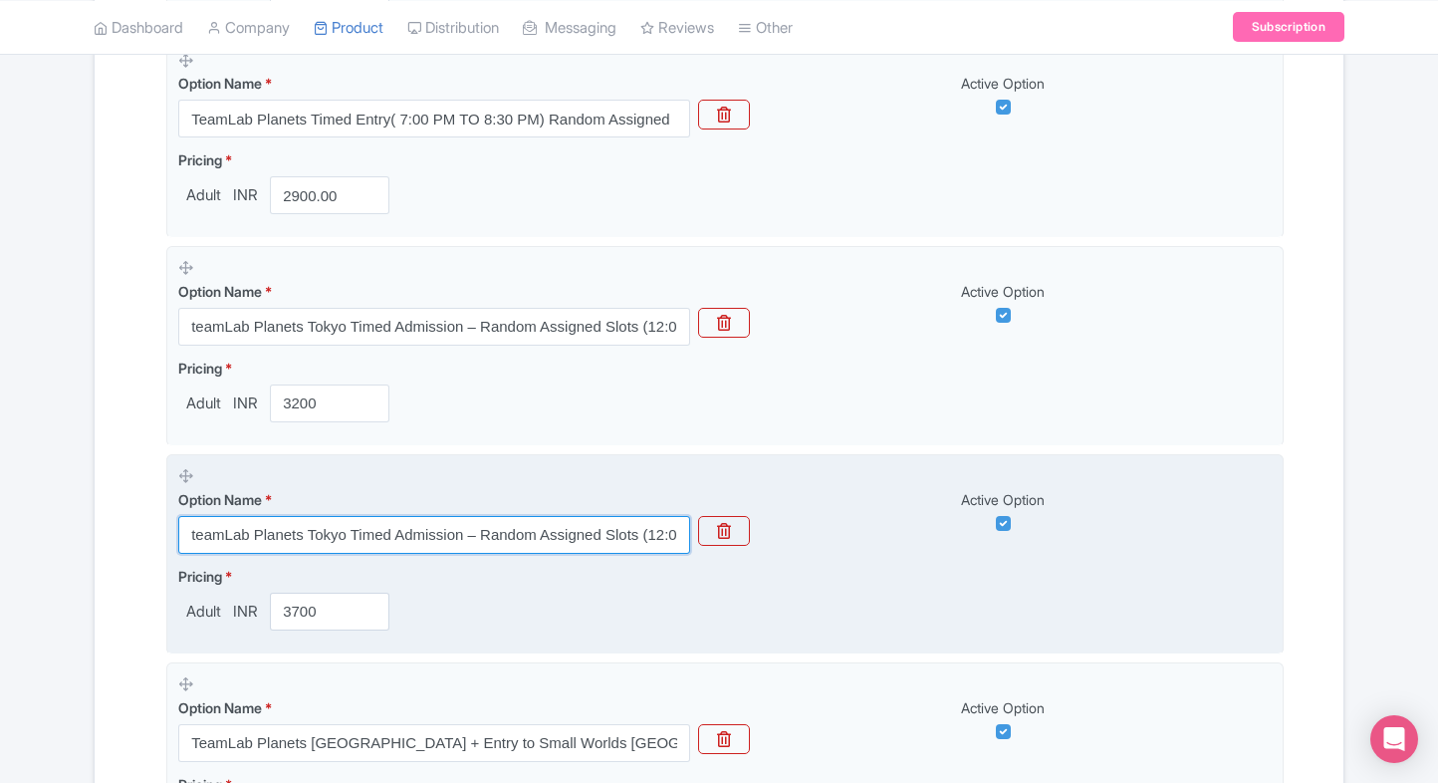
click at [355, 539] on input "teamLab Planets Tokyo Timed Admission – Random Assigned Slots (12:00–3:00 PM)" at bounding box center [434, 535] width 512 height 38
paste input "TeamLab Planets Early Bird Entry Tickets Random Slots"
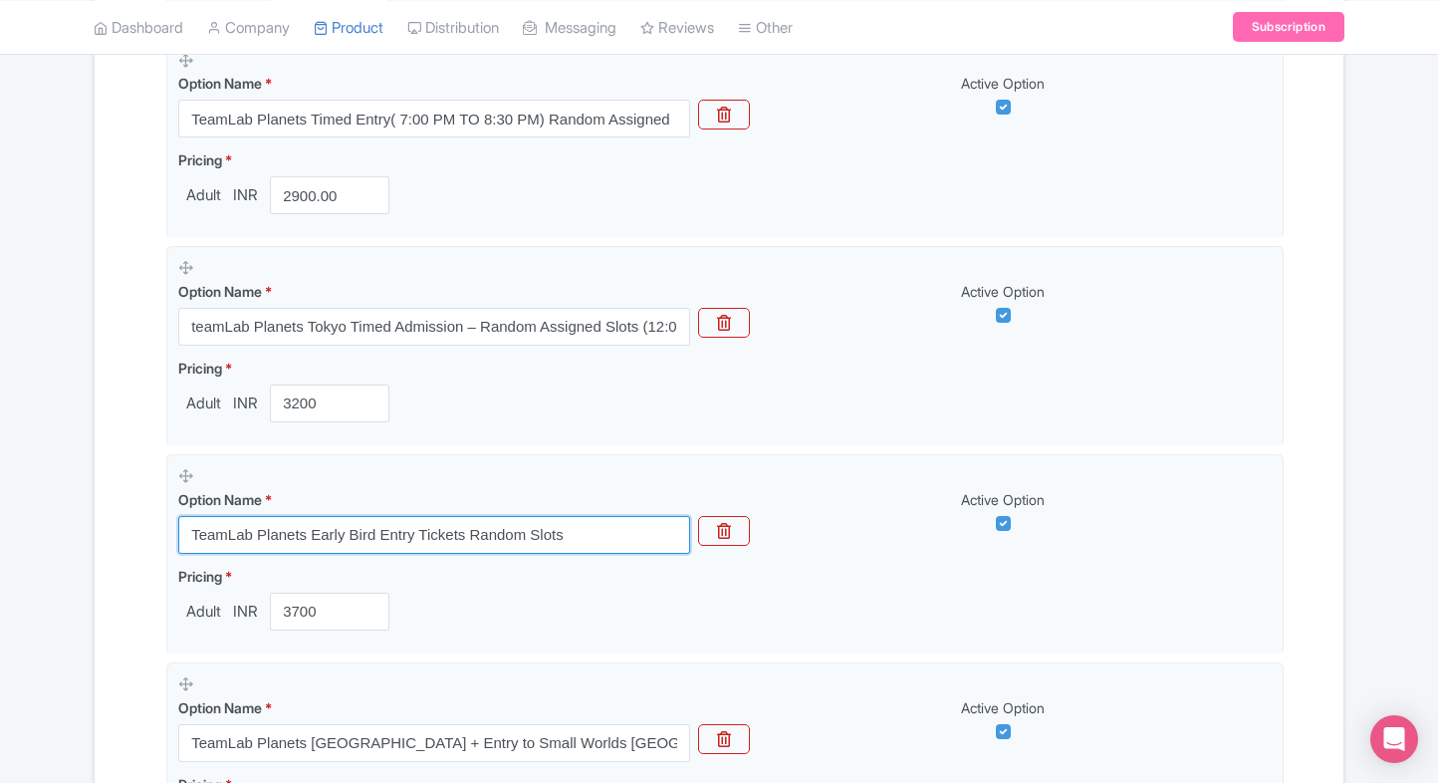
type input "TeamLab Planets Early Bird Entry Tickets Random Slots"
click at [59, 524] on div "← Back to Products teamLab Planets TOKYO ID# XODGPL Content Distribution Google…" at bounding box center [719, 387] width 1438 height 2161
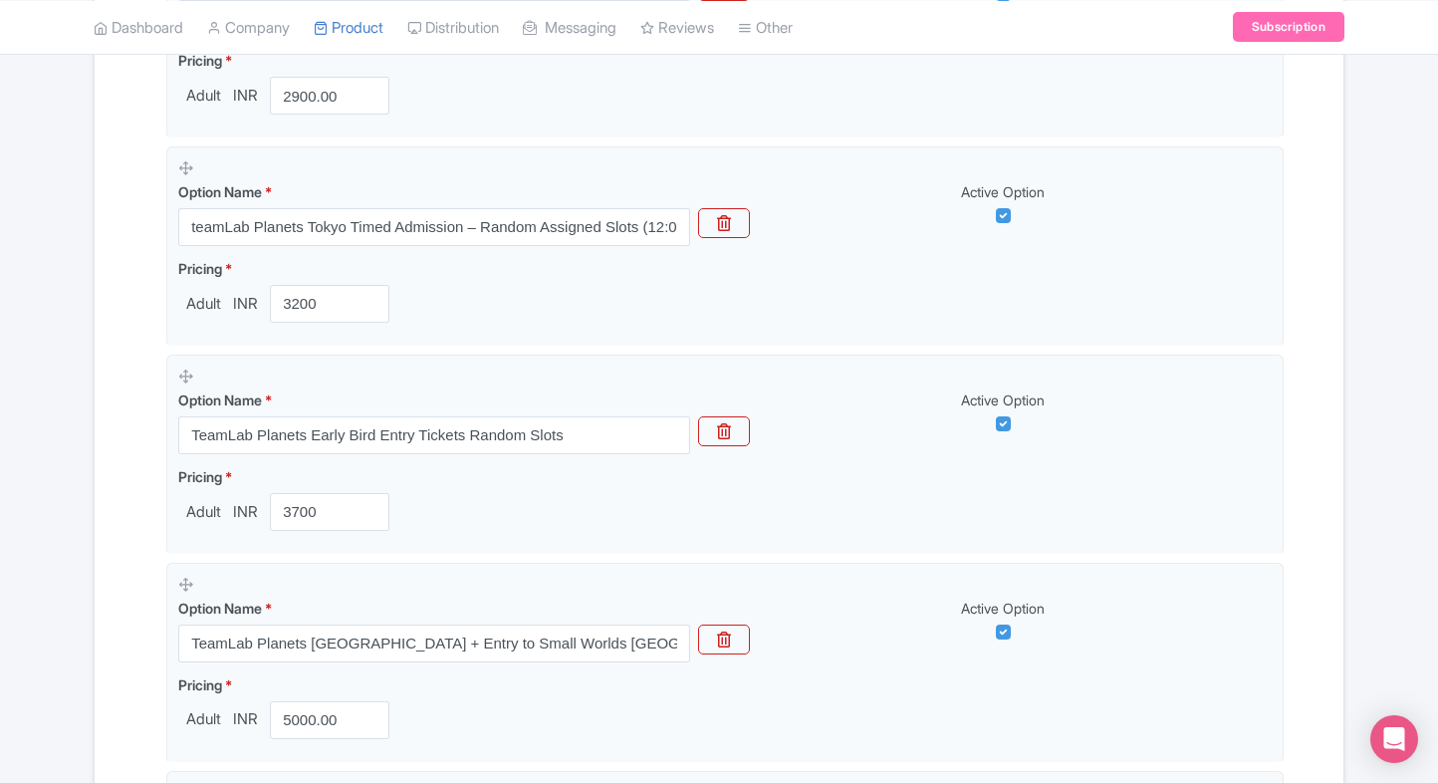
scroll to position [1647, 0]
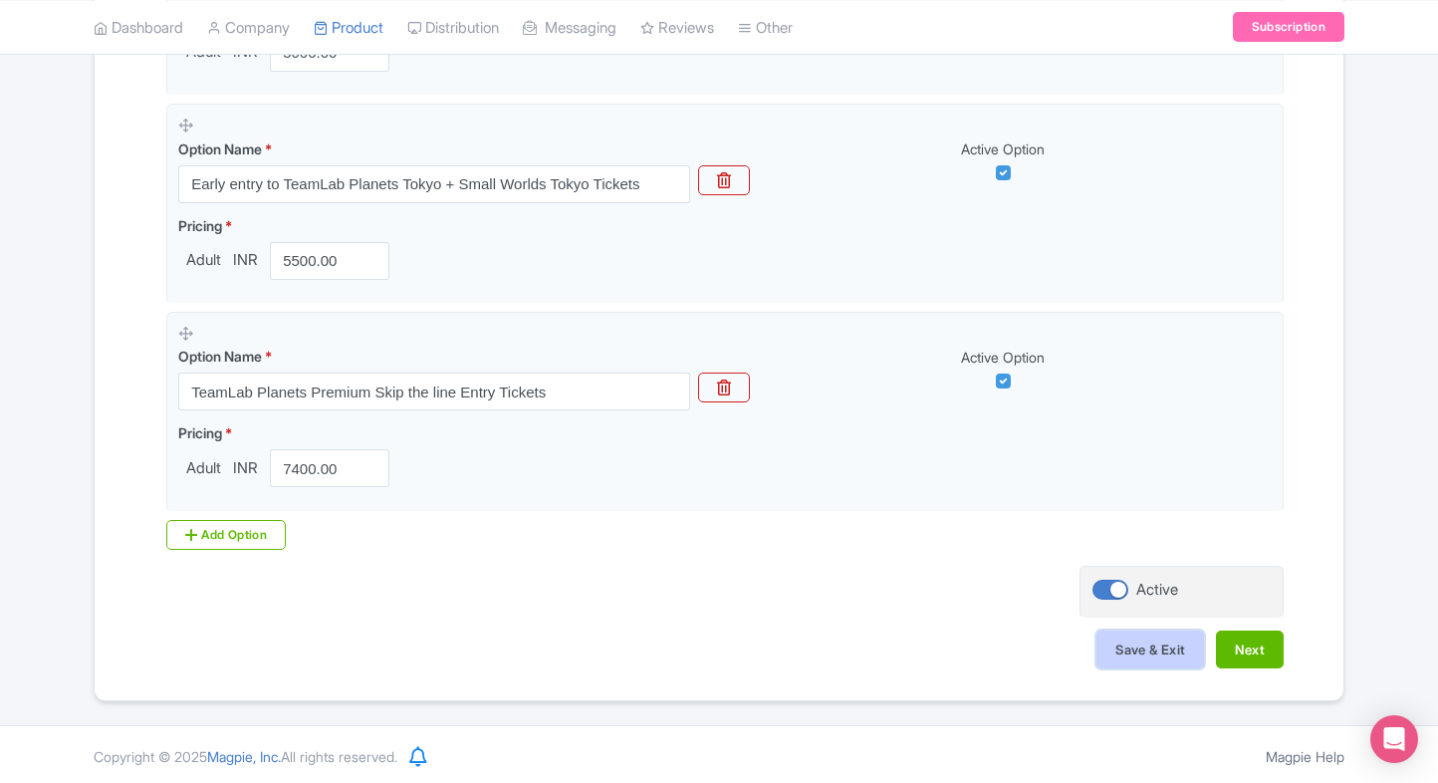
click at [1170, 654] on button "Save & Exit" at bounding box center [1150, 649] width 108 height 38
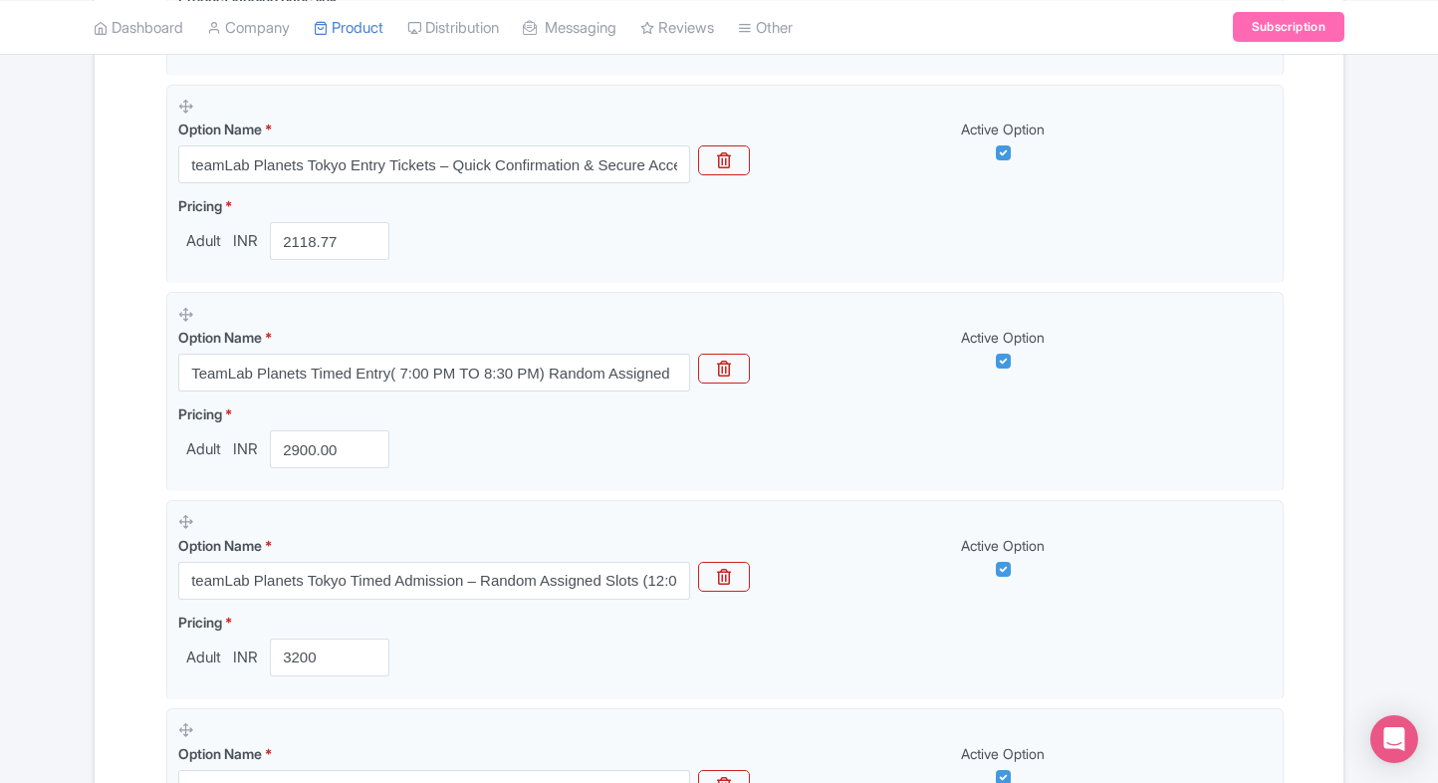
scroll to position [625, 0]
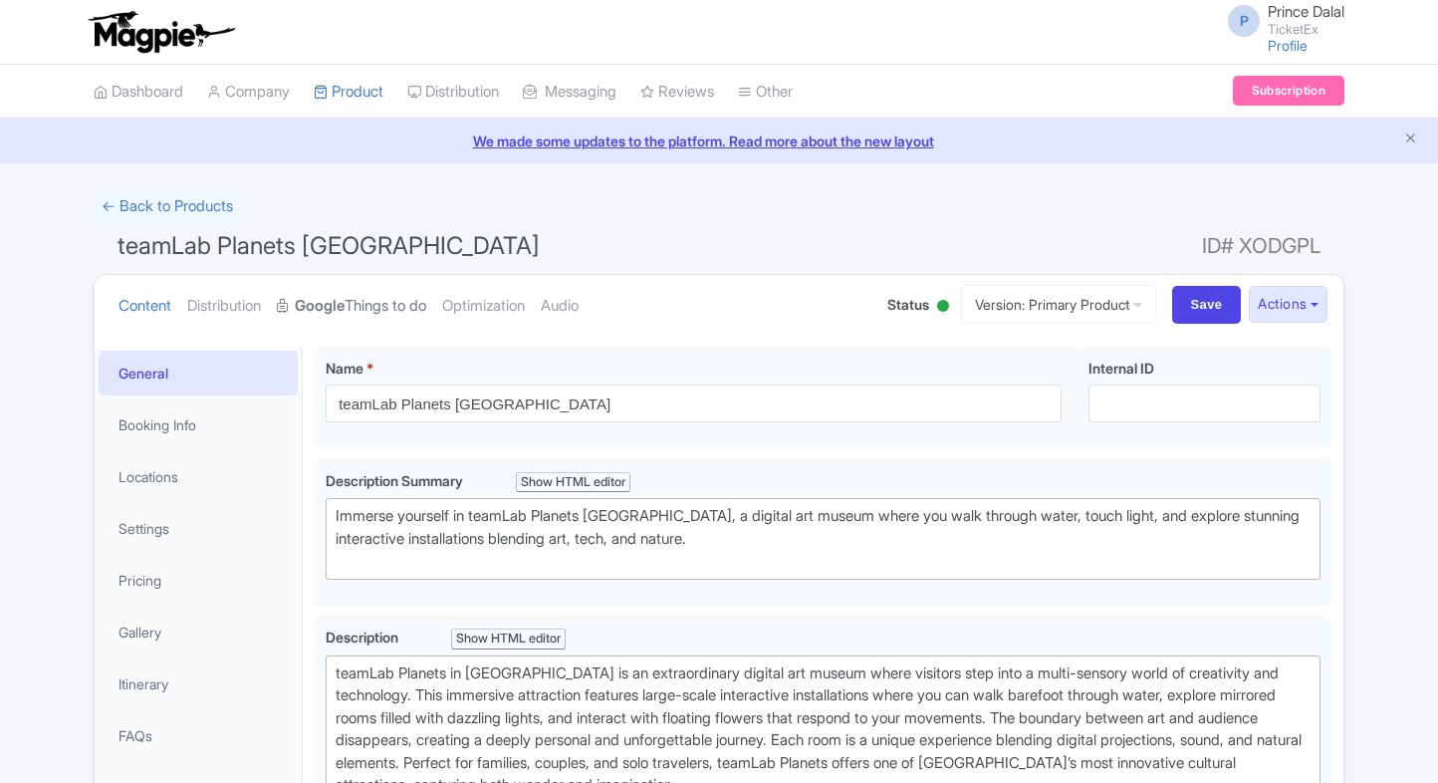
click at [345, 302] on strong "Google" at bounding box center [320, 306] width 50 height 23
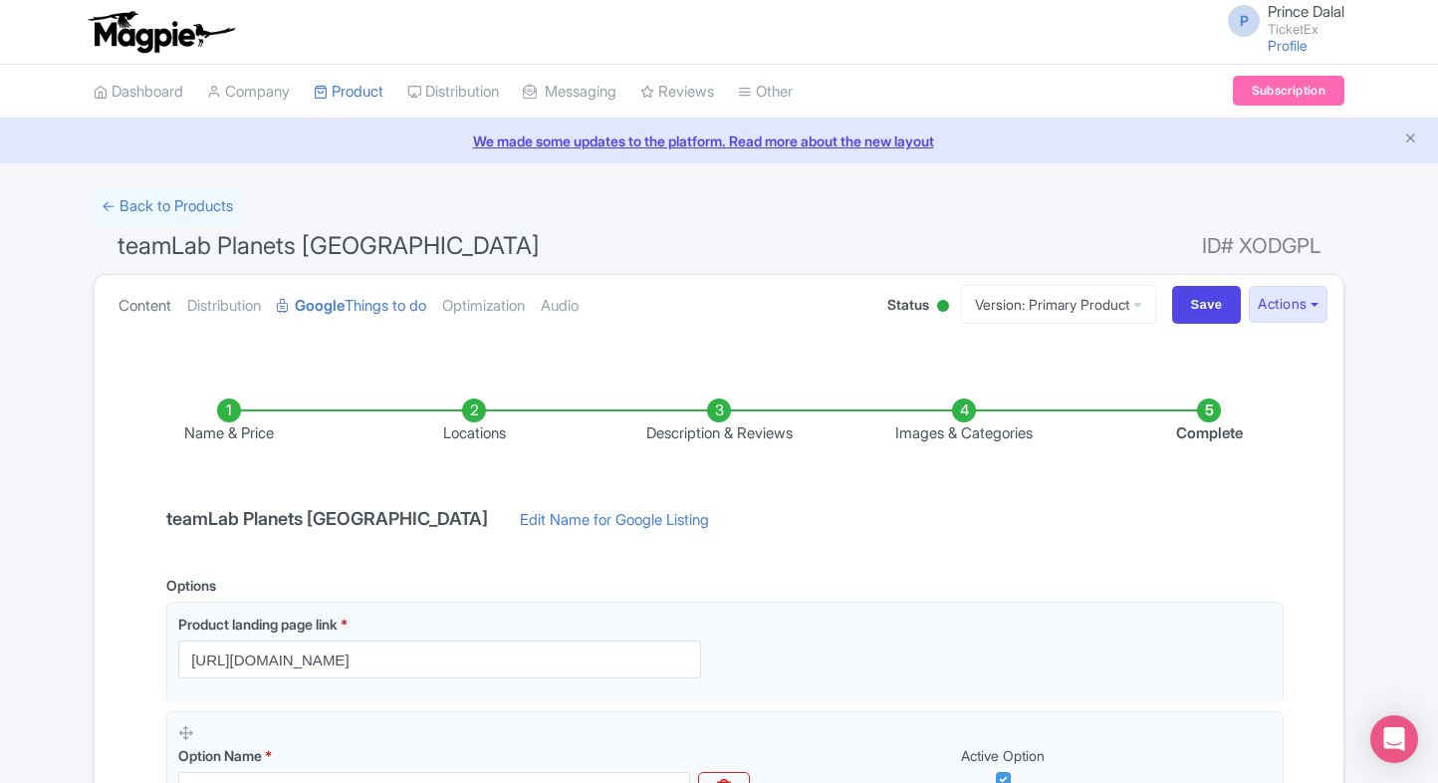
click at [163, 313] on link "Content" at bounding box center [145, 306] width 53 height 63
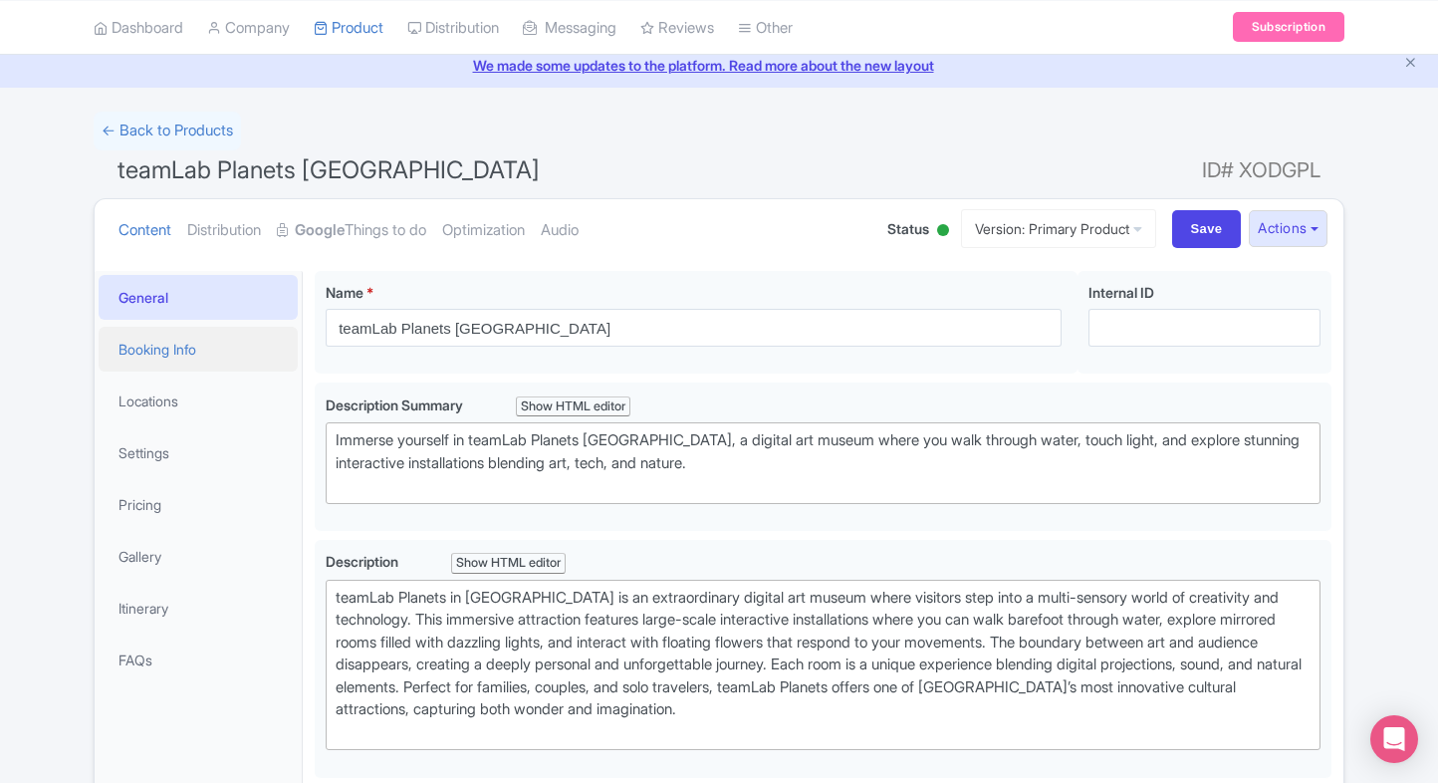
scroll to position [84, 0]
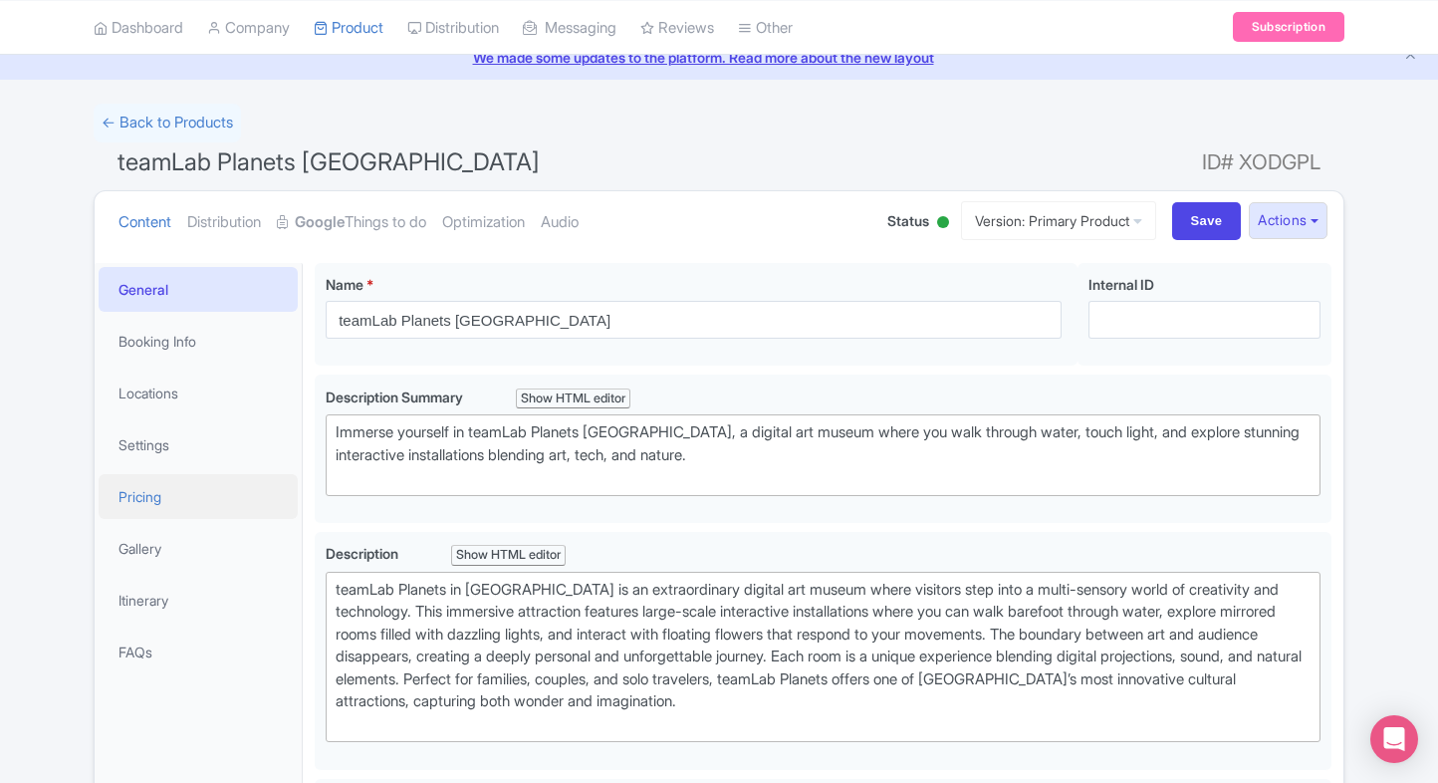
click at [183, 474] on link "Pricing" at bounding box center [198, 496] width 199 height 45
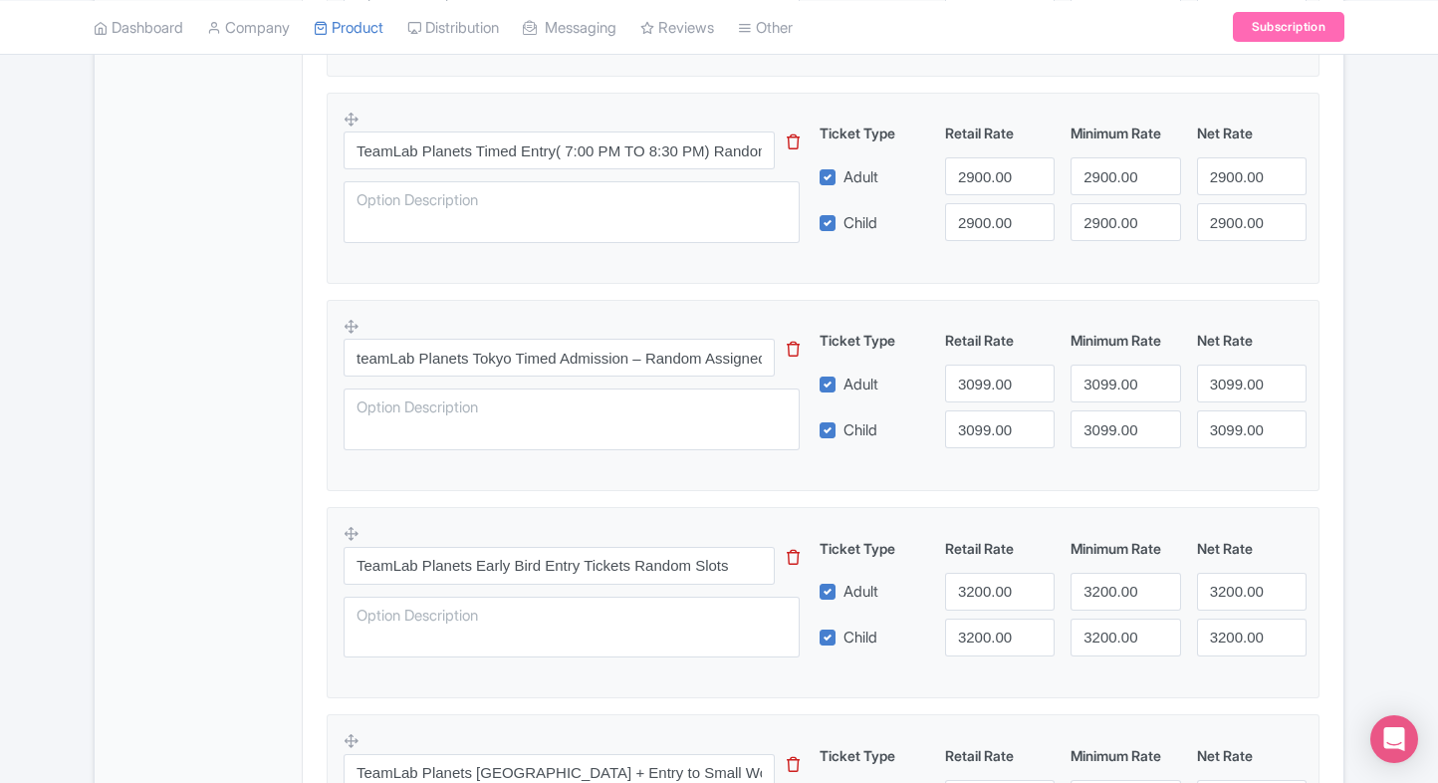
scroll to position [867, 0]
click at [965, 372] on input "3099.00" at bounding box center [1000, 381] width 110 height 38
type input "3200"
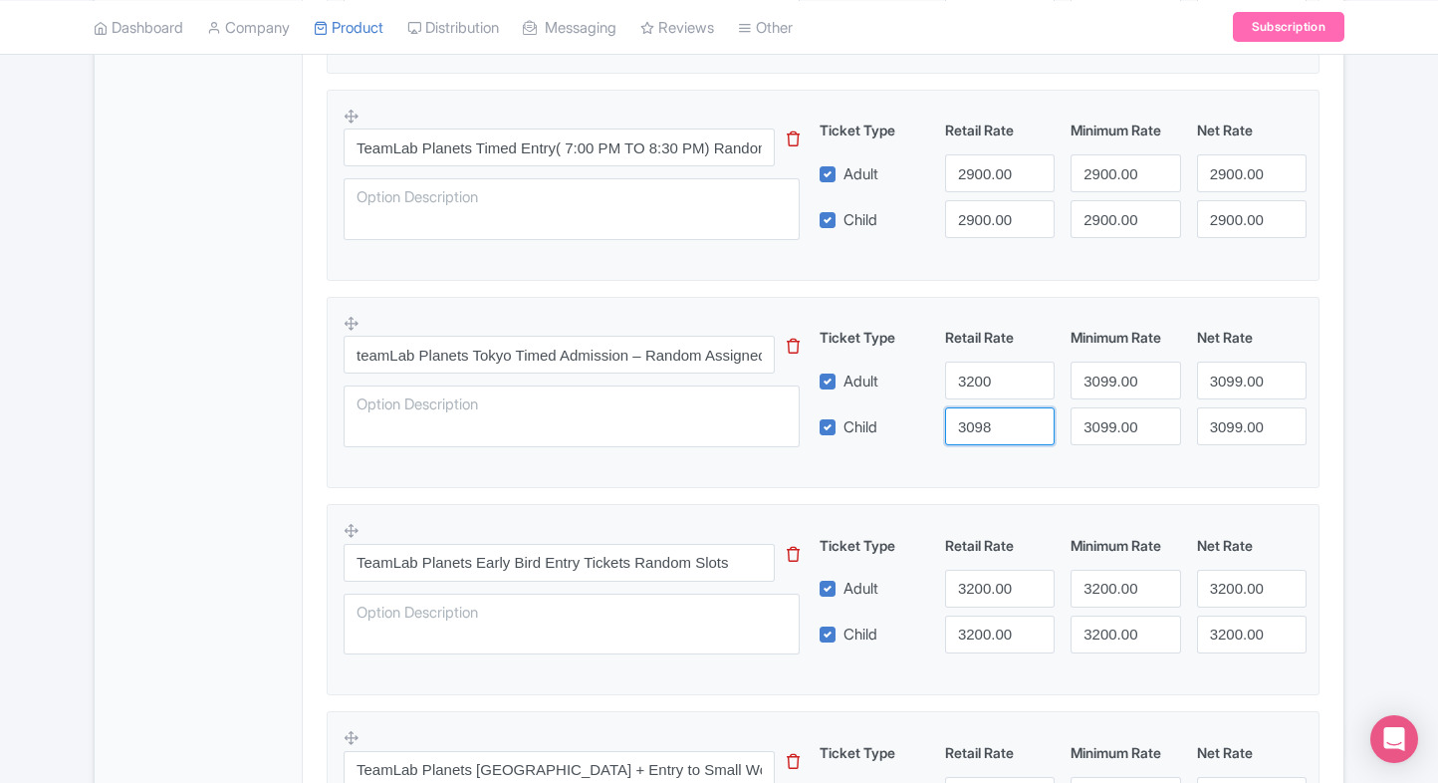
click at [1031, 429] on input "3098" at bounding box center [1000, 426] width 110 height 38
click at [1031, 429] on input "3097" at bounding box center [1000, 426] width 110 height 38
click at [1031, 429] on input "3096" at bounding box center [1000, 426] width 110 height 38
click at [985, 417] on input "3096" at bounding box center [1000, 426] width 110 height 38
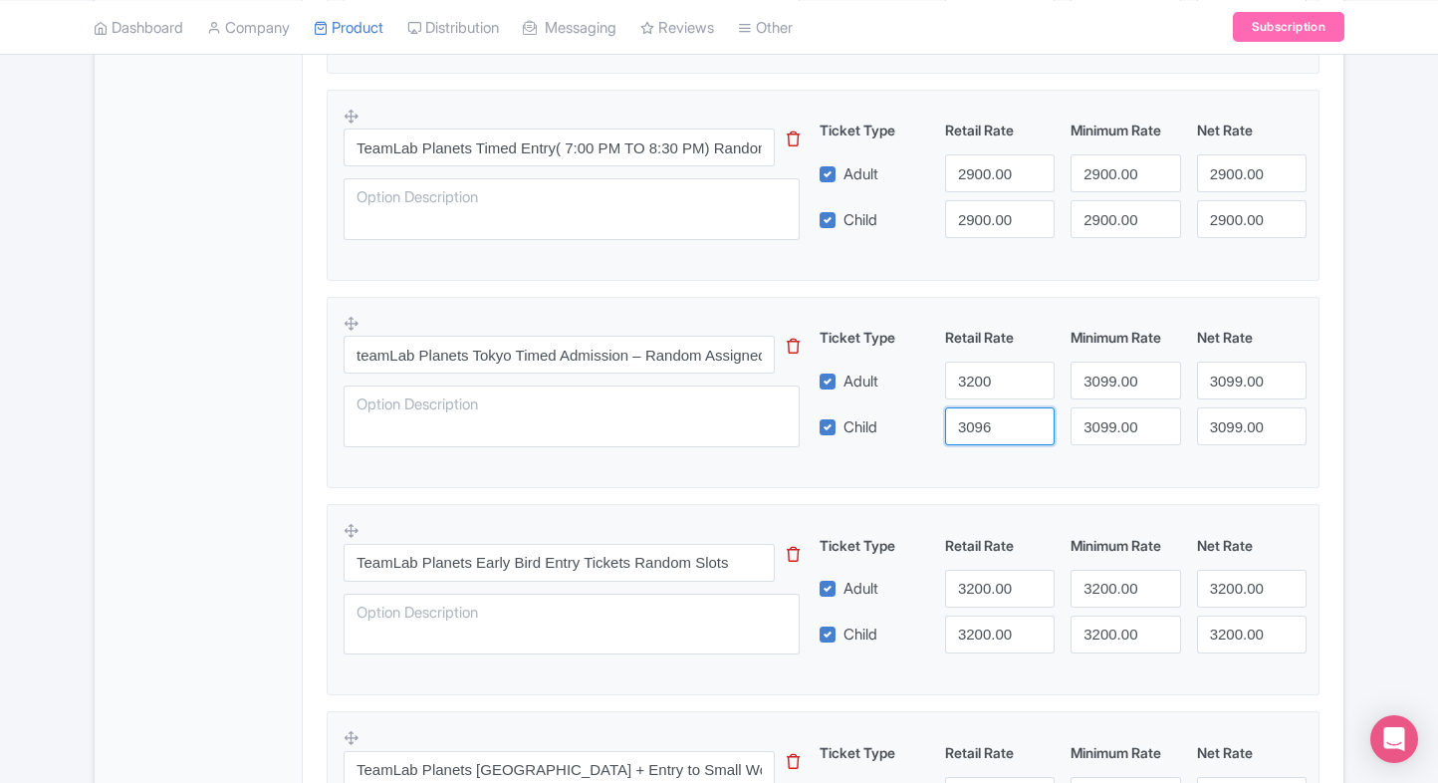
click at [985, 417] on input "3096" at bounding box center [1000, 426] width 110 height 38
click at [1000, 375] on input "3200" at bounding box center [1000, 381] width 110 height 38
drag, startPoint x: 973, startPoint y: 448, endPoint x: 990, endPoint y: 426, distance: 27.7
click at [990, 426] on div "teamLab Planets Tokyo Timed Admission – Random Assigned Slots (12:00–3:00 PM) T…" at bounding box center [823, 386] width 959 height 145
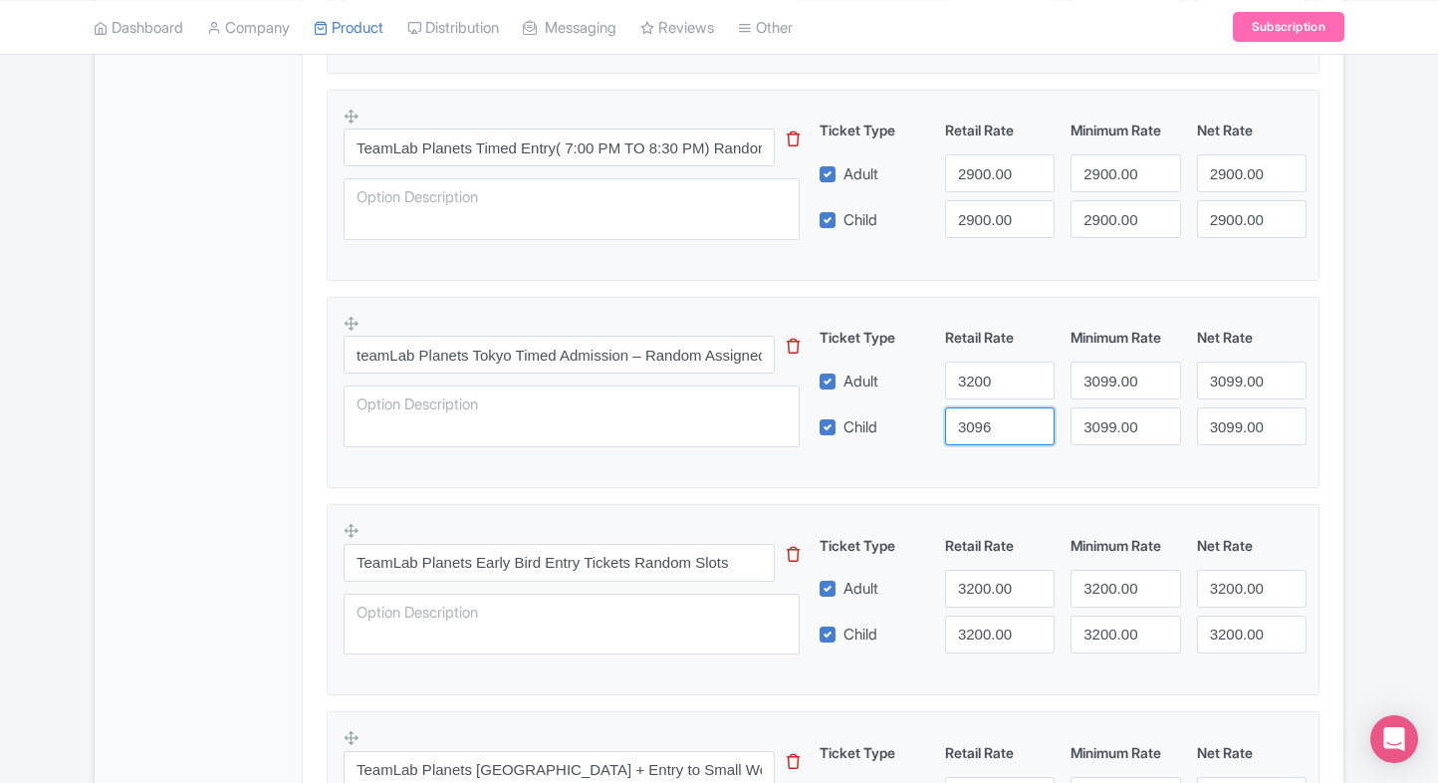
click at [990, 426] on input "3096" at bounding box center [1000, 426] width 110 height 38
paste input "200"
type input "3200"
click at [1106, 393] on input "3099.00" at bounding box center [1126, 381] width 110 height 38
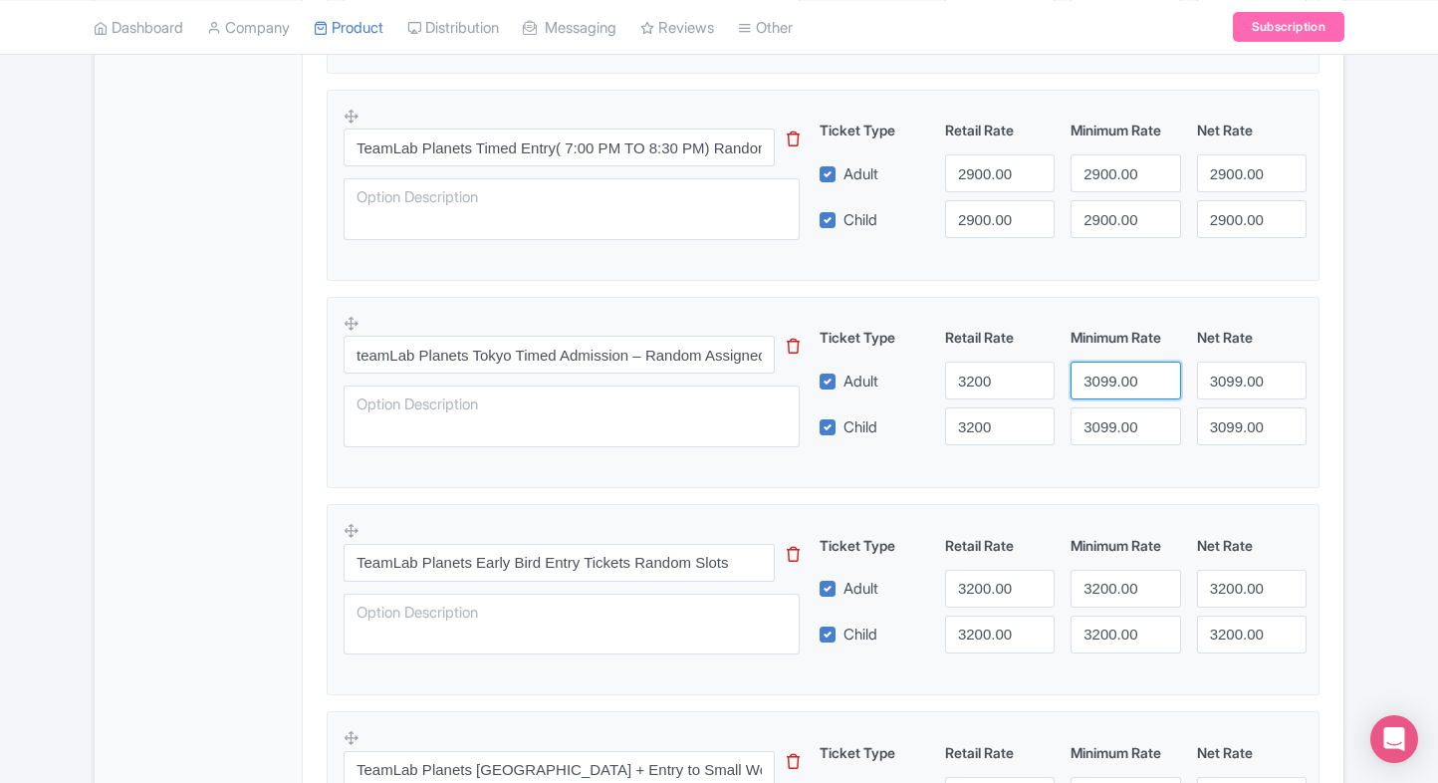
click at [1106, 393] on input "3099.00" at bounding box center [1126, 381] width 110 height 38
paste input "2"
drag, startPoint x: 1106, startPoint y: 393, endPoint x: 1107, endPoint y: 424, distance: 30.9
click at [1107, 424] on div "Ticket Type Retail Rate Minimum Rate Net Rate Adult 3200 3200 3099.00 Child 320…" at bounding box center [1064, 386] width 480 height 119
type input "3200"
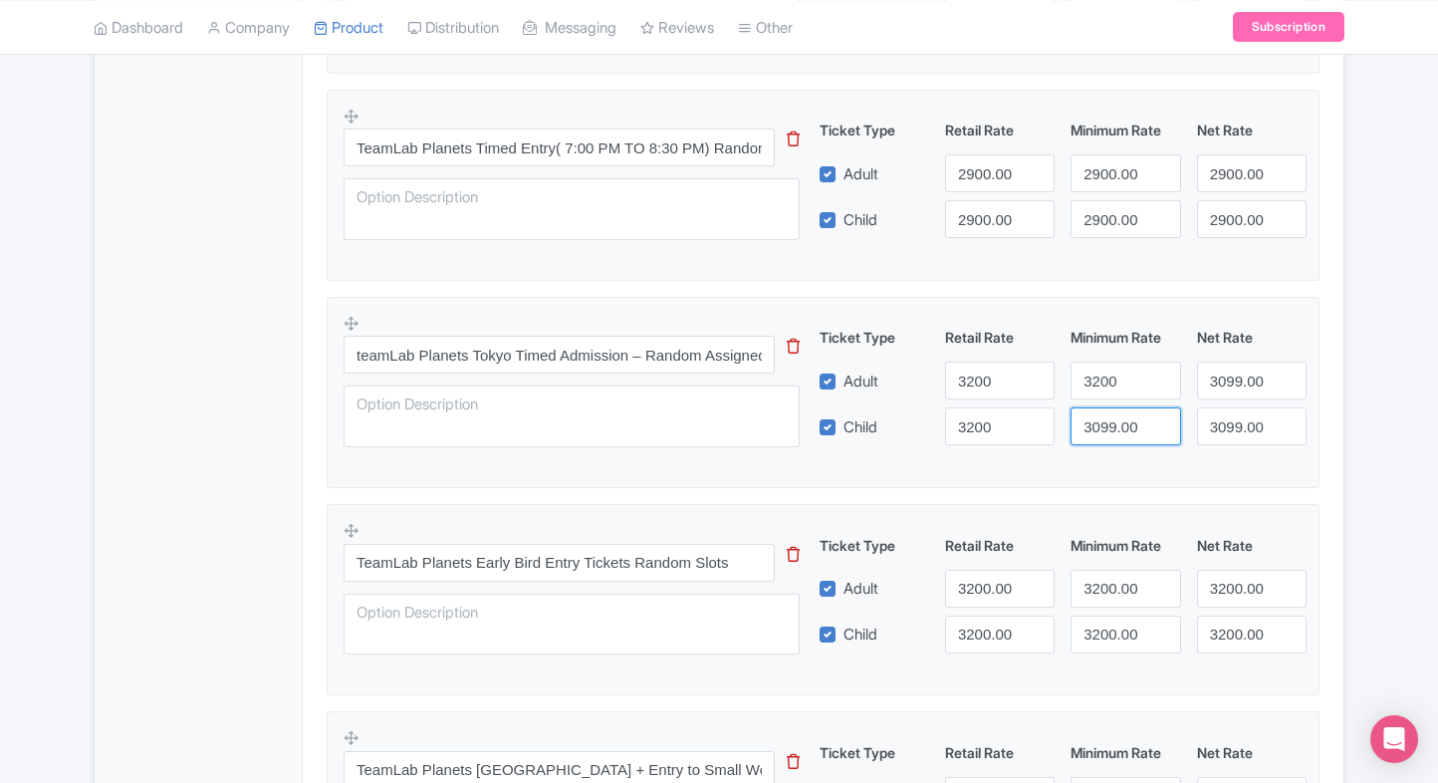
click at [1107, 424] on input "3099.00" at bounding box center [1126, 426] width 110 height 38
paste input "2"
drag, startPoint x: 1107, startPoint y: 424, endPoint x: 1249, endPoint y: 382, distance: 147.5
click at [1249, 382] on div "Ticket Type Retail Rate Minimum Rate Net Rate Adult 3200 3200 3099.00 Child 320…" at bounding box center [1064, 386] width 480 height 119
type input "3200"
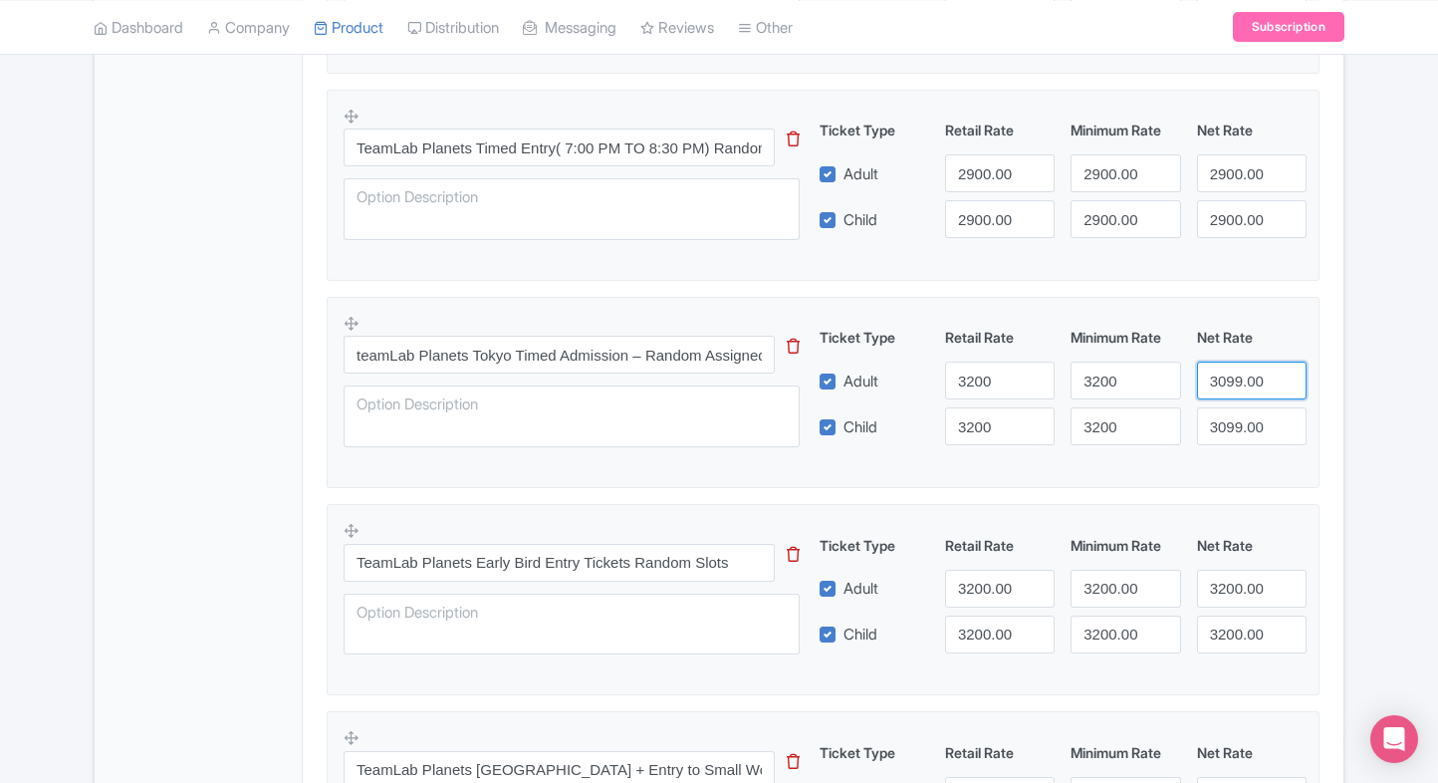
click at [1249, 382] on input "3099.00" at bounding box center [1252, 381] width 110 height 38
paste input "2"
click at [1249, 382] on input "3200" at bounding box center [1252, 381] width 110 height 38
type input "3200"
click at [1239, 430] on input "3099.00" at bounding box center [1252, 426] width 110 height 38
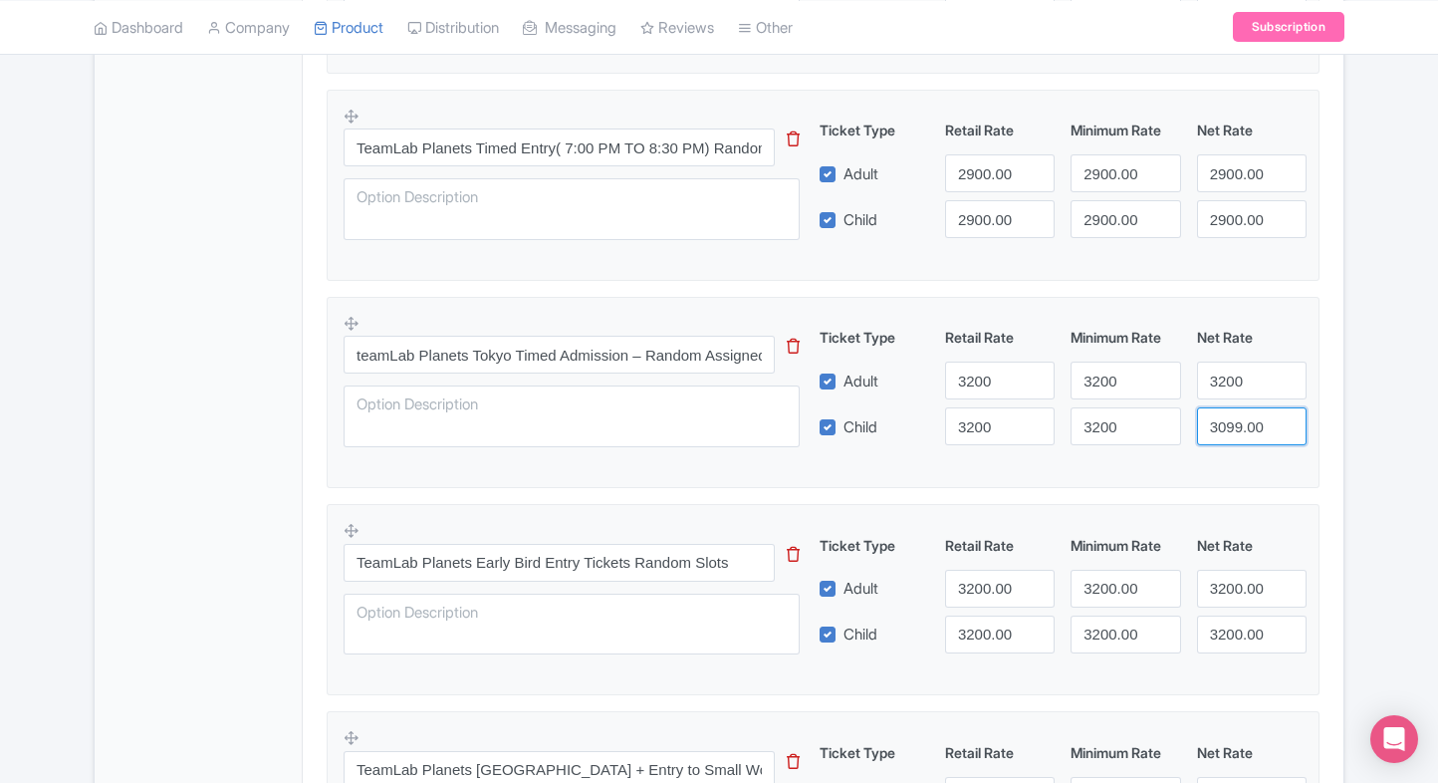
paste input "2"
click at [1239, 430] on input "3200" at bounding box center [1252, 426] width 110 height 38
click at [1292, 442] on input "3200" at bounding box center [1252, 426] width 110 height 38
type input "3200"
click at [1319, 453] on fieldset "teamLab Planets Tokyo Timed Admission – Random Assigned Slots (12:00–3:00 PM) T…" at bounding box center [823, 392] width 993 height 191
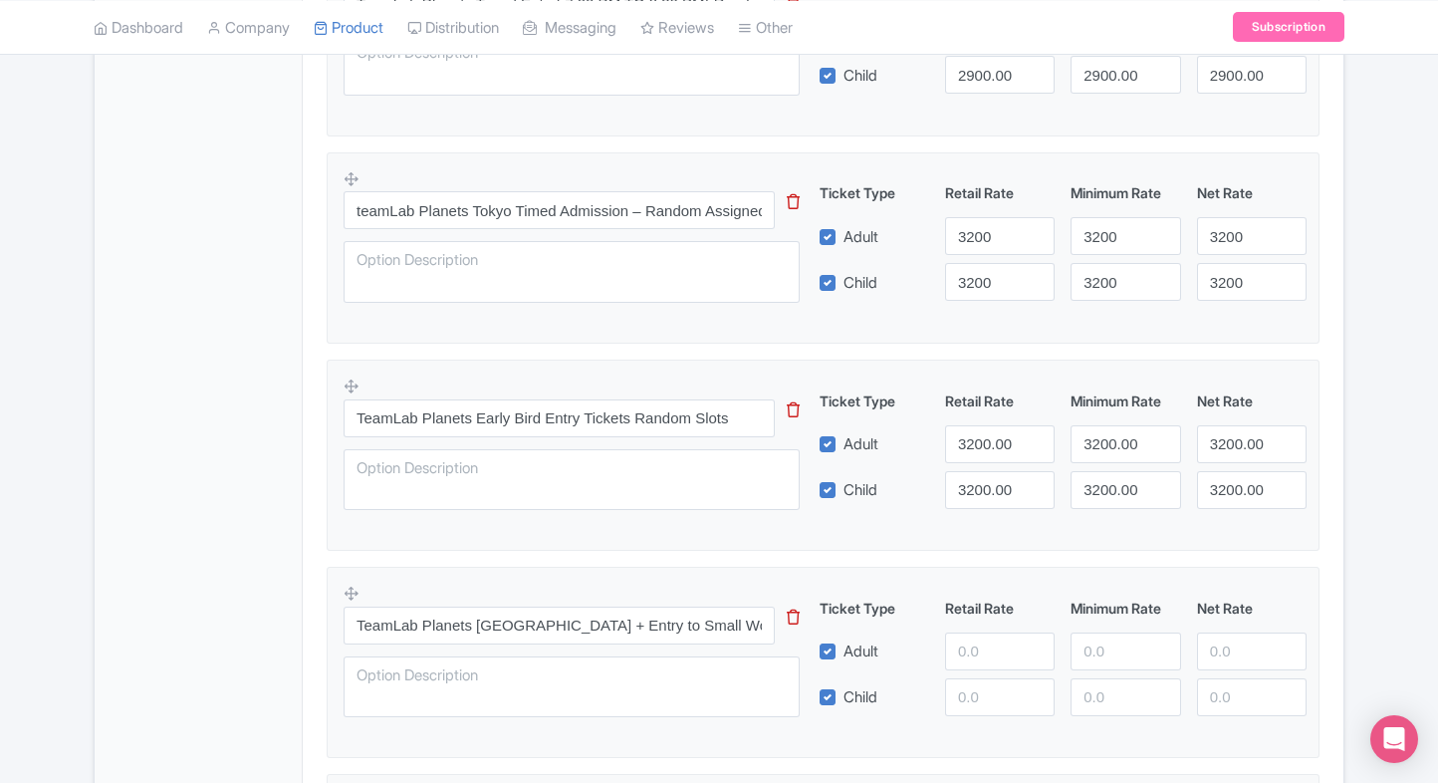
scroll to position [1019, 0]
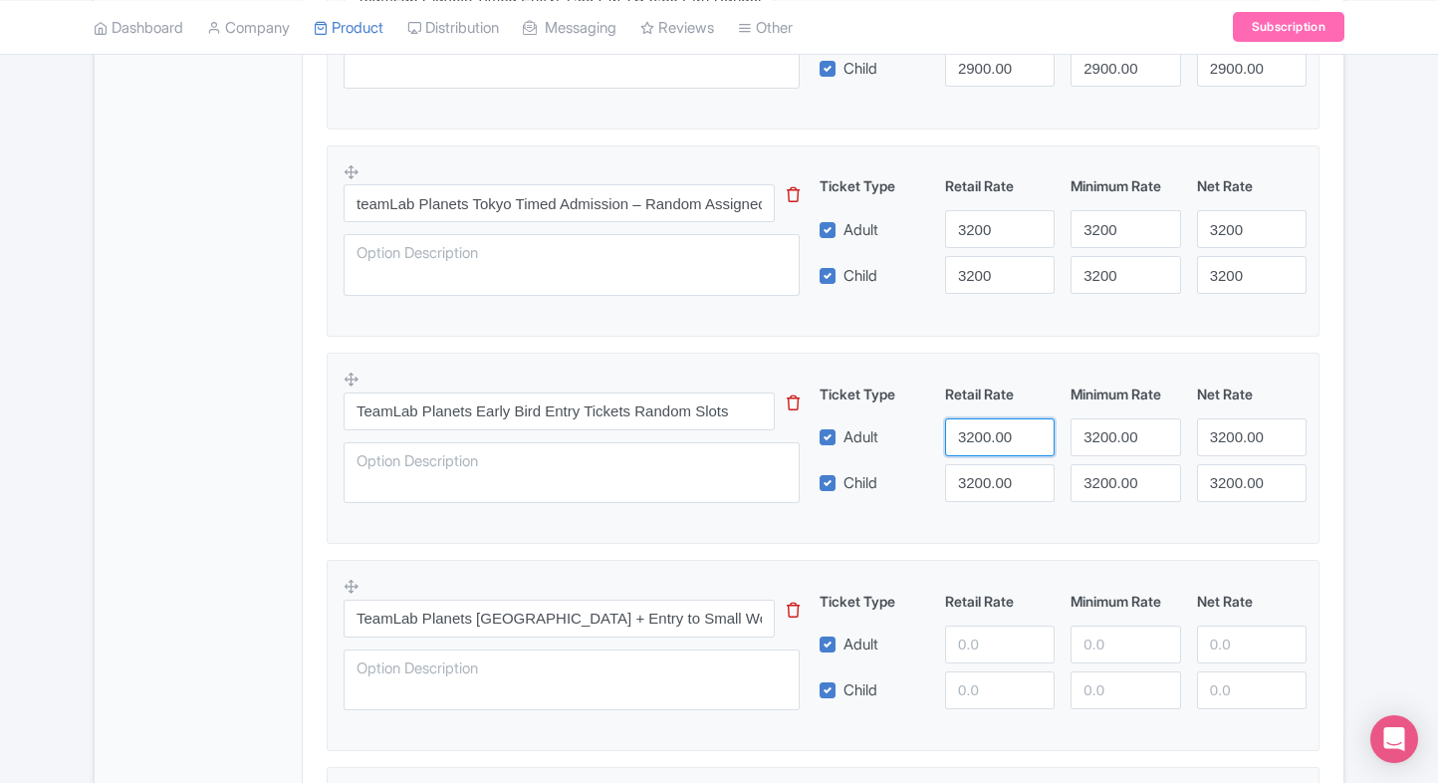
click at [996, 436] on input "3200.00" at bounding box center [1000, 437] width 110 height 38
type input "3700"
click at [983, 497] on input "3200.00" at bounding box center [1000, 483] width 110 height 38
paste input "7"
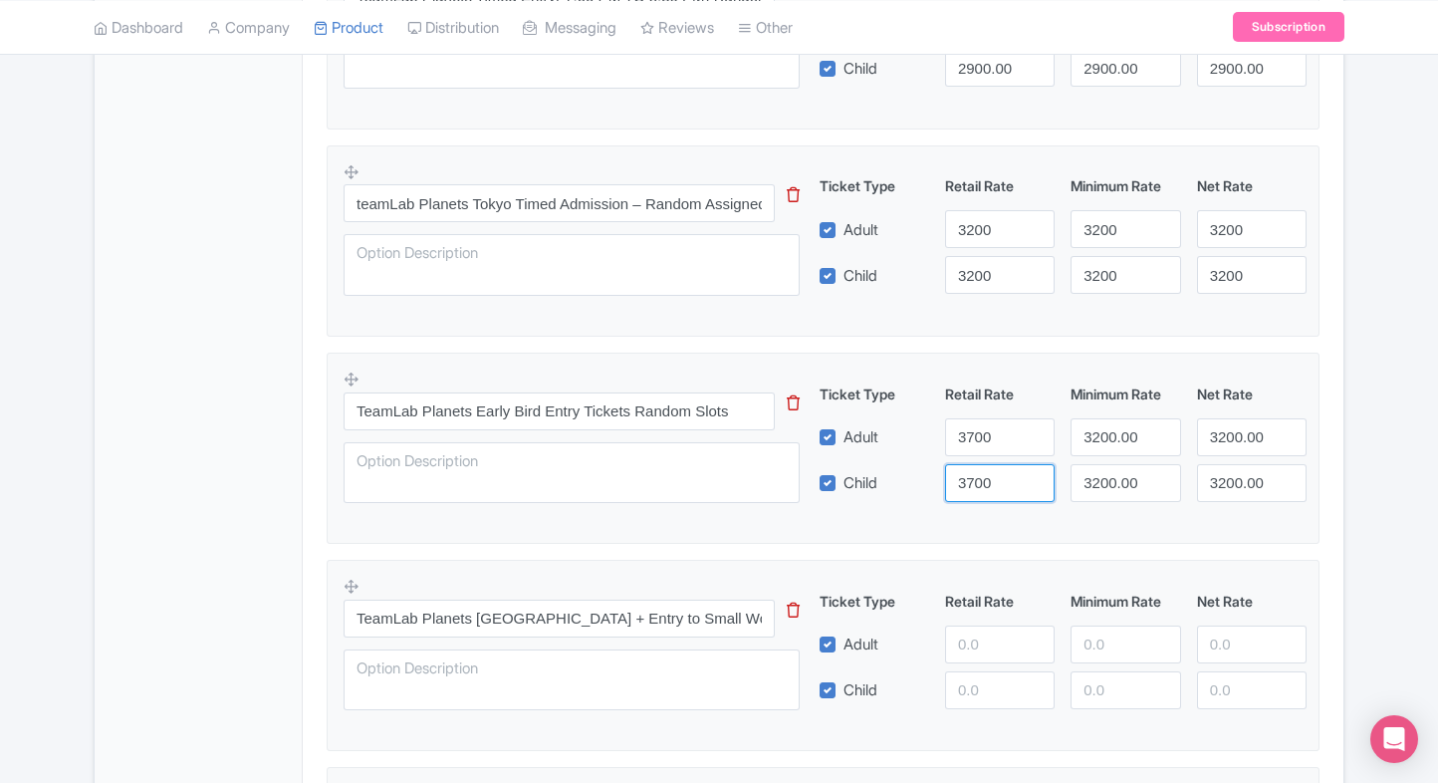
click at [983, 497] on input "3700" at bounding box center [1000, 483] width 110 height 38
type input "3700"
click at [1127, 428] on input "3200.00" at bounding box center [1126, 437] width 110 height 38
paste input "7"
drag, startPoint x: 1127, startPoint y: 428, endPoint x: 1103, endPoint y: 488, distance: 64.4
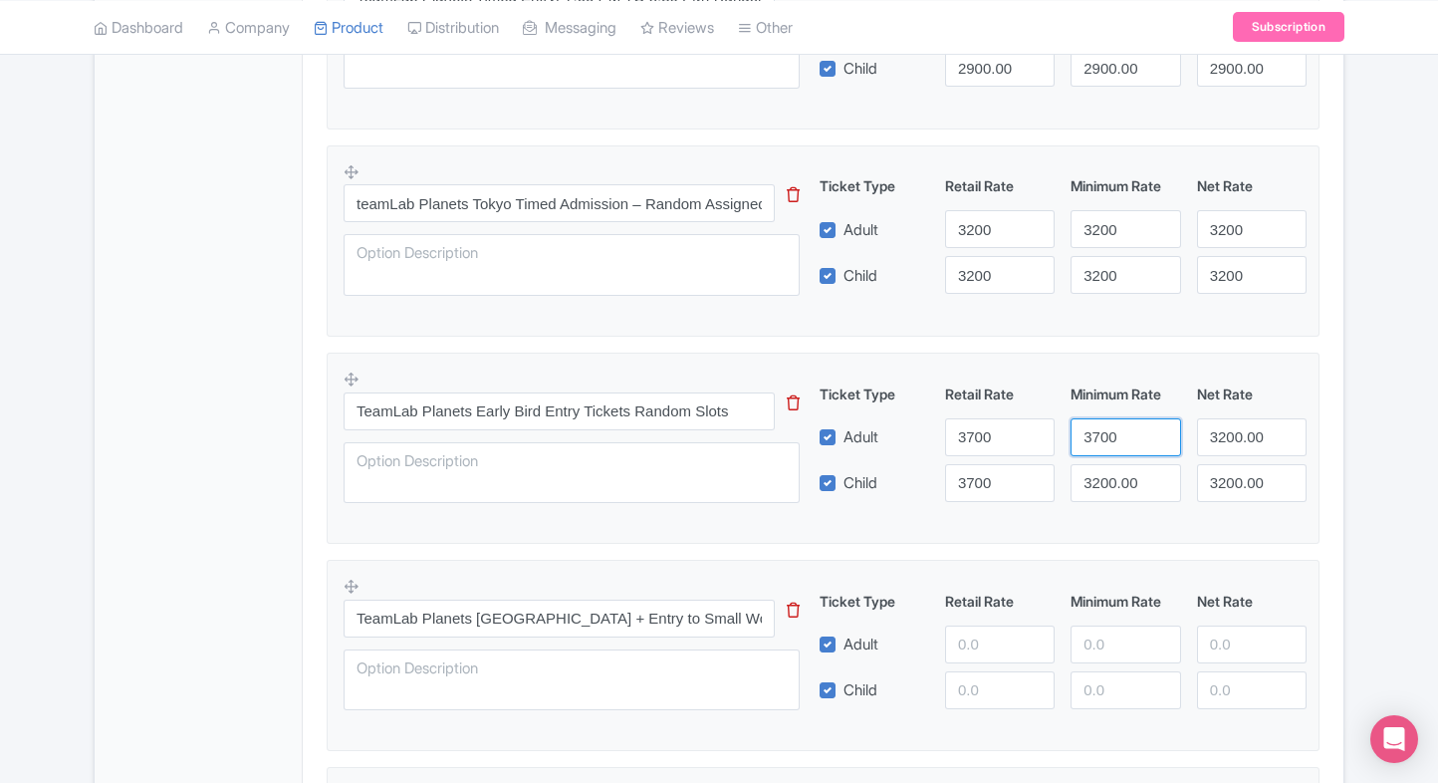
click at [1103, 488] on div "Ticket Type Retail Rate Minimum Rate Net Rate Adult 3700 3700 3200.00 Child 370…" at bounding box center [1064, 442] width 480 height 119
type input "3700"
click at [1103, 488] on input "3200.00" at bounding box center [1126, 483] width 110 height 38
paste input "7"
click at [1103, 488] on input "3700" at bounding box center [1126, 483] width 110 height 38
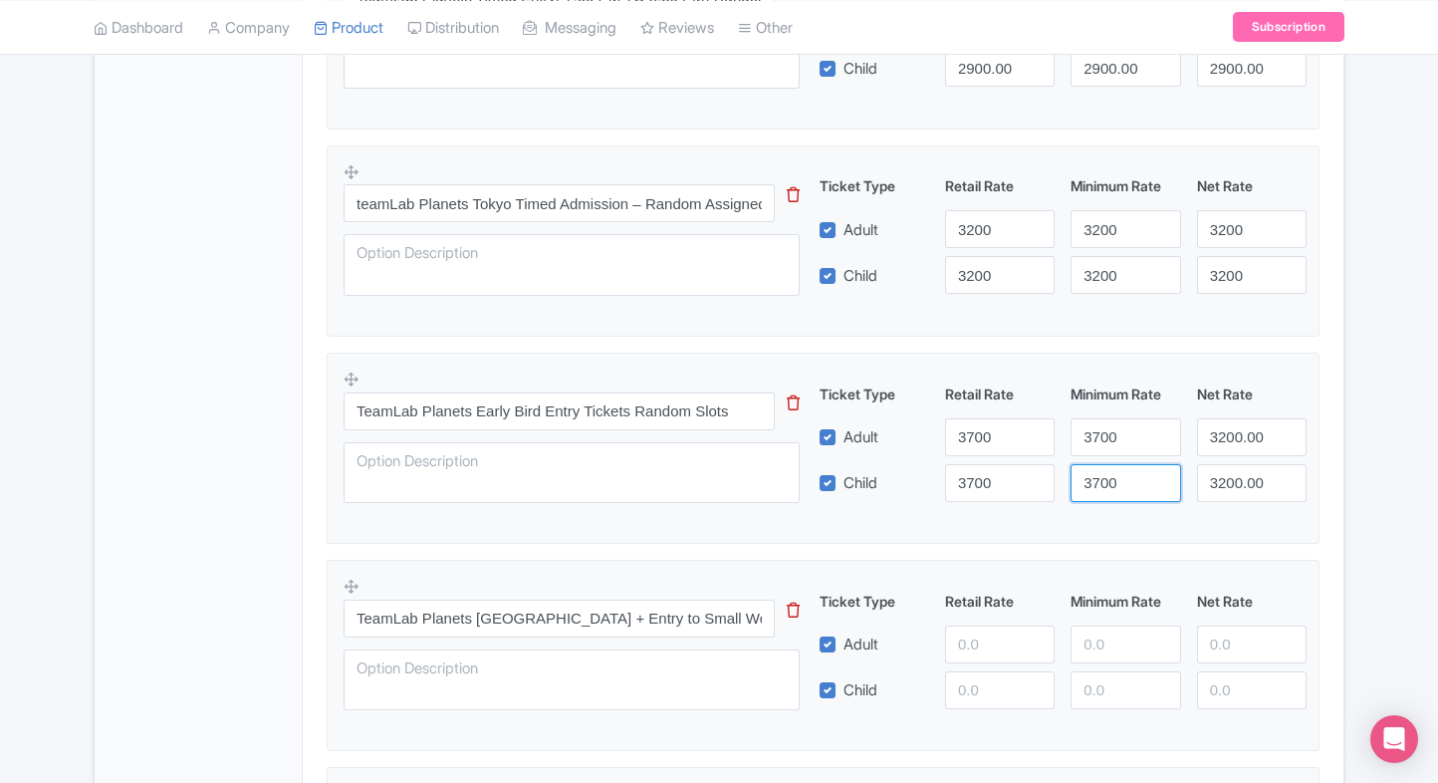
type input "3700"
click at [1272, 429] on input "3200.00" at bounding box center [1252, 437] width 110 height 38
paste input "7"
click at [1272, 429] on input "3700" at bounding box center [1252, 437] width 110 height 38
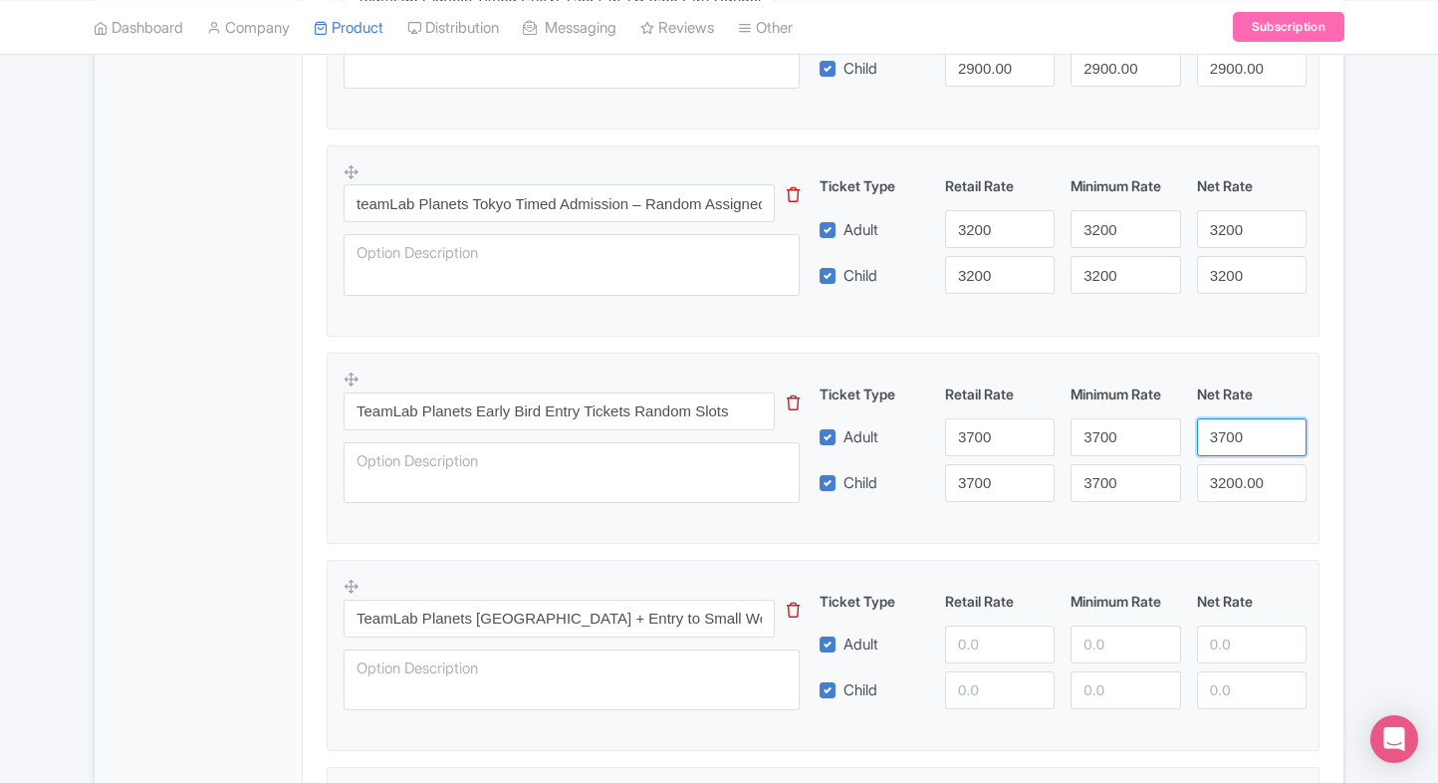
type input "3700"
click at [1245, 486] on input "3200.00" at bounding box center [1252, 483] width 110 height 38
paste input "7"
click at [1245, 486] on input "3700" at bounding box center [1252, 483] width 110 height 38
type input "3700"
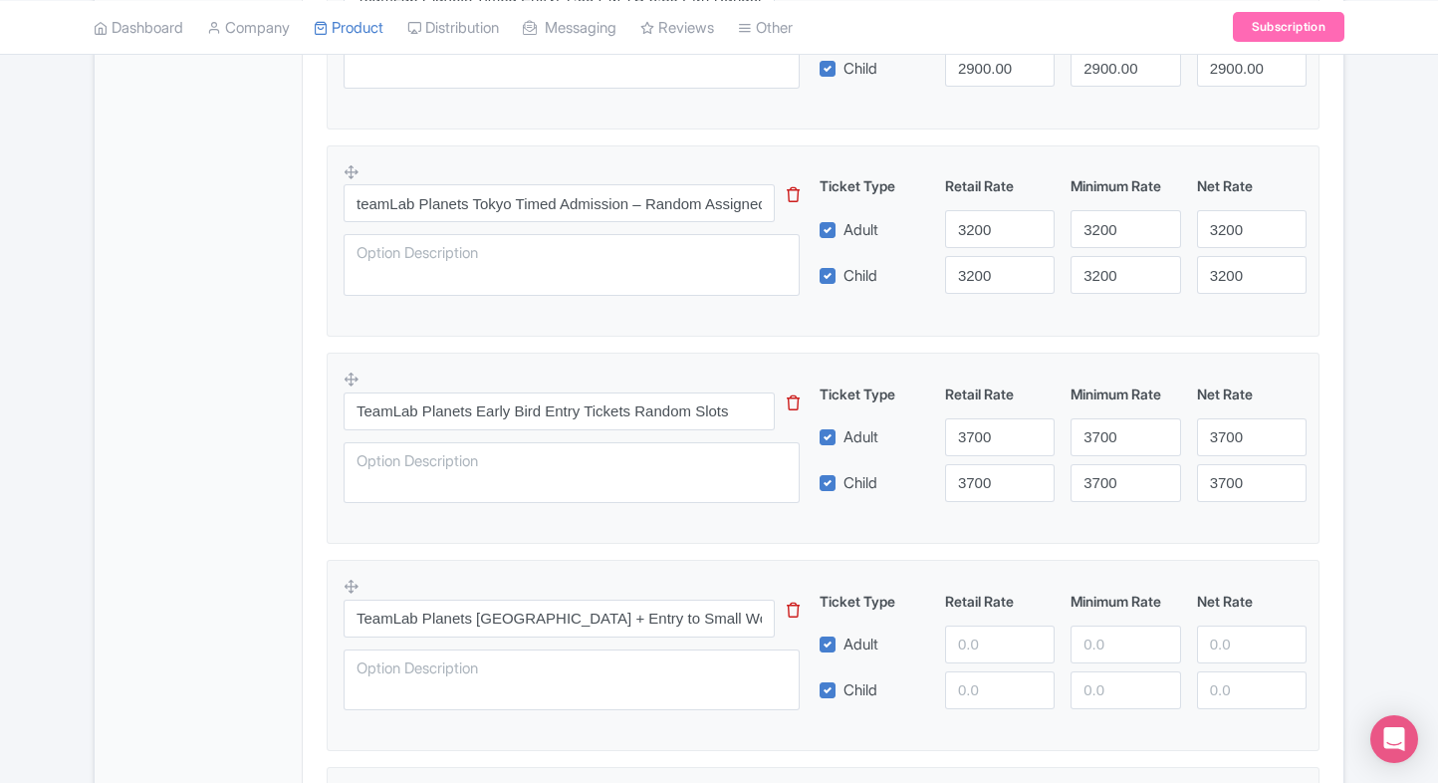
click at [1338, 464] on div "teamLab Planets TOKYO Name * i teamLab Planets TOKYO Your product's name has 21…" at bounding box center [823, 308] width 1041 height 1985
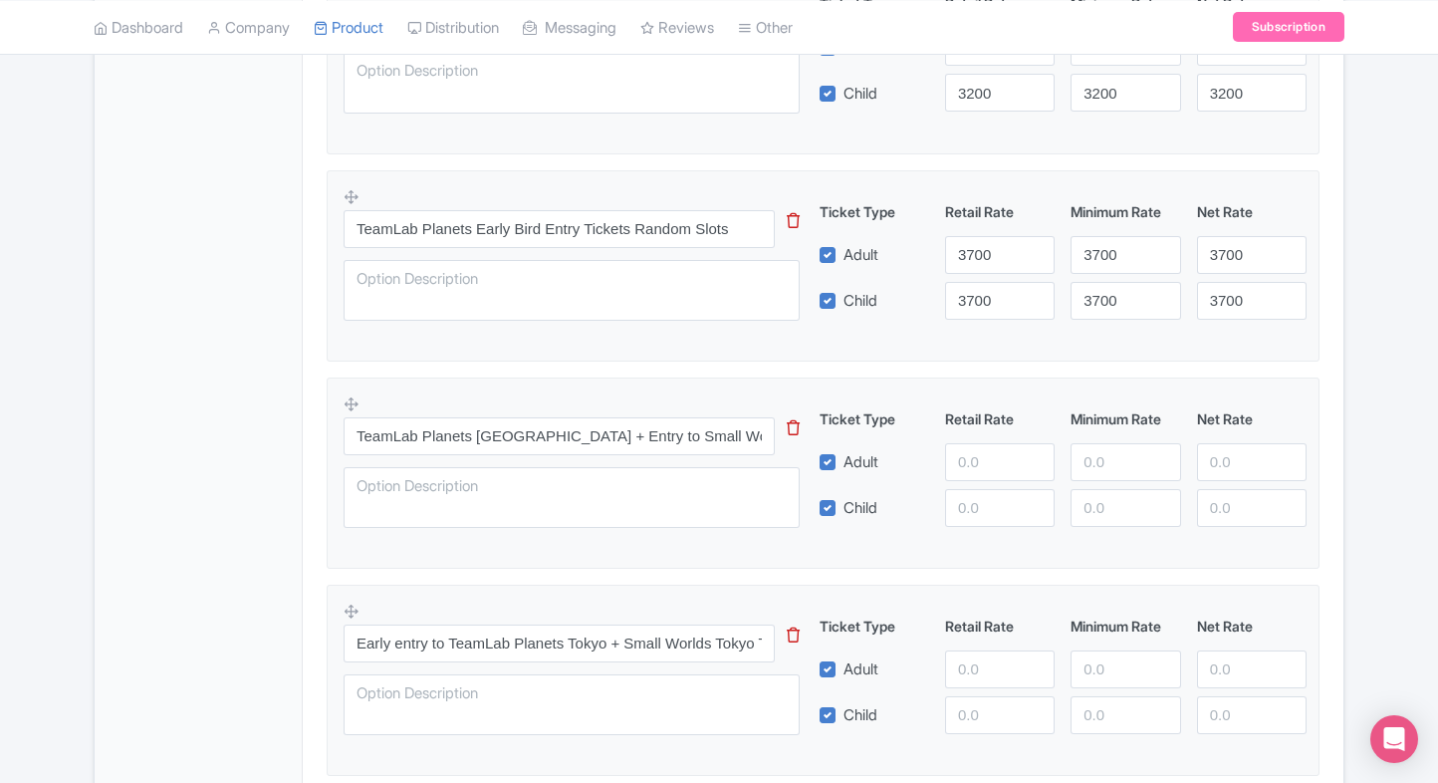
scroll to position [1202, 0]
click at [987, 456] on input "number" at bounding box center [1000, 461] width 110 height 38
type input "5000"
paste input "5000"
drag, startPoint x: 969, startPoint y: 496, endPoint x: 1113, endPoint y: 476, distance: 145.8
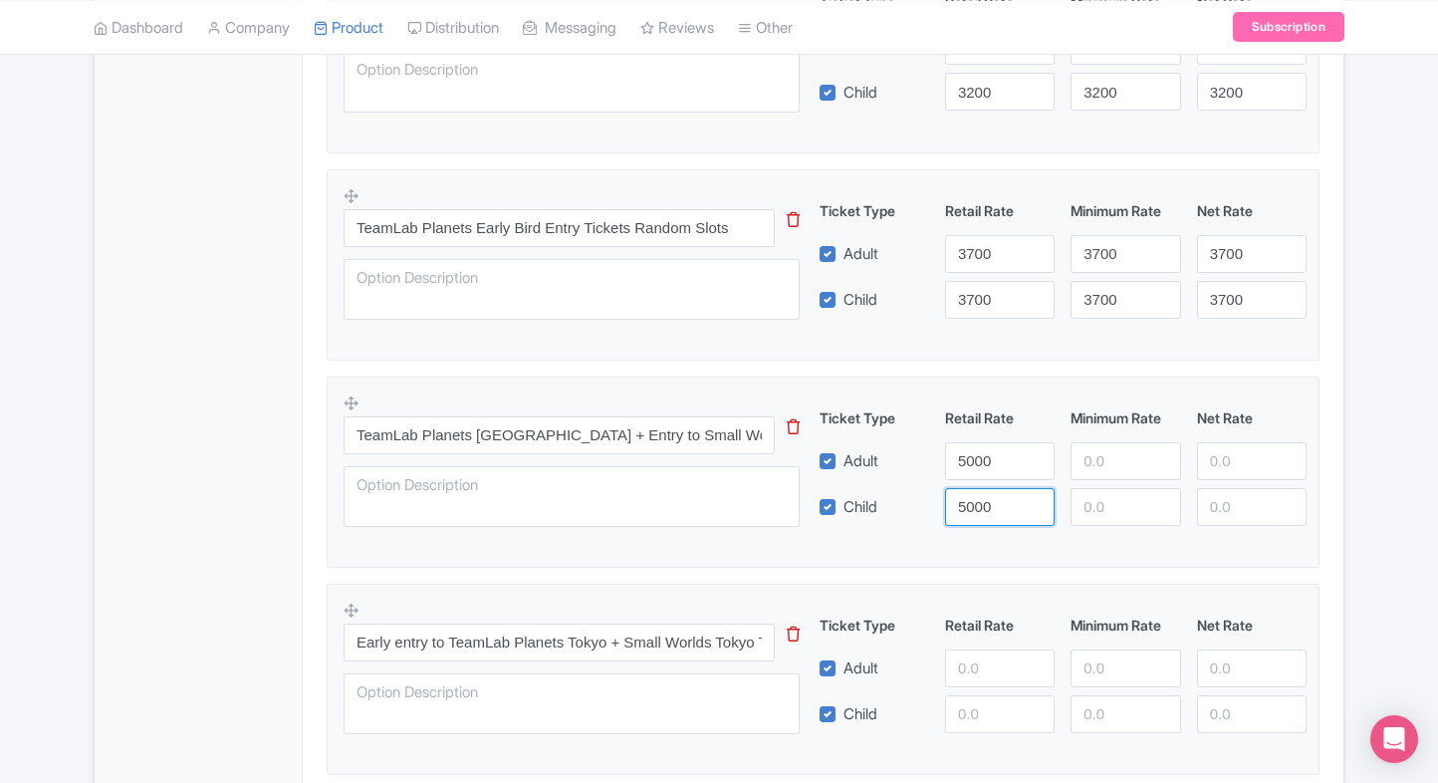
click at [1113, 476] on div "Ticket Type Retail Rate Minimum Rate Net Rate Adult 5000 Child 5000 This tip ha…" at bounding box center [1064, 466] width 480 height 119
type input "5000"
paste input "5000"
click at [1113, 476] on input "5000" at bounding box center [1126, 461] width 110 height 38
type input "5000"
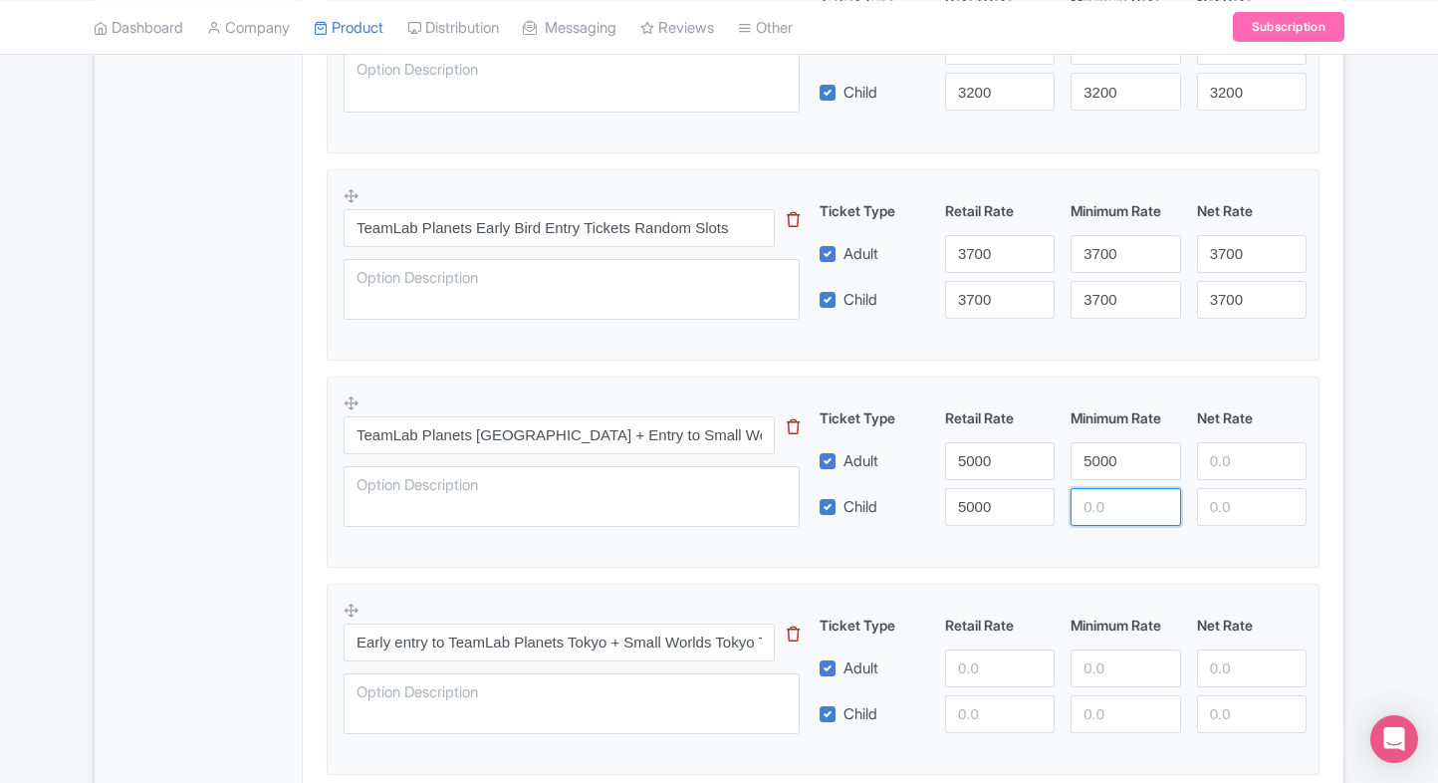
paste input "5000"
drag, startPoint x: 1111, startPoint y: 497, endPoint x: 1239, endPoint y: 471, distance: 130.1
click at [1239, 471] on div "Ticket Type Retail Rate Minimum Rate Net Rate Adult 5000 5000 Child 5000 5000 T…" at bounding box center [1064, 466] width 480 height 119
type input "5000"
paste input "5000"
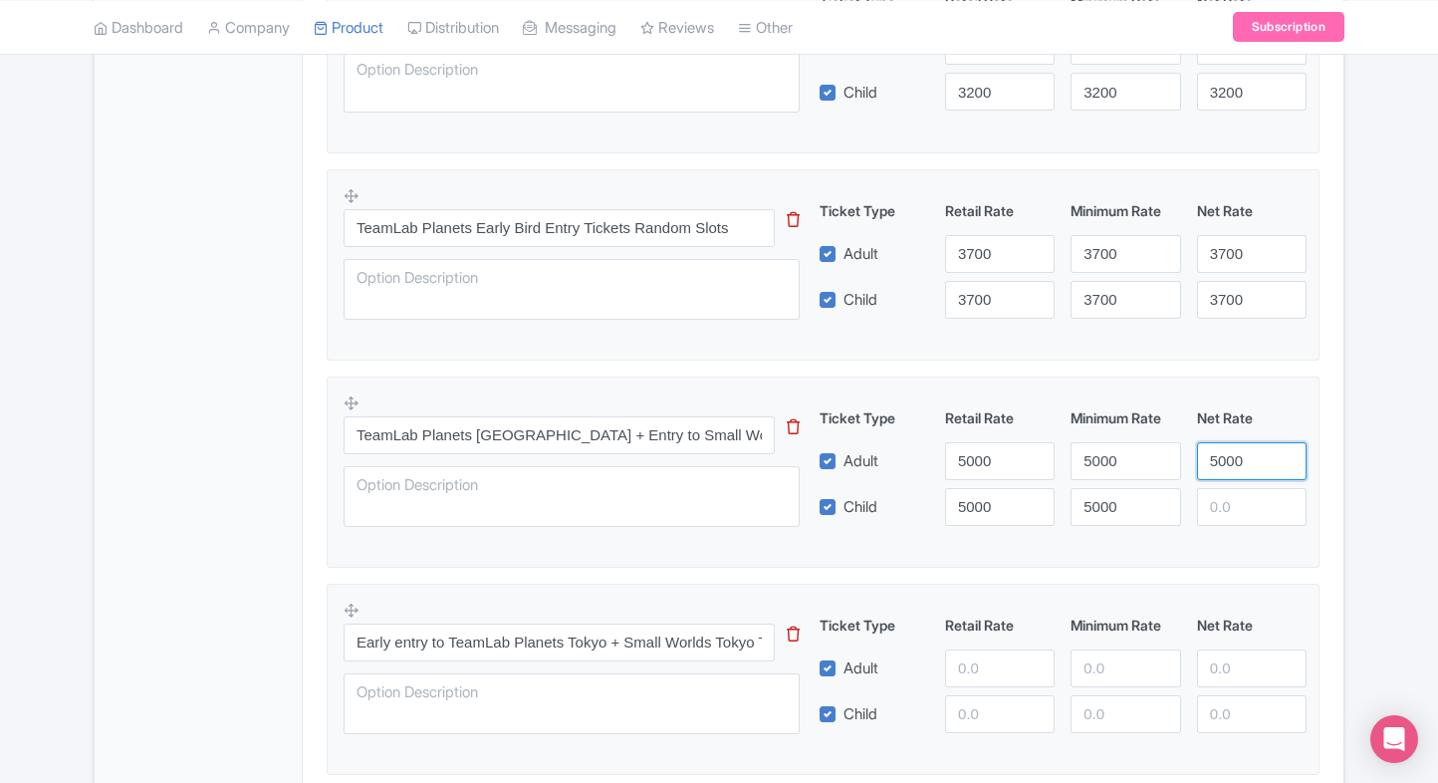
click at [1239, 471] on input "5000" at bounding box center [1252, 461] width 110 height 38
type input "5000"
paste input "5000"
click at [1239, 493] on input "5000" at bounding box center [1252, 507] width 110 height 38
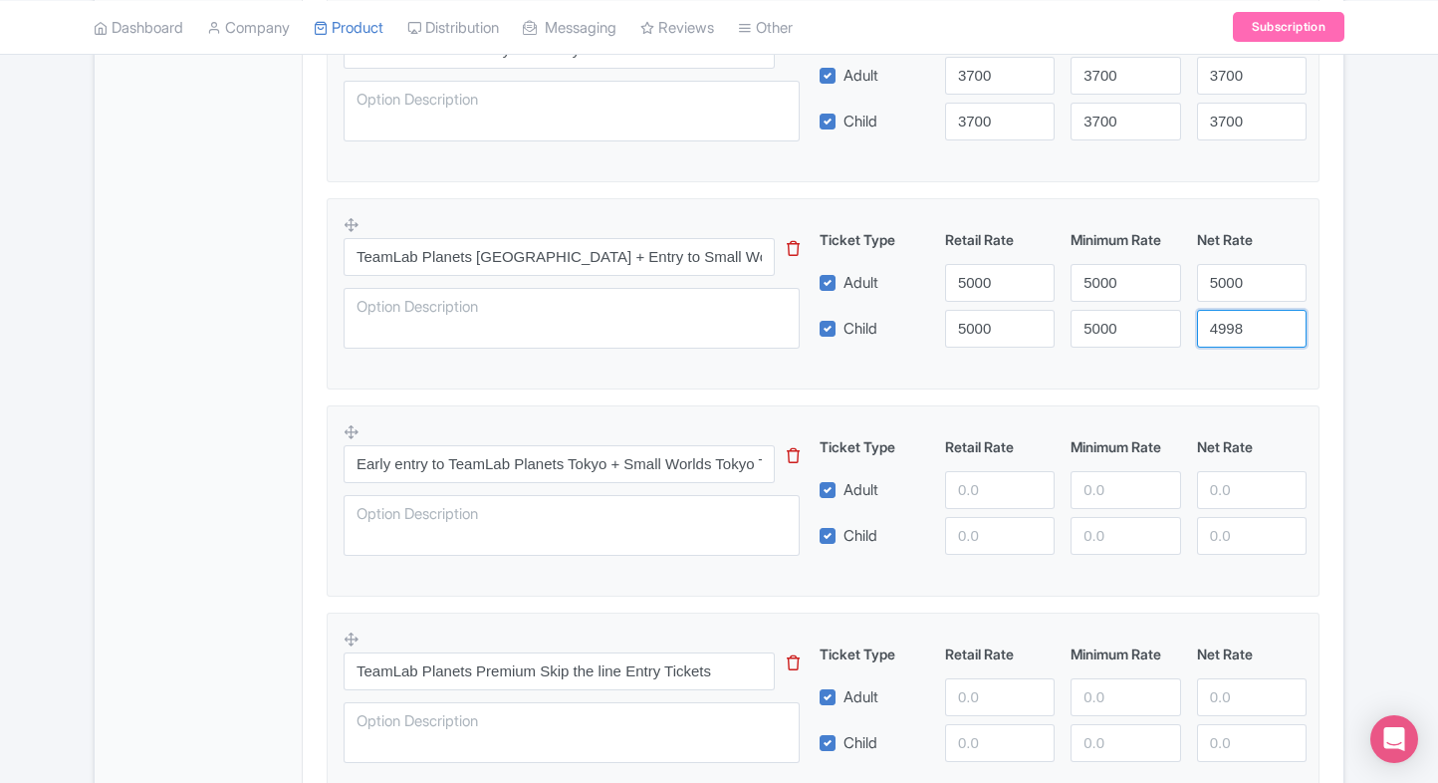
scroll to position [1384, 0]
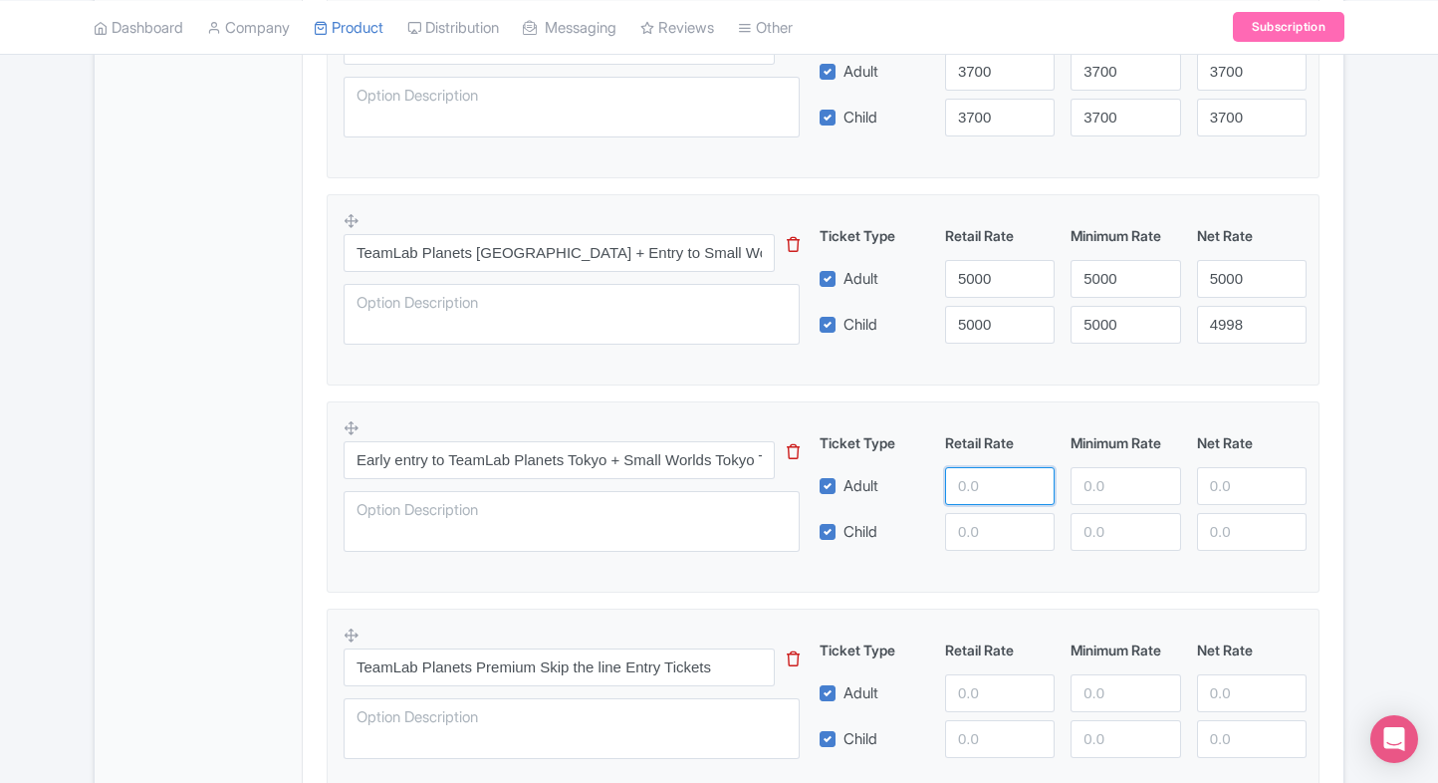
click at [985, 483] on input "number" at bounding box center [1000, 486] width 110 height 38
drag, startPoint x: 1246, startPoint y: 342, endPoint x: 1246, endPoint y: 330, distance: 12.0
click at [1246, 330] on div "TeamLab Planets Tokyo + Entry to Small Worlds Tokyo This tip has not data. Code…" at bounding box center [823, 283] width 959 height 145
click at [1246, 330] on input "4998" at bounding box center [1252, 325] width 110 height 38
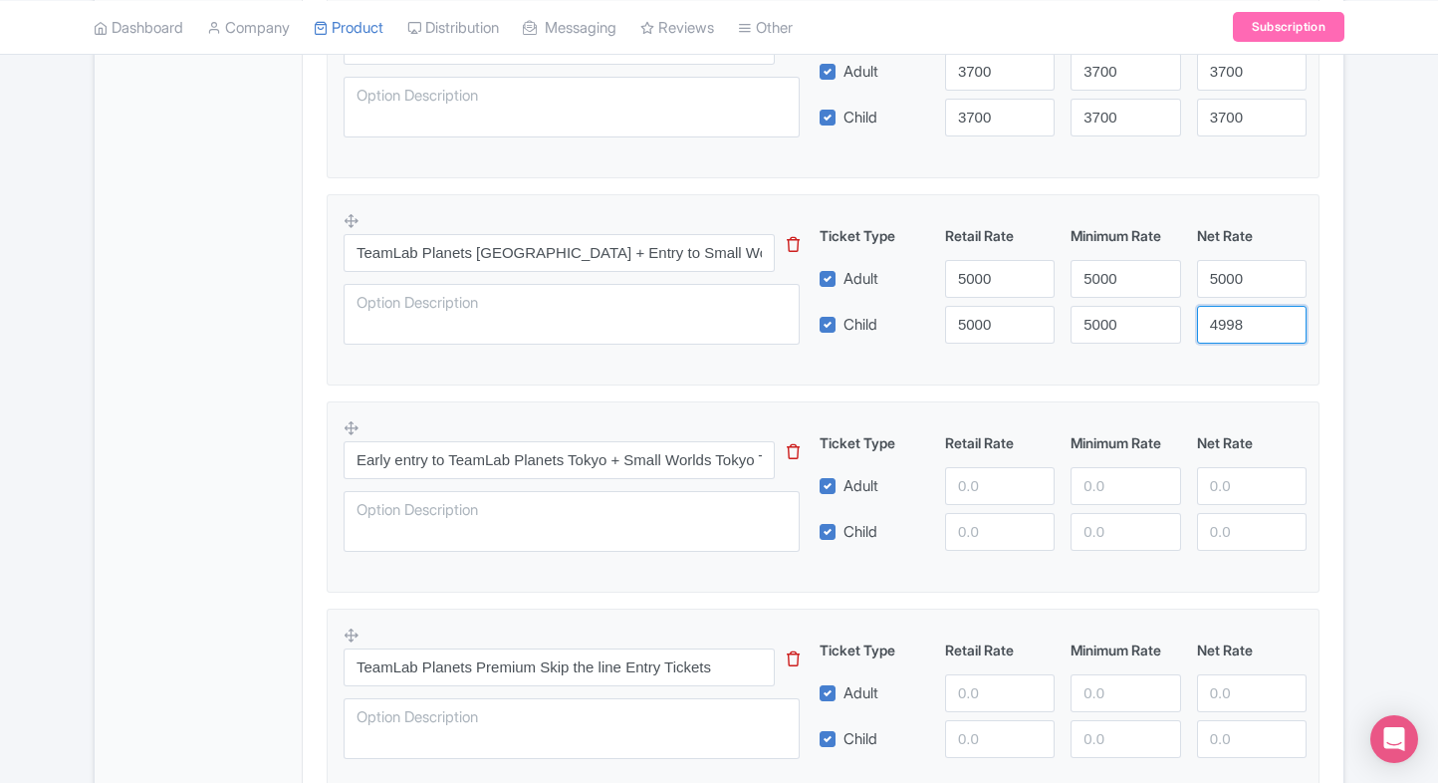
paste input "5000"
type input "5000"
click at [977, 476] on input "number" at bounding box center [1000, 486] width 110 height 38
type input "5500"
paste input "5500"
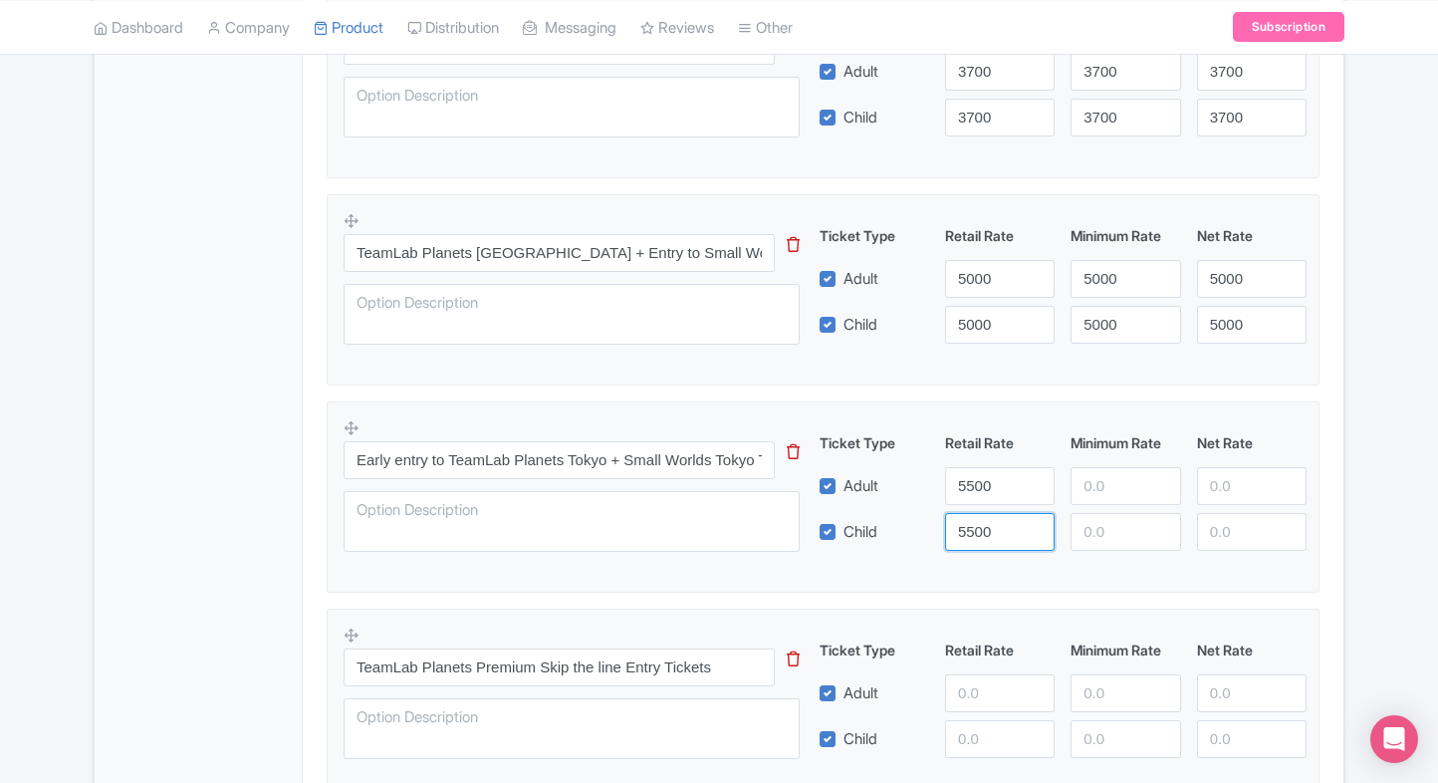
click at [972, 513] on input "5500" at bounding box center [1000, 532] width 110 height 38
type input "5500"
paste input "5500"
drag, startPoint x: 1080, startPoint y: 480, endPoint x: 1105, endPoint y: 531, distance: 57.0
click at [1105, 531] on div "Ticket Type Retail Rate Minimum Rate Net Rate Adult 5500 5500 Child 5500 This t…" at bounding box center [1064, 491] width 480 height 119
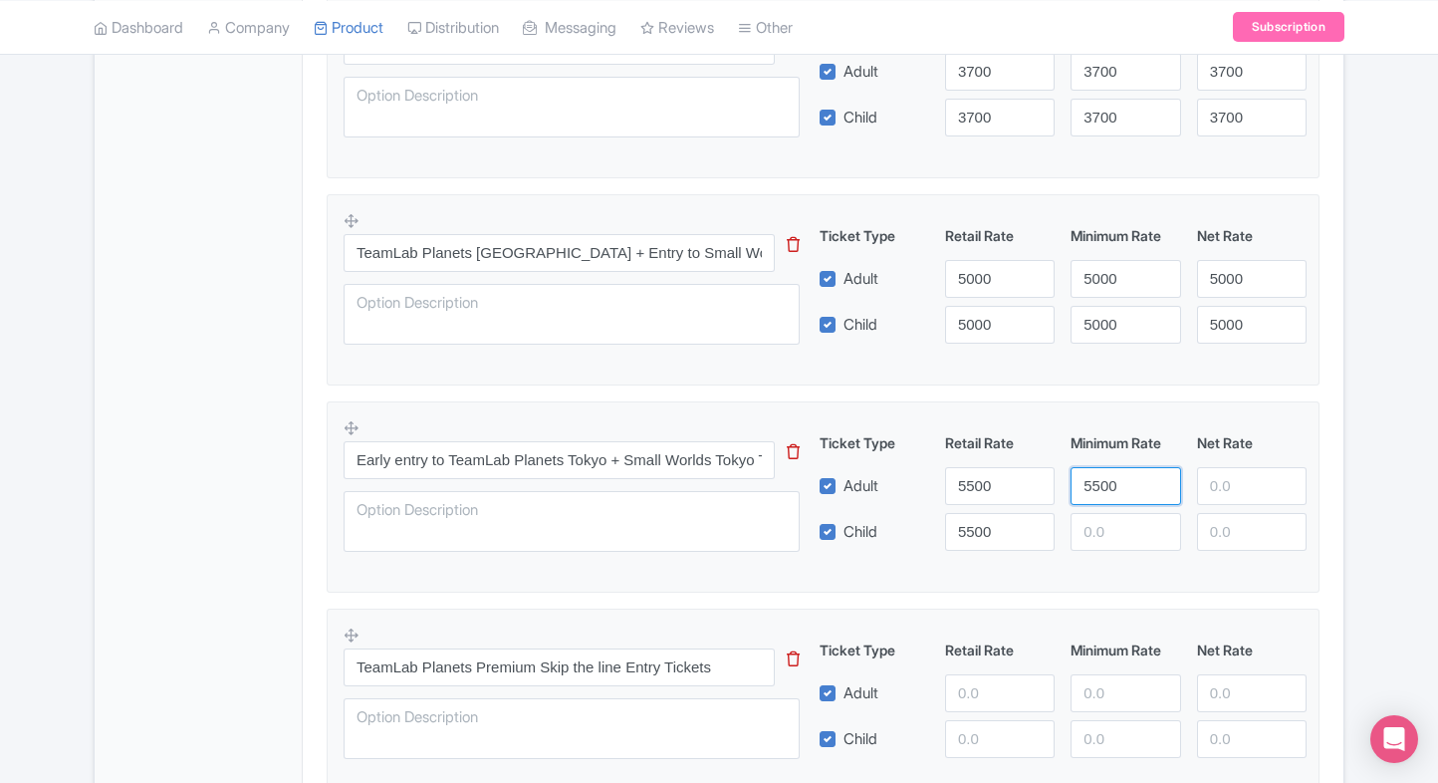
type input "5500"
paste input "5500"
drag, startPoint x: 1105, startPoint y: 531, endPoint x: 1232, endPoint y: 489, distance: 133.2
click at [1232, 489] on div "Ticket Type Retail Rate Minimum Rate Net Rate Adult 5500 5500 Child 5500 5500 T…" at bounding box center [1064, 491] width 480 height 119
paste input "5500"
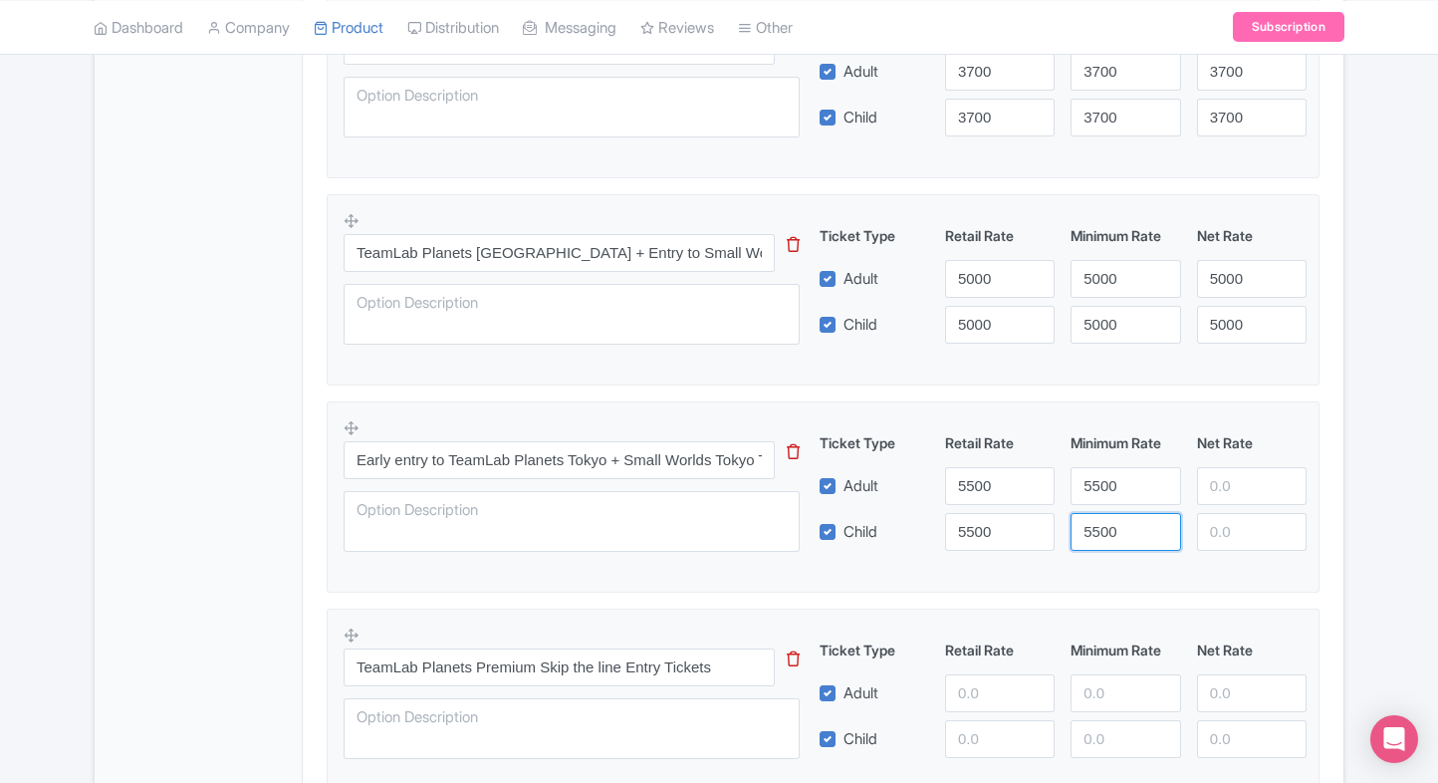
type input "55005500"
drag, startPoint x: 1232, startPoint y: 489, endPoint x: 1226, endPoint y: 547, distance: 58.1
click at [1226, 547] on div "Ticket Type Retail Rate Minimum Rate Net Rate Adult 5500 5500 Child 5500 550055…" at bounding box center [1064, 491] width 480 height 119
paste input "5500"
click at [1226, 547] on input "5500" at bounding box center [1252, 532] width 110 height 38
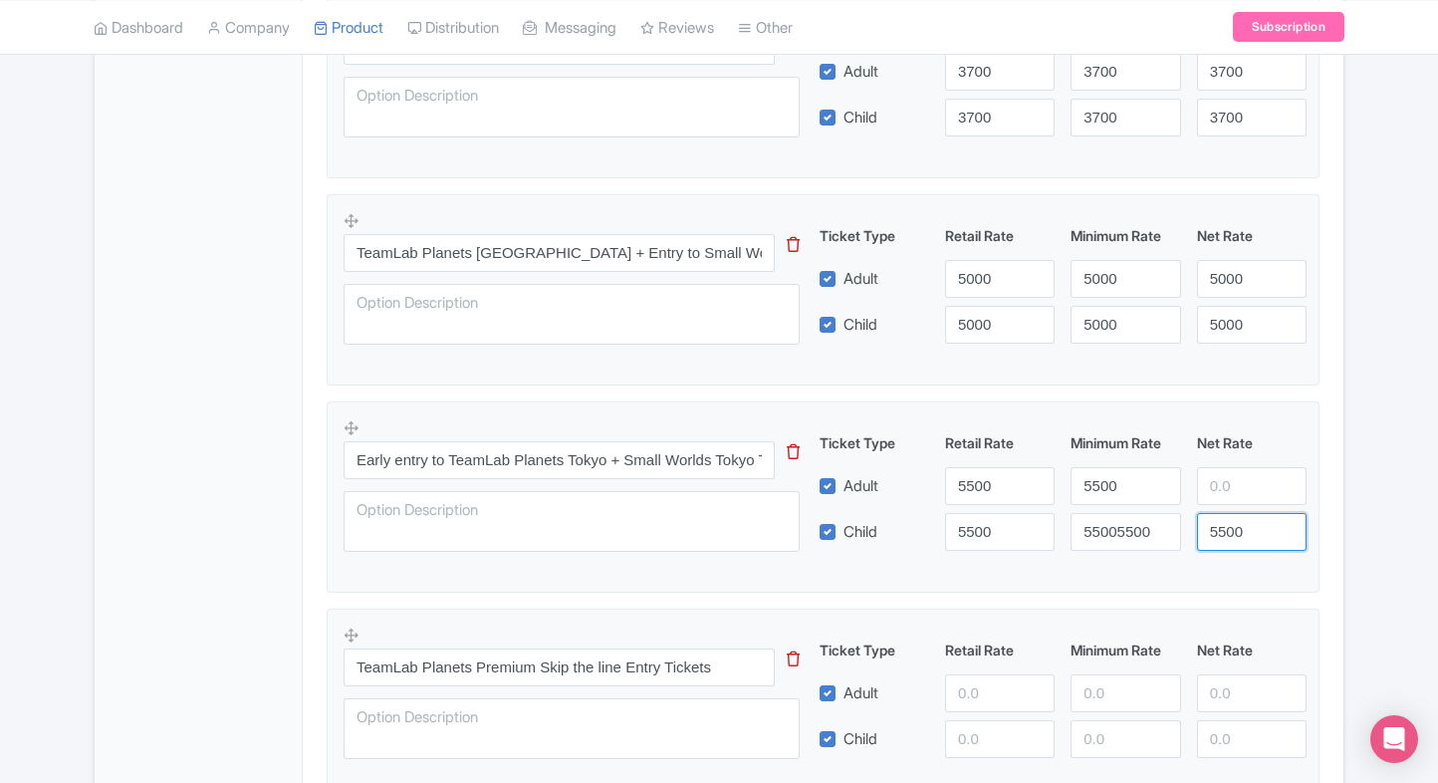
paste input "5500"
type input "55005500"
drag, startPoint x: 1235, startPoint y: 478, endPoint x: 1119, endPoint y: 524, distance: 124.3
click at [1119, 524] on div "Ticket Type Retail Rate Minimum Rate Net Rate Adult 5500 5500 Child 5500 550055…" at bounding box center [1064, 491] width 480 height 119
click at [1119, 524] on input "55005500" at bounding box center [1126, 532] width 110 height 38
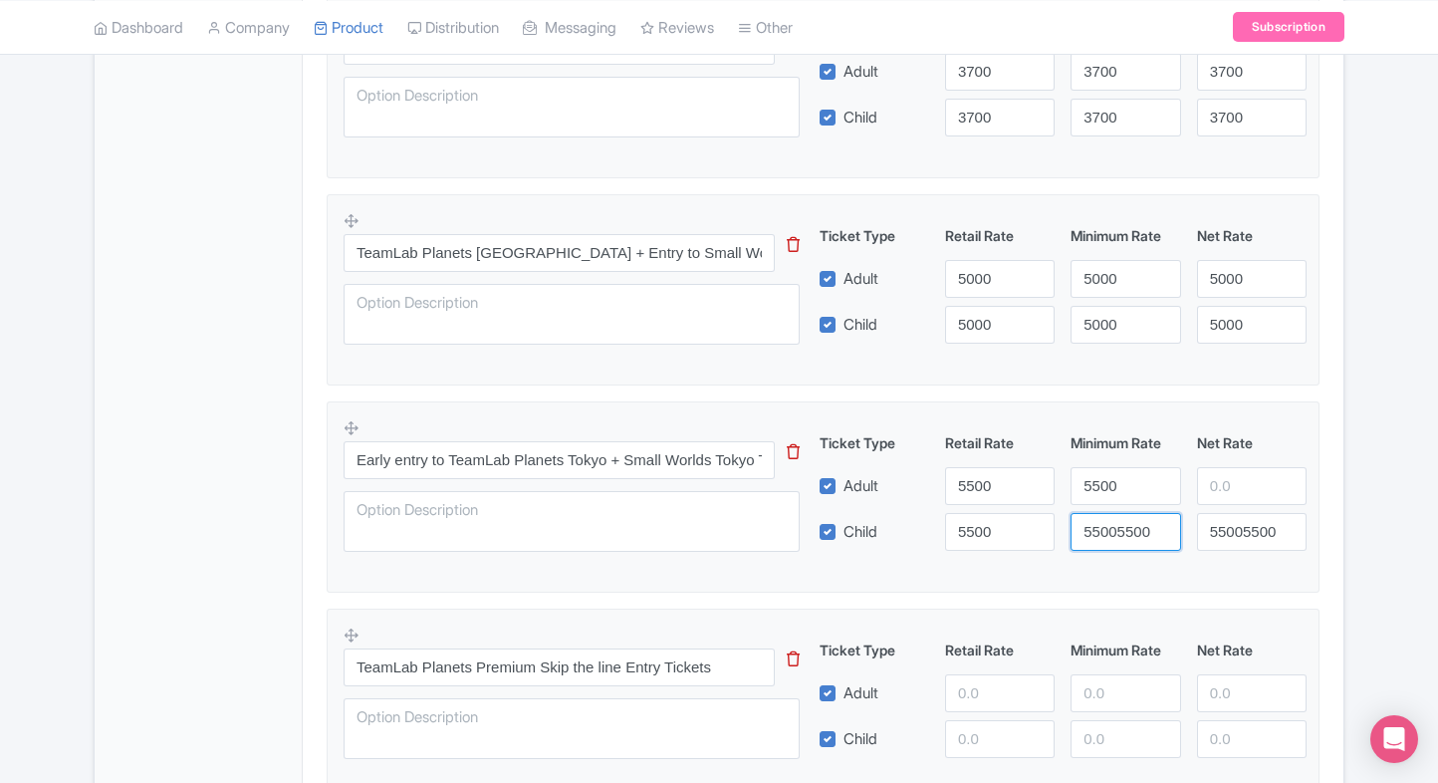
paste input "5500"
paste input "number"
type input "5500"
paste input "5500"
click at [1237, 499] on input "5500" at bounding box center [1252, 486] width 110 height 38
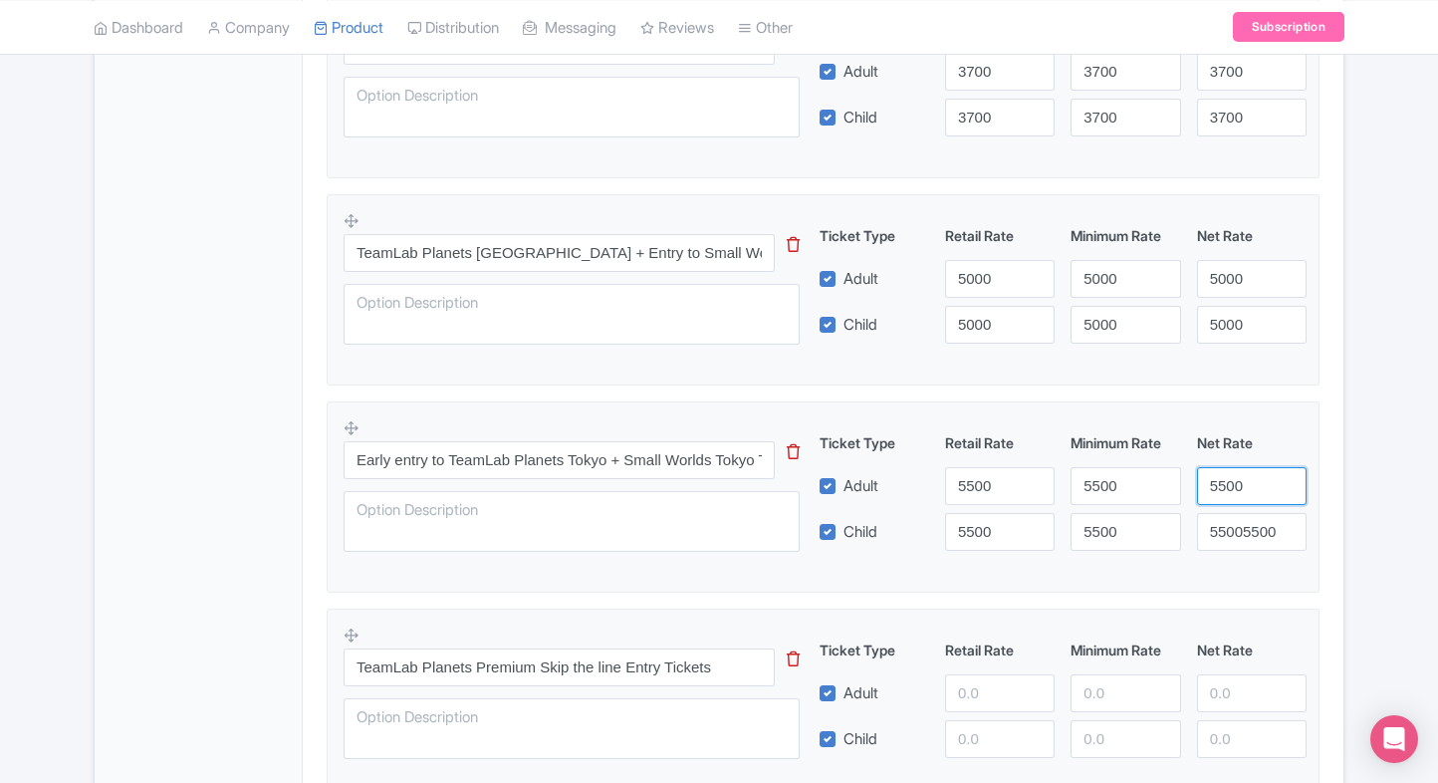
type input "5500"
click at [1237, 520] on input "55005500" at bounding box center [1252, 532] width 110 height 38
paste input "number"
type input "5500"
click at [1171, 595] on div "teamLab Planets Tokyo Entry Tickets – Quick Confirmation & Secure Access This t…" at bounding box center [823, 83] width 993 height 1435
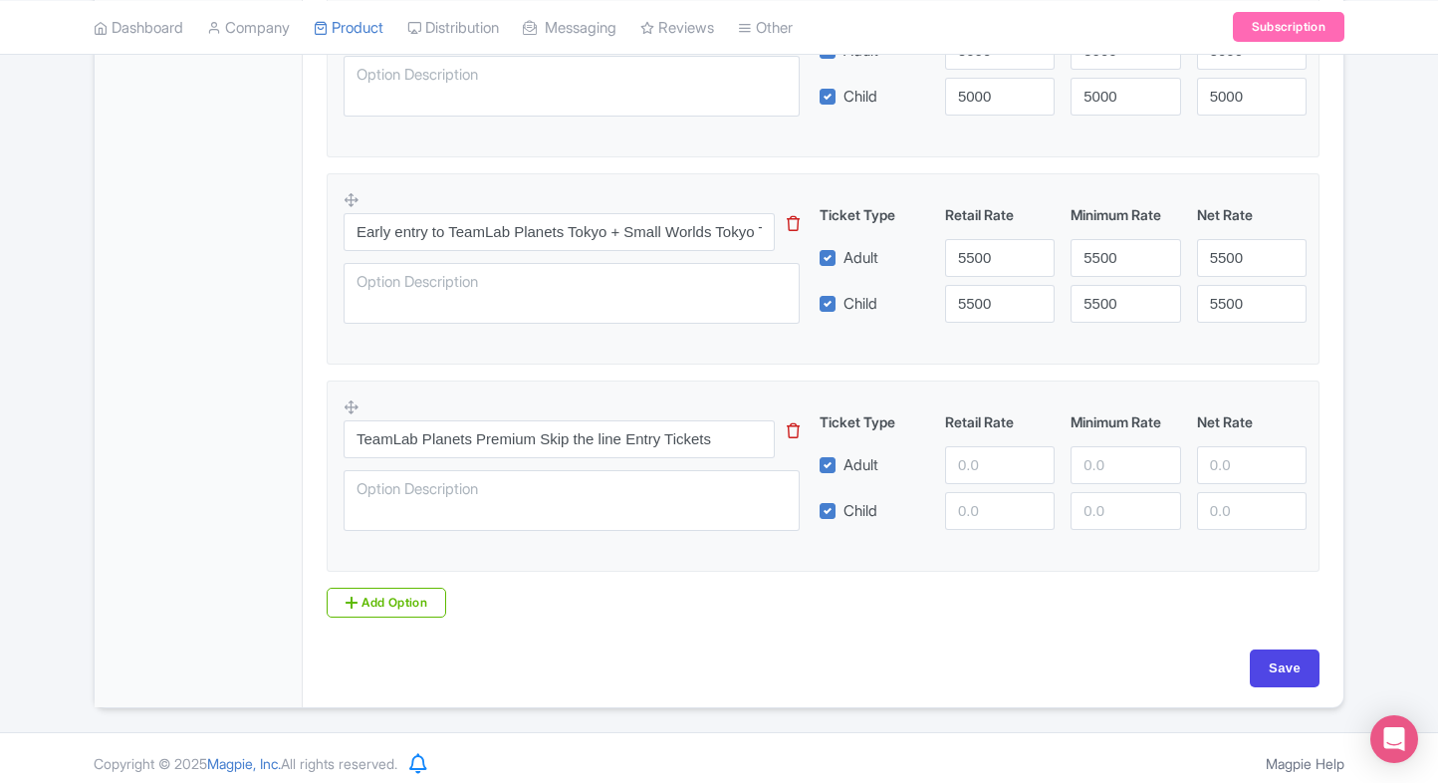
scroll to position [1619, 0]
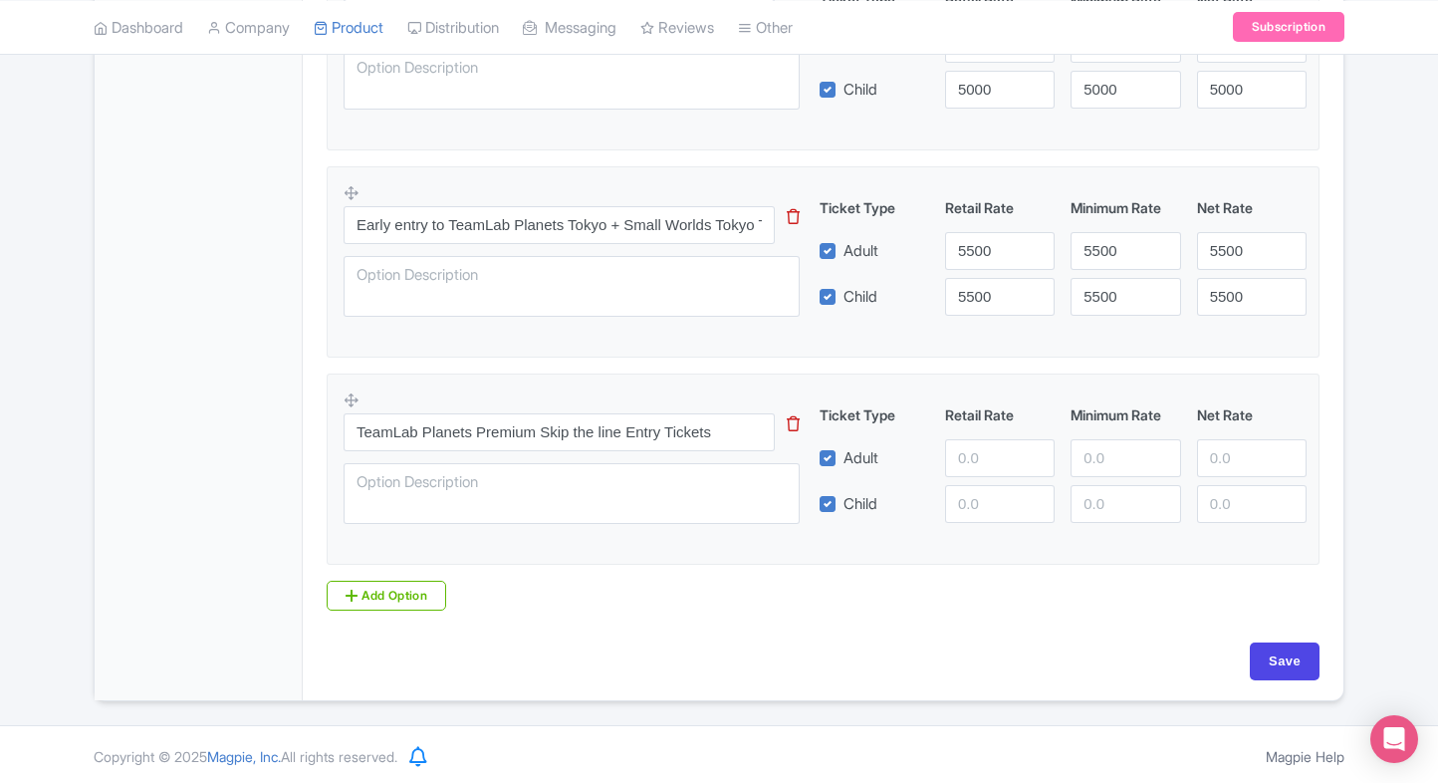
click at [982, 471] on input "number" at bounding box center [1000, 458] width 110 height 38
type input "7400"
click at [989, 508] on input "number" at bounding box center [1000, 504] width 110 height 38
paste input "7400"
click at [989, 508] on input "number" at bounding box center [1000, 504] width 110 height 38
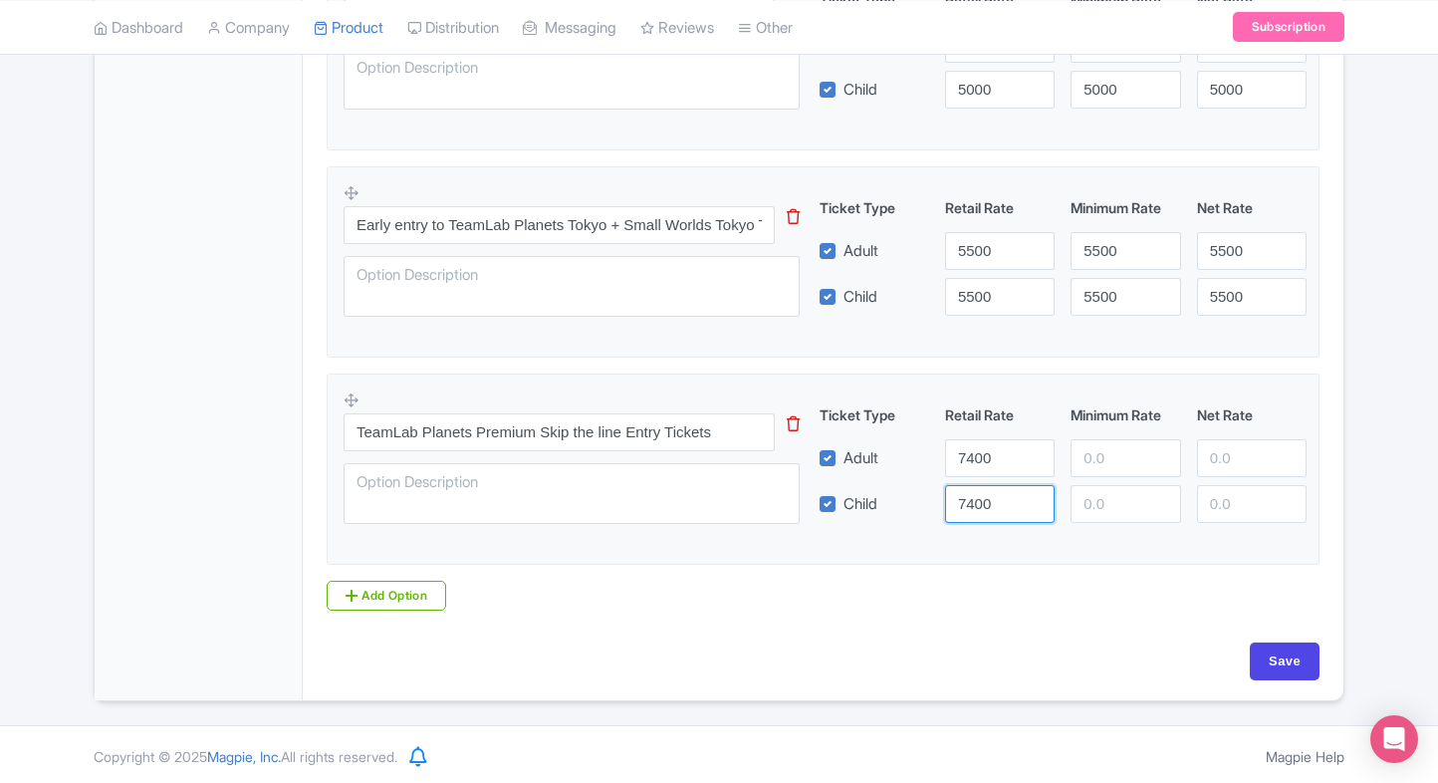
type input "7400"
paste input "7400"
click at [1099, 466] on input "7400" at bounding box center [1126, 458] width 110 height 38
type input "7400"
paste input "7400"
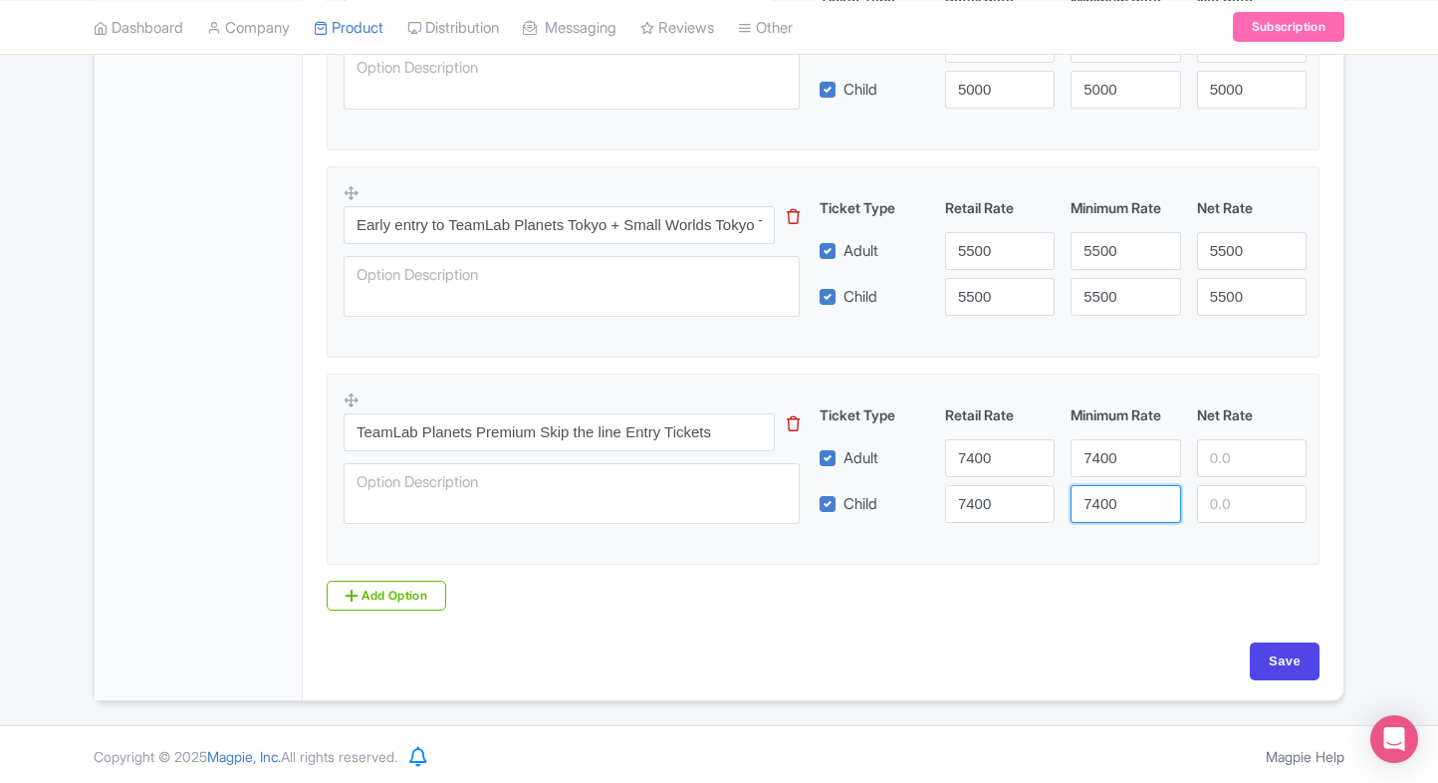
click at [1101, 496] on input "7400" at bounding box center [1126, 504] width 110 height 38
type input "7400"
paste input "7400"
click at [1225, 459] on input "7400" at bounding box center [1252, 458] width 110 height 38
type input "7400"
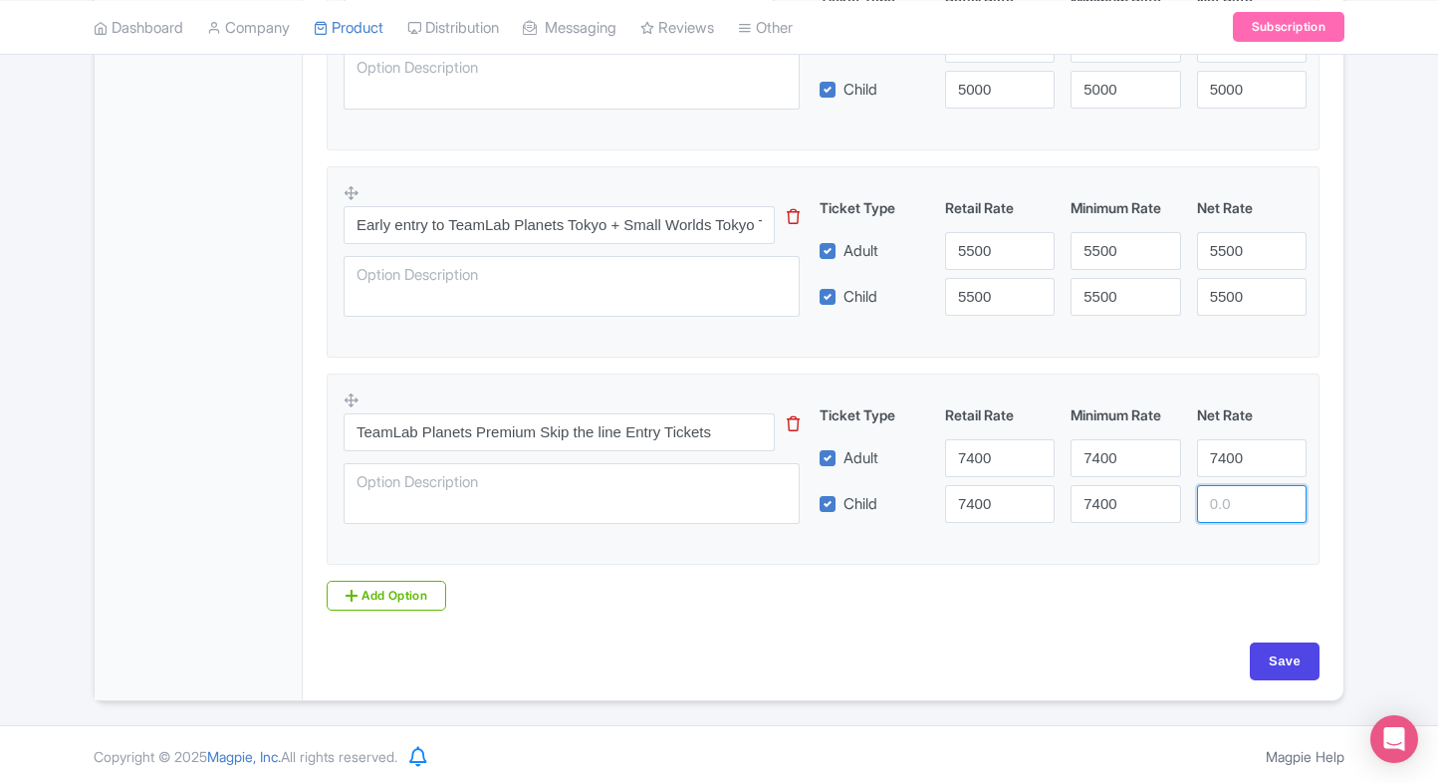
paste
click at [1232, 504] on input "7400" at bounding box center [1252, 504] width 110 height 38
type input "7400"
click at [1123, 531] on div "TeamLab Planets Premium Skip the line Entry Tickets This tip has not data. Code…" at bounding box center [823, 462] width 959 height 145
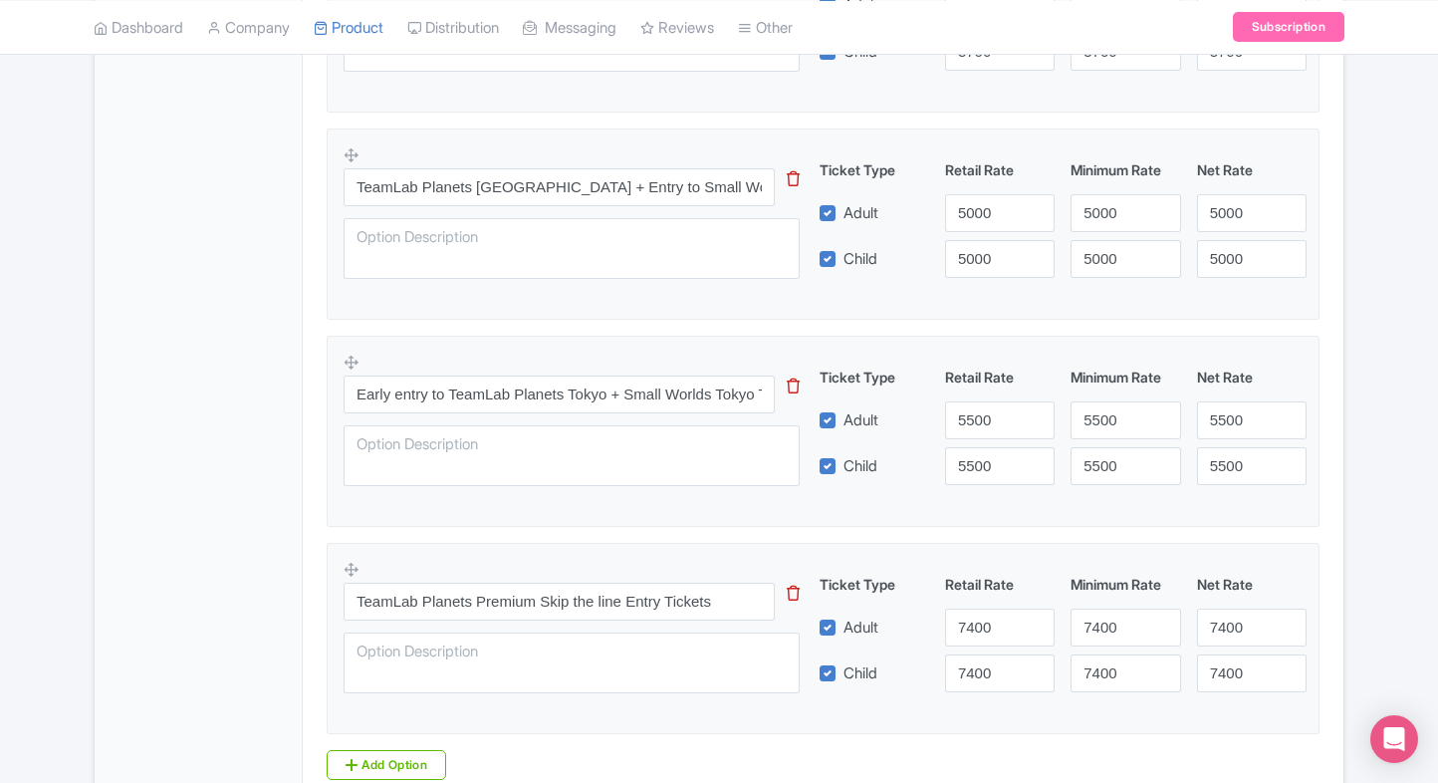
scroll to position [1451, 0]
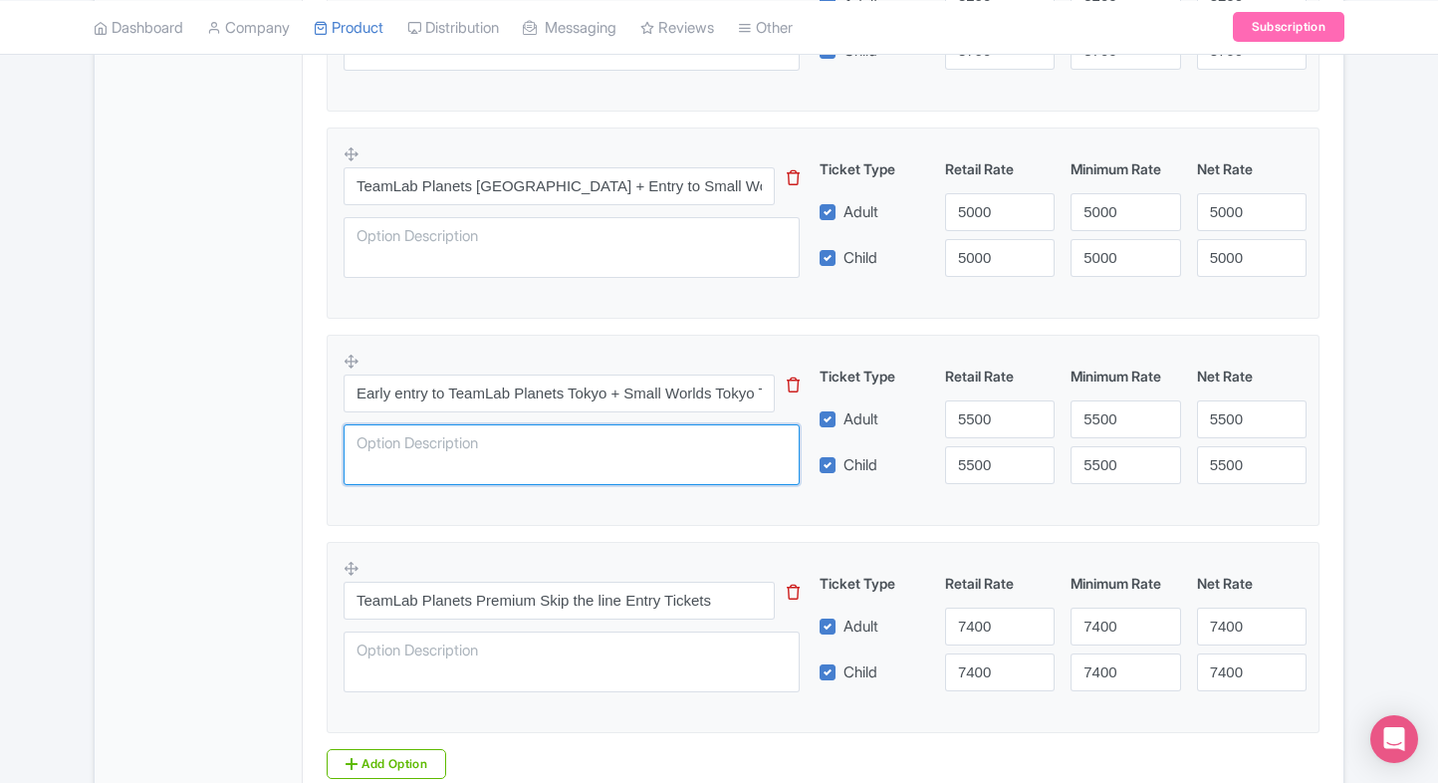
click at [582, 442] on textarea at bounding box center [572, 455] width 456 height 62
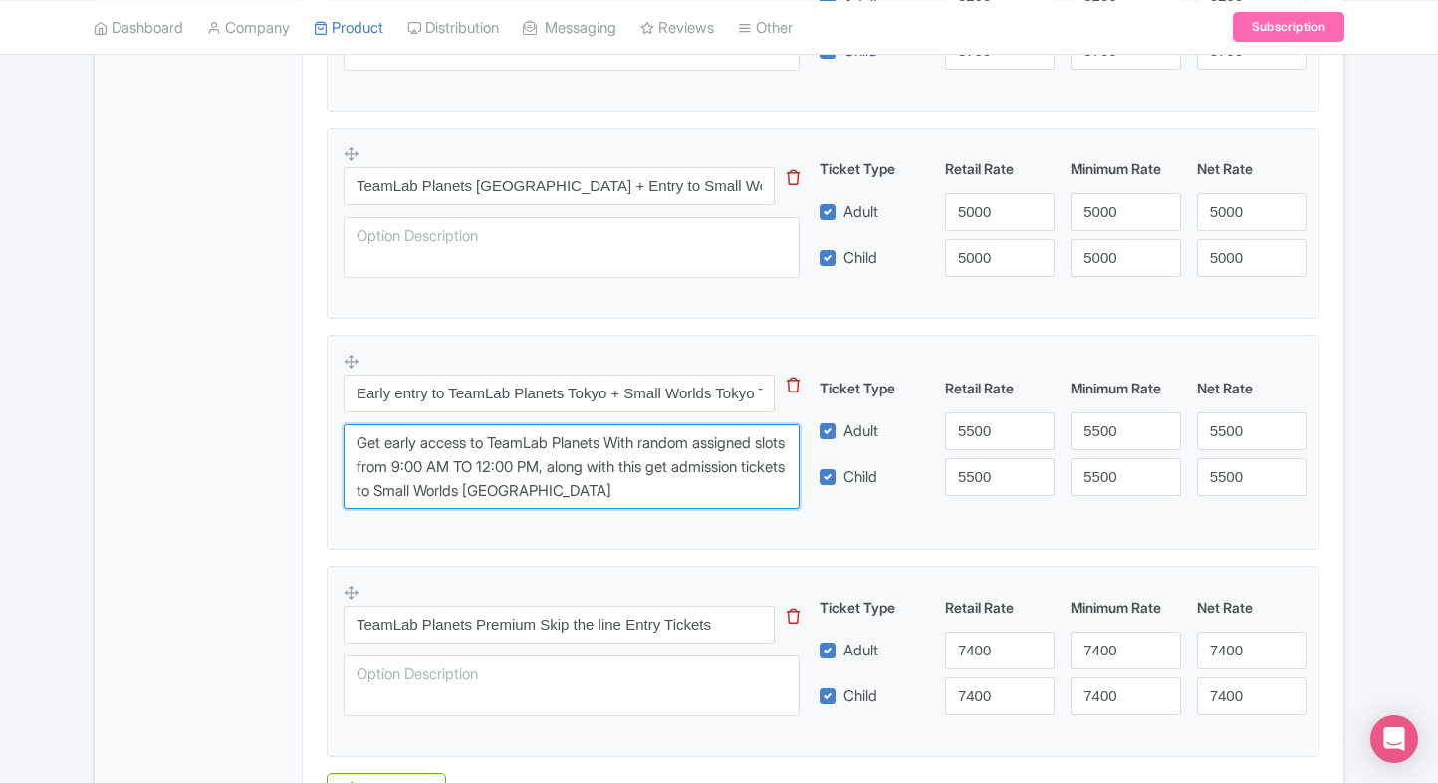
type textarea "Get early access to TeamLab Planets With random assigned slots from 9:00 AM TO …"
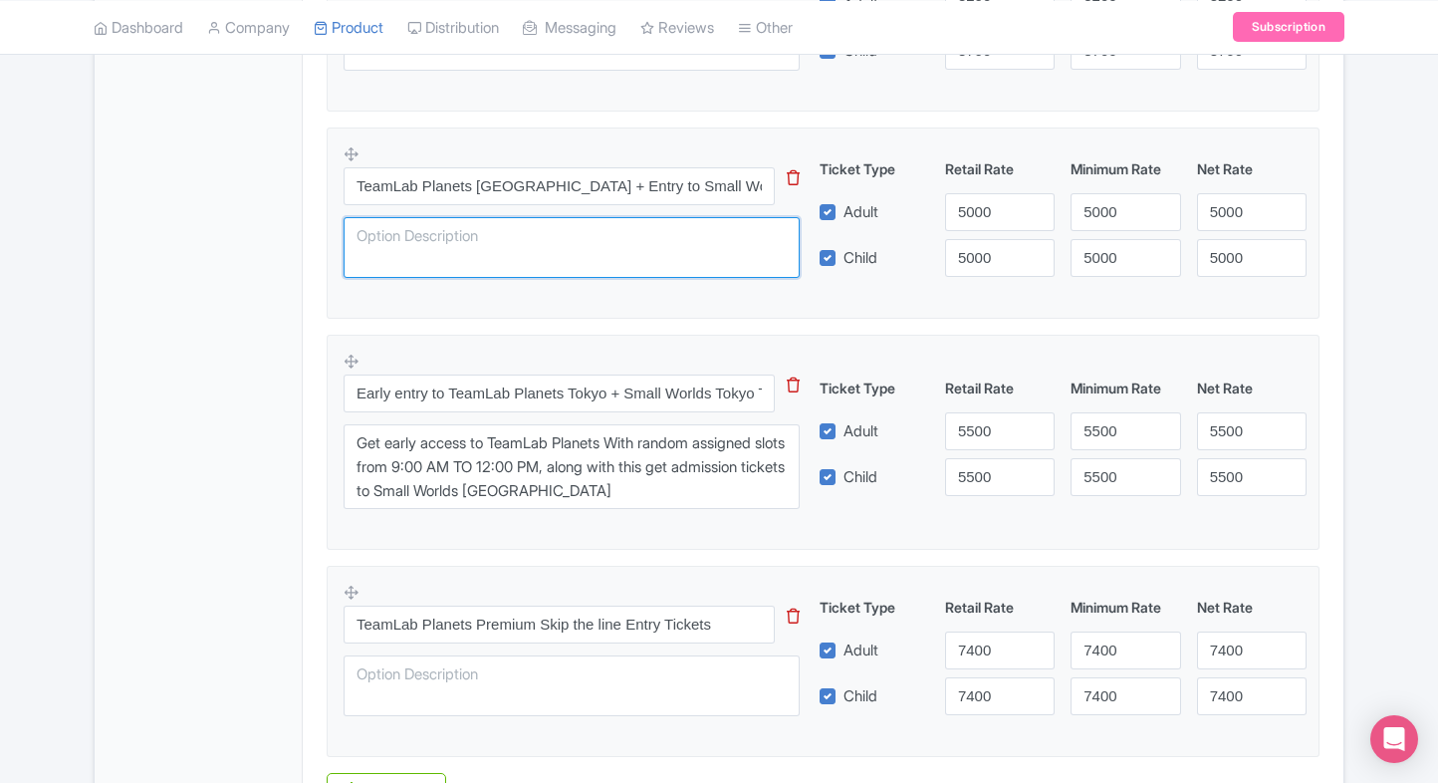
paste textarea "Enjoy entry to Small Worlds Tokyo an Indoor theme park along with teamLab plane…"
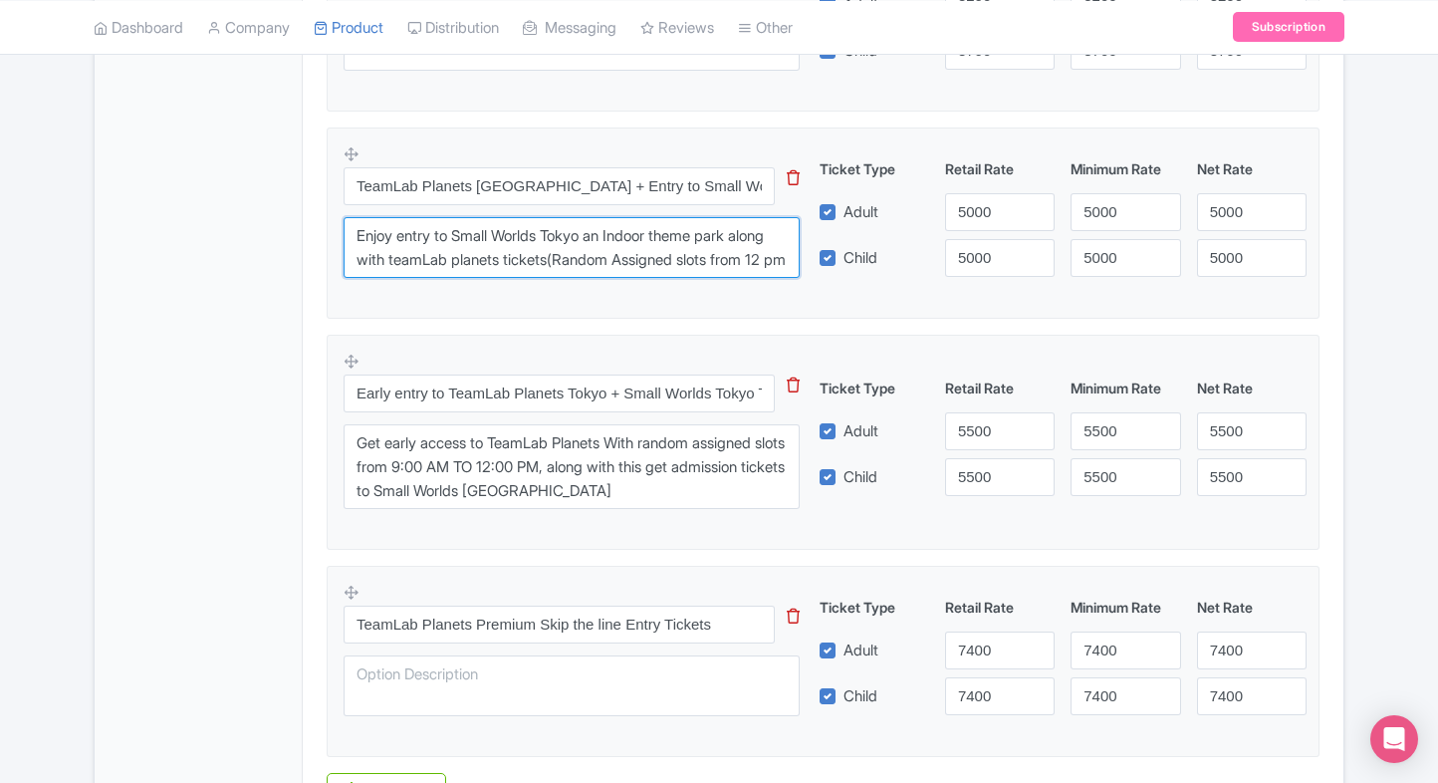
click at [542, 233] on textarea "Enjoy entry to Small Worlds Tokyo an Indoor theme park along with teamLab plane…" at bounding box center [572, 248] width 456 height 62
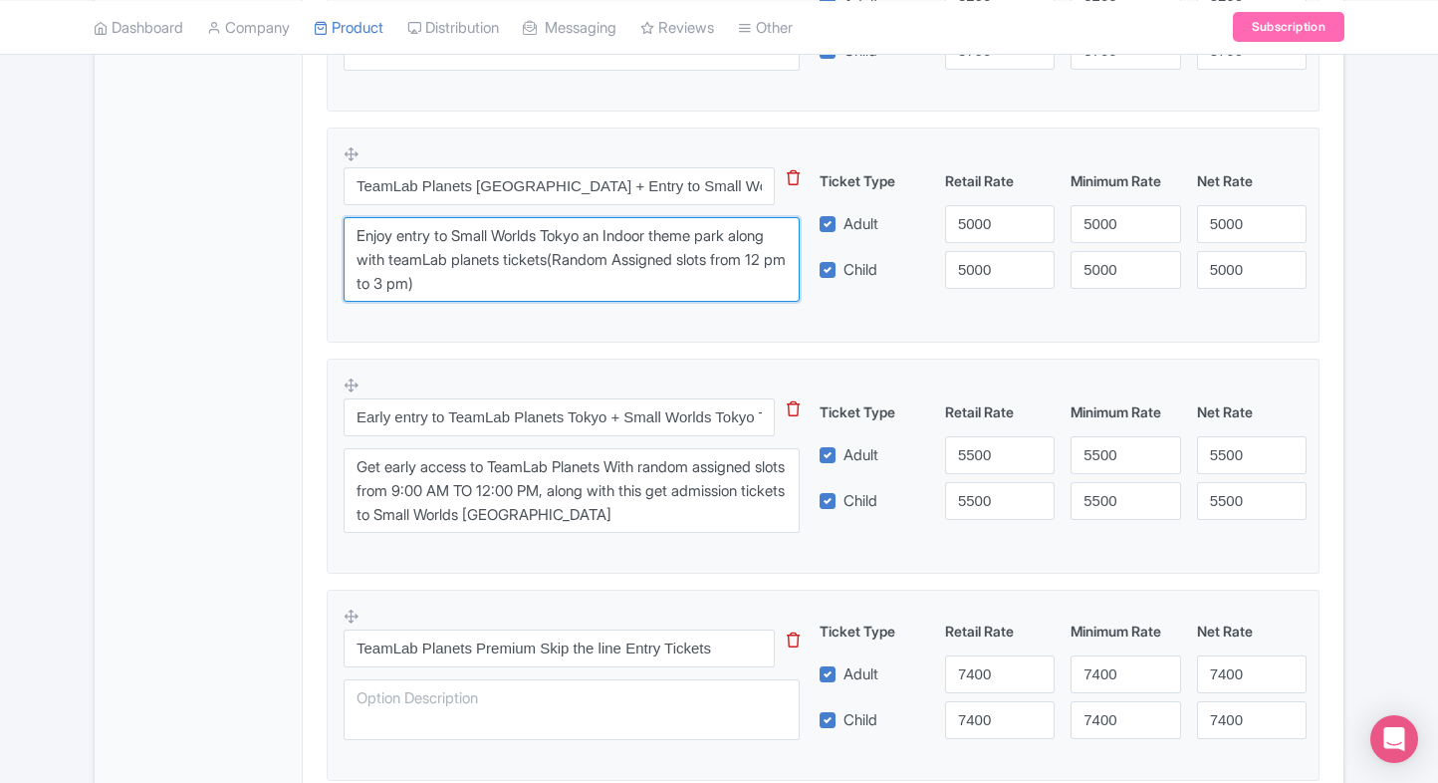
type textarea "Enjoy entry to Small Worlds Tokyo an Indoor theme park along with teamLab plane…"
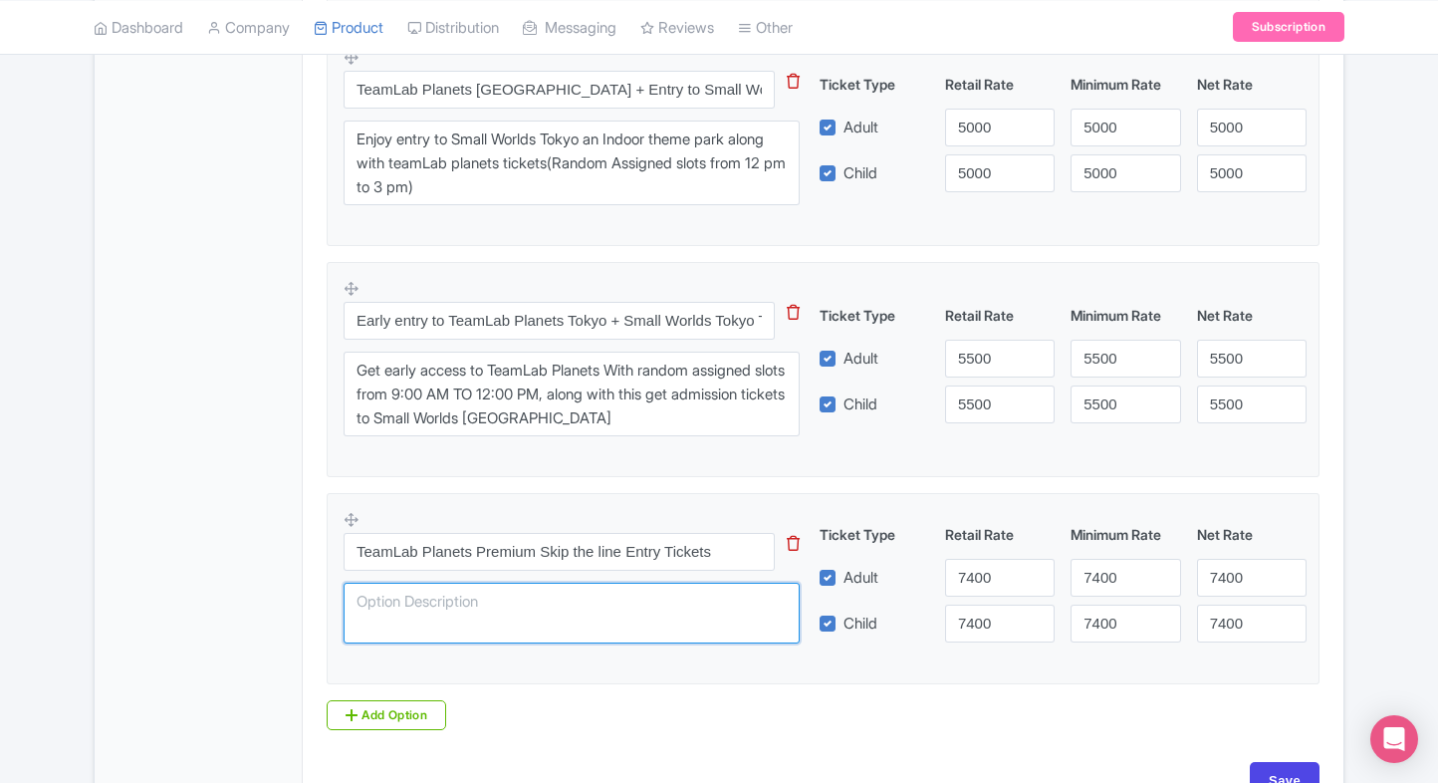
paste textarea "Enjoy a Premium admission to teamLab planets tokyo, proceed to information coun…"
click at [464, 613] on textarea "Enjoy a Premium admission to teamLab planets tokyo, proceed to information coun…" at bounding box center [572, 614] width 456 height 62
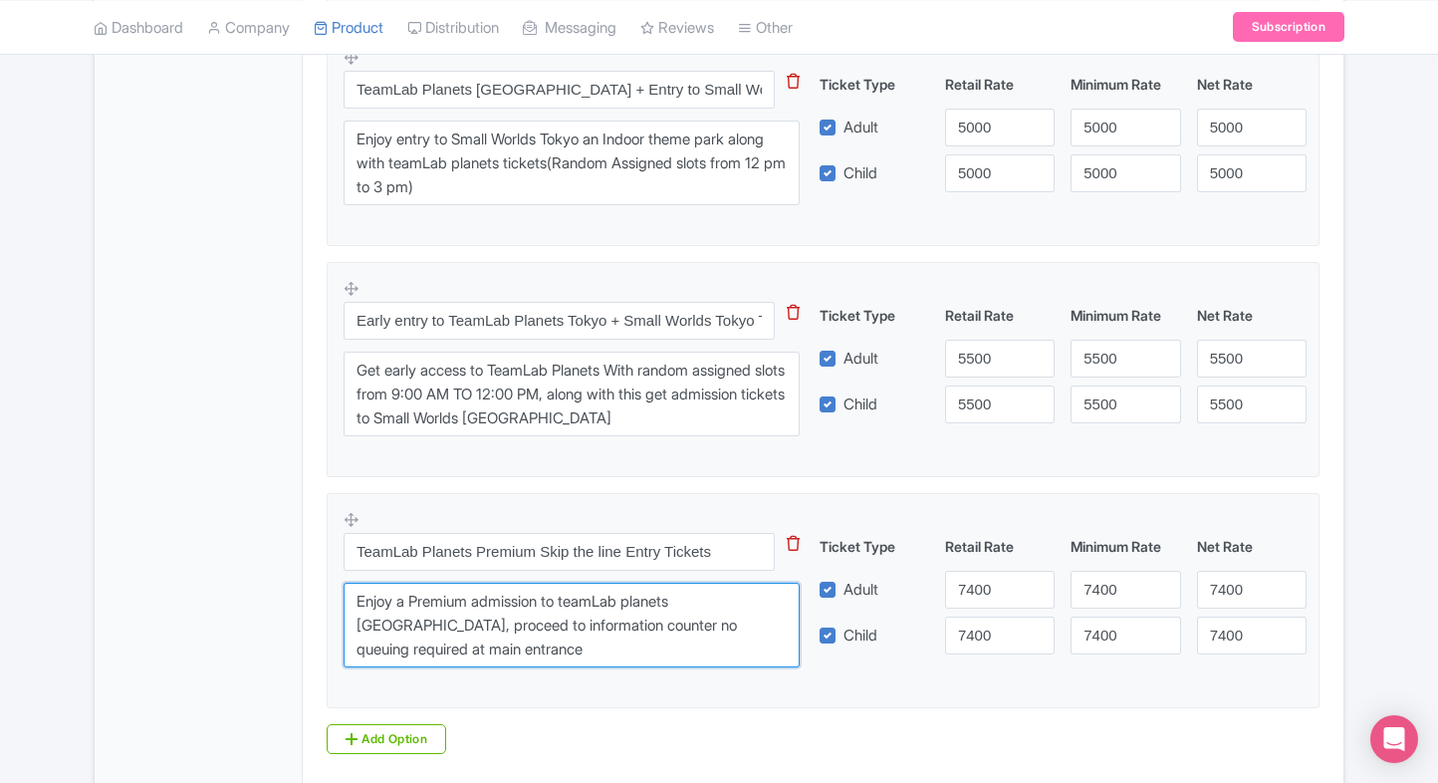
type textarea "Enjoy a Premium admission to teamLab planets tokyo, proceed to information coun…"
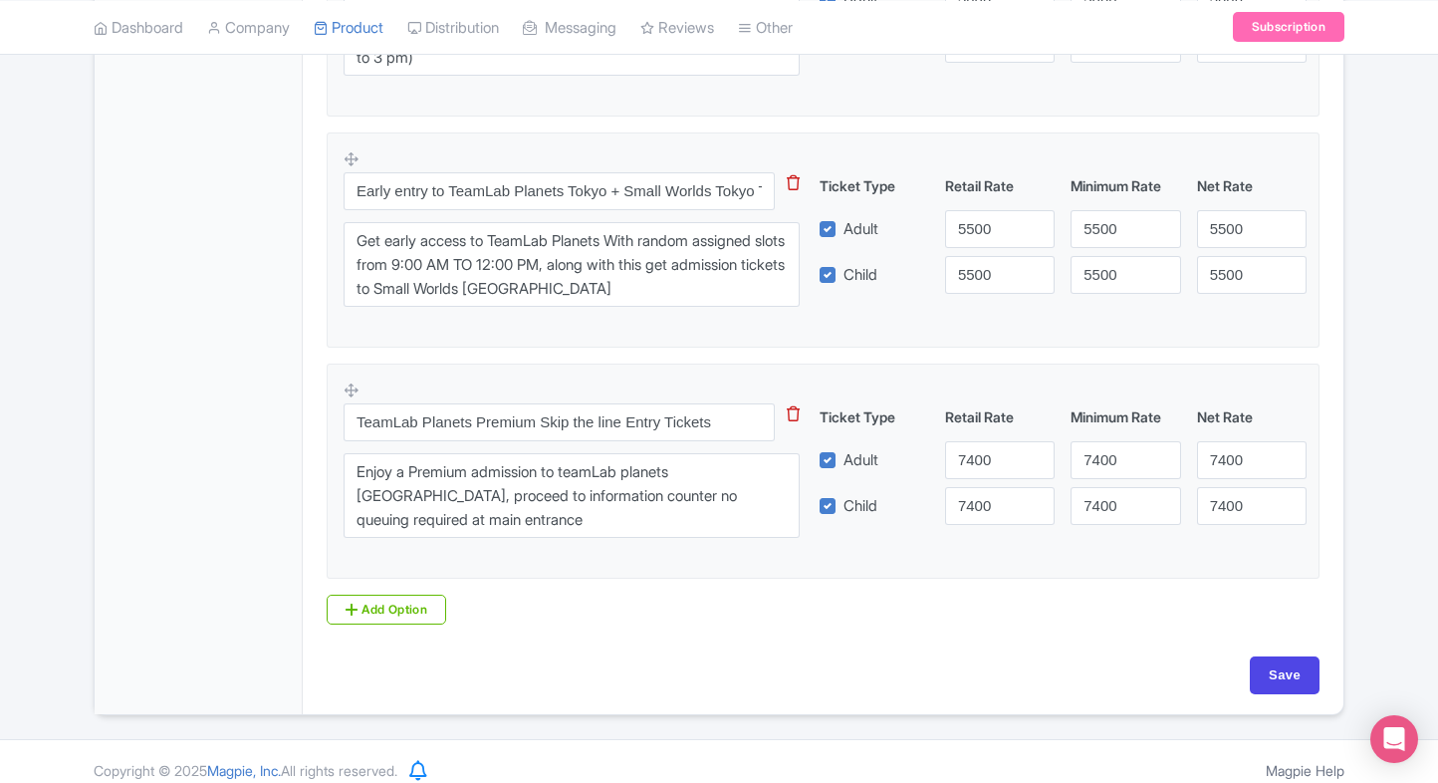
scroll to position [1691, 0]
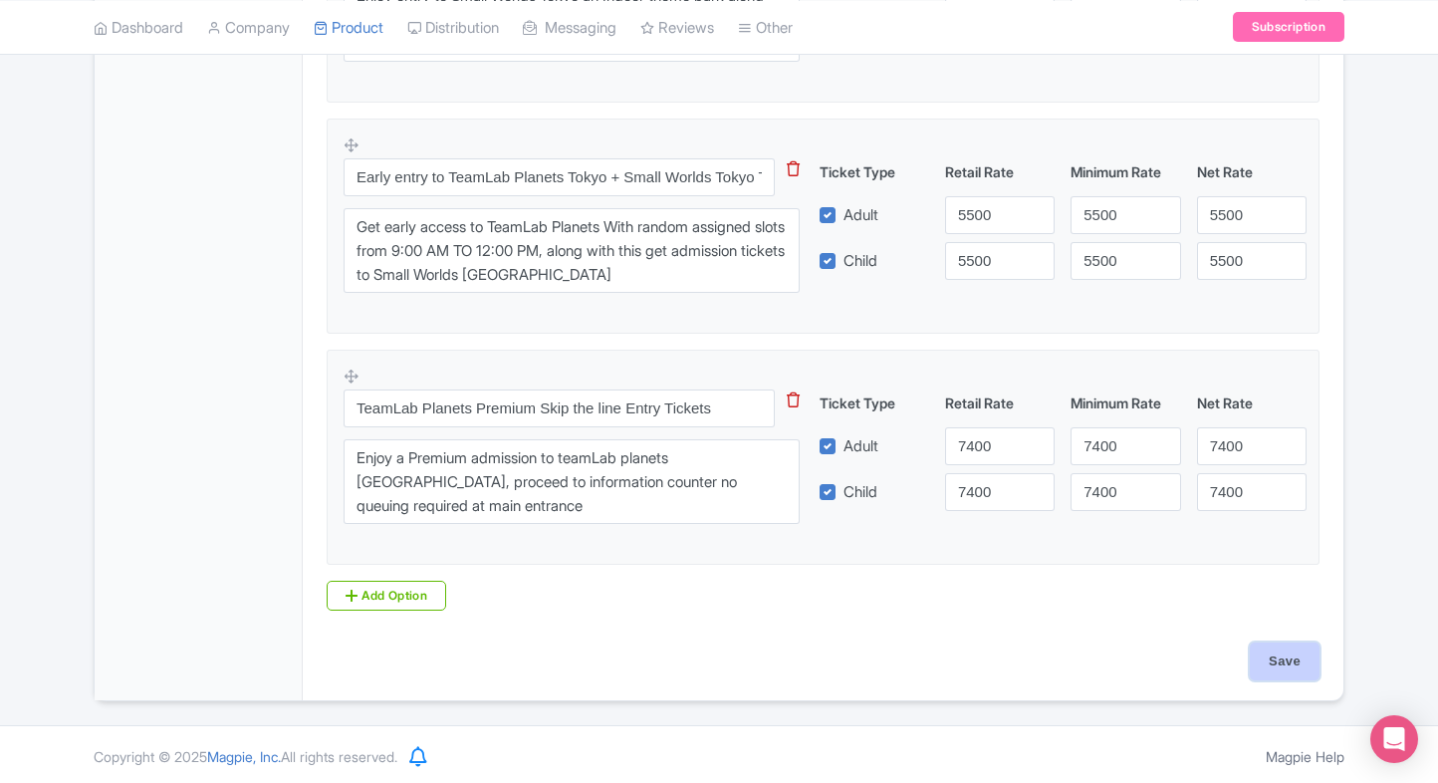
click at [1275, 654] on input "Save" at bounding box center [1285, 661] width 70 height 38
type input "Saving..."
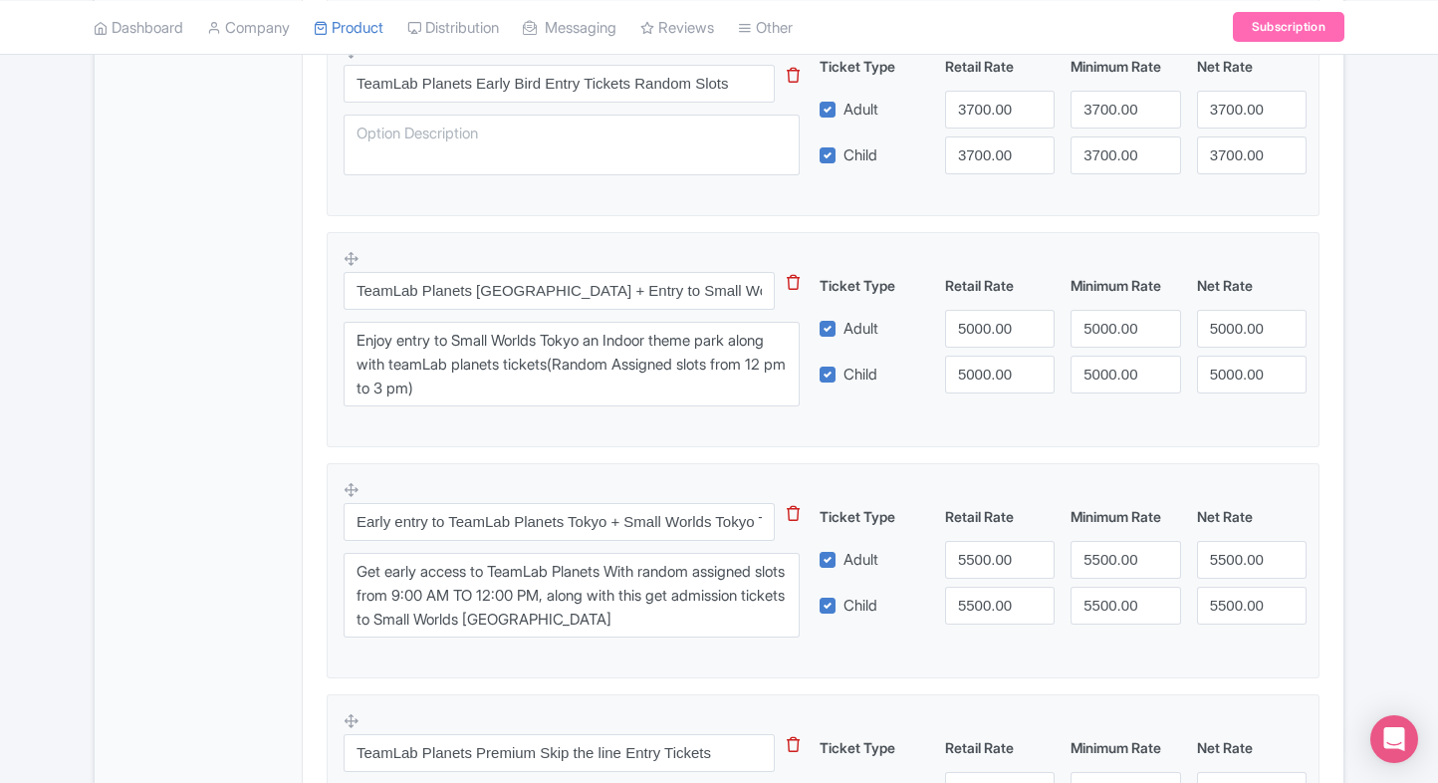
scroll to position [1691, 0]
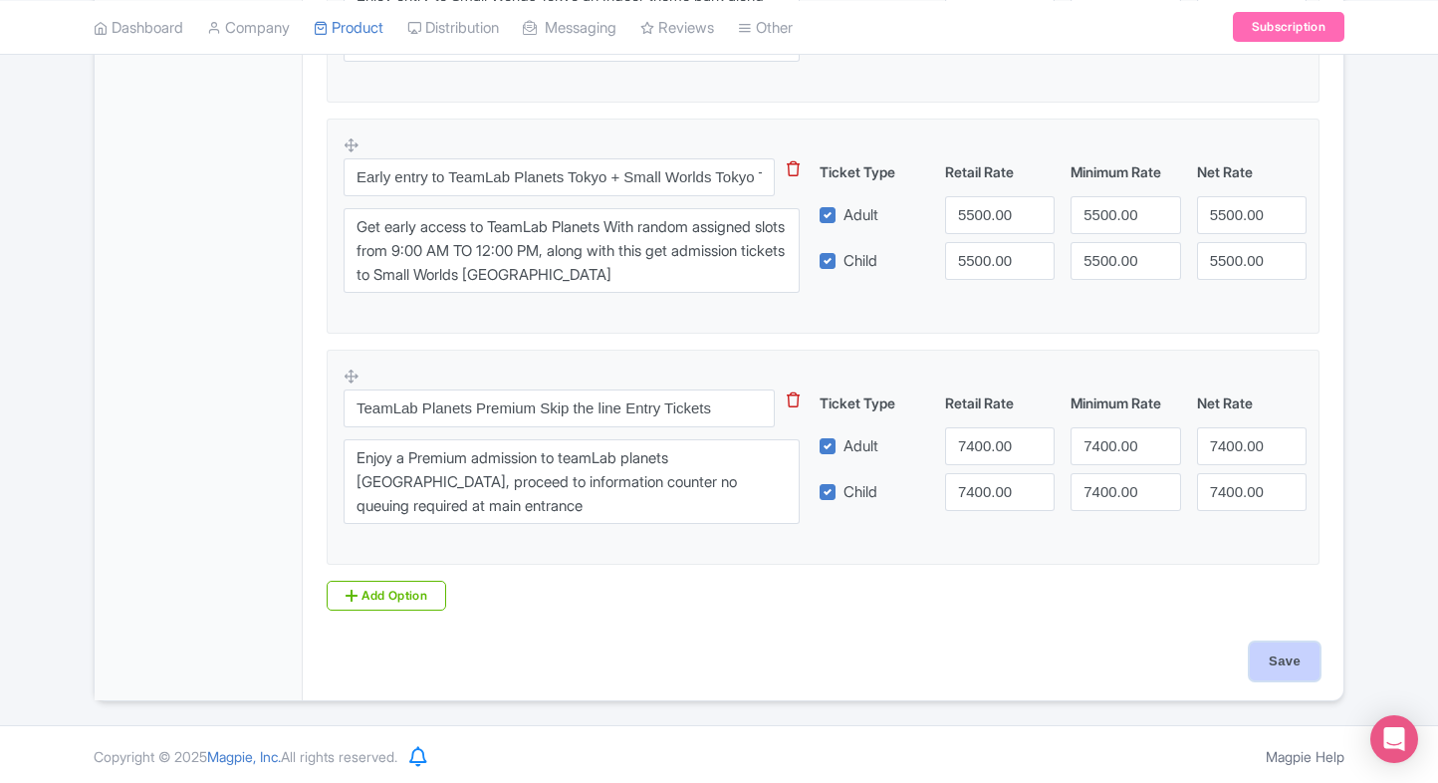
click at [1274, 663] on input "Save" at bounding box center [1285, 661] width 70 height 38
type input "Saving..."
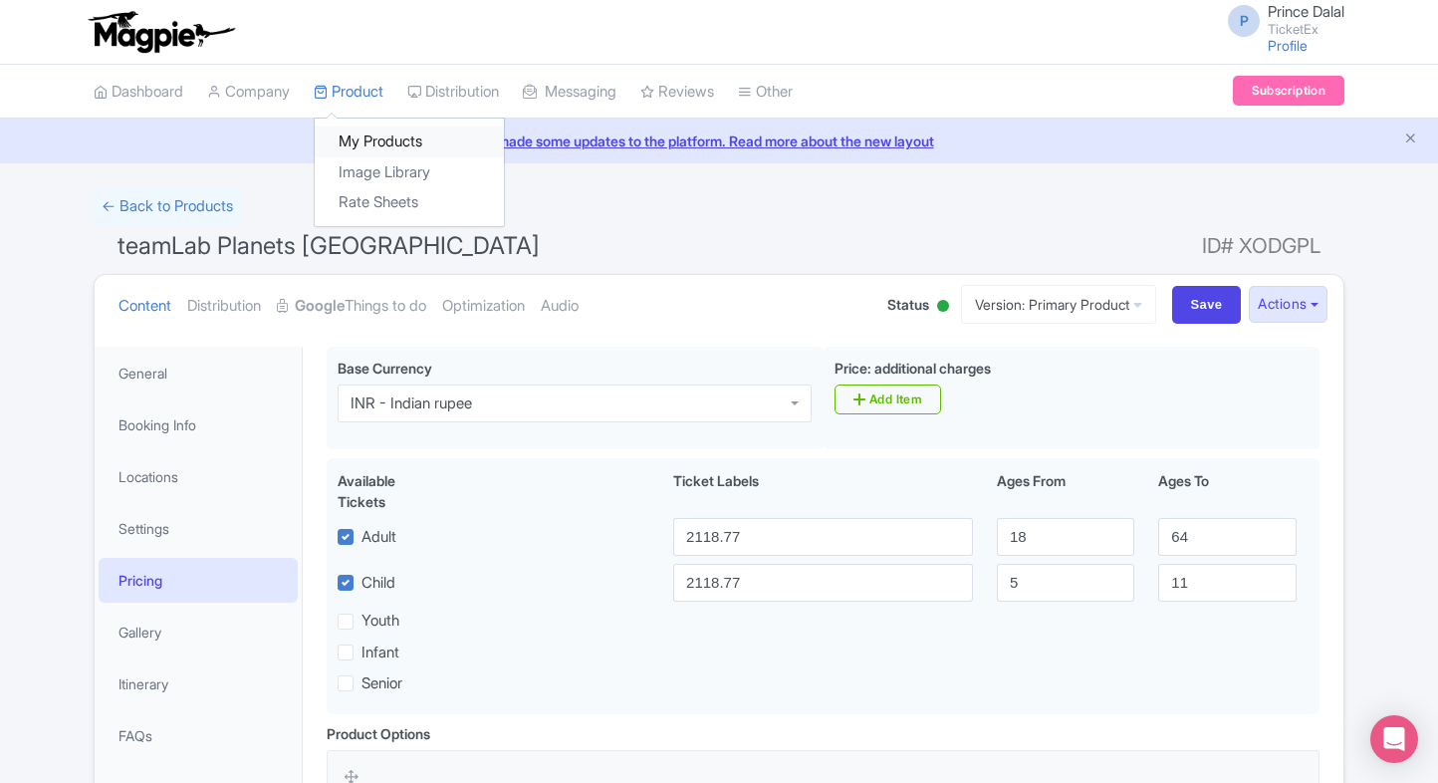
click at [355, 131] on link "My Products" at bounding box center [409, 141] width 189 height 31
